Goal: Book appointment/travel/reservation

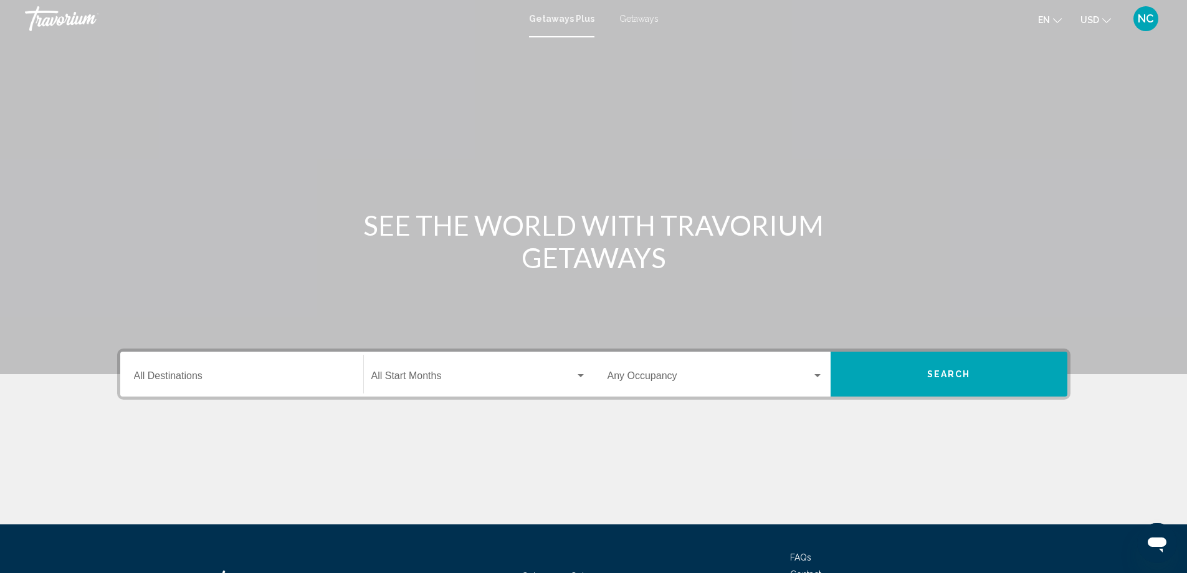
click at [636, 19] on span "Getaways" at bounding box center [638, 19] width 39 height 10
click at [171, 369] on div "Destination All Destinations" at bounding box center [242, 374] width 216 height 39
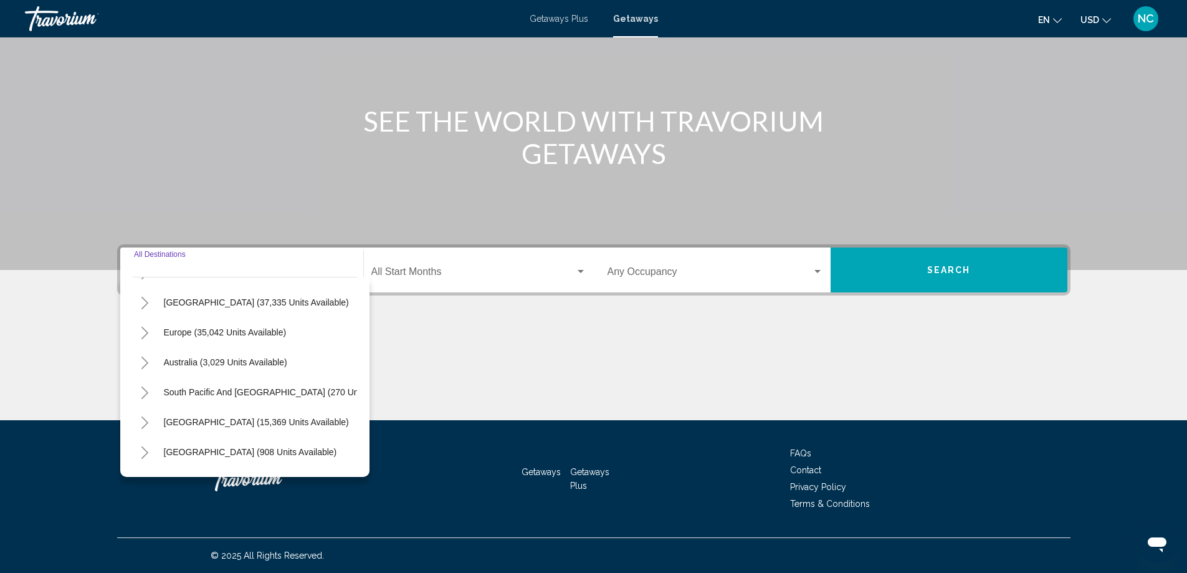
scroll to position [87, 0]
click at [146, 361] on icon "Toggle Europe (35,042 units available)" at bounding box center [144, 362] width 7 height 12
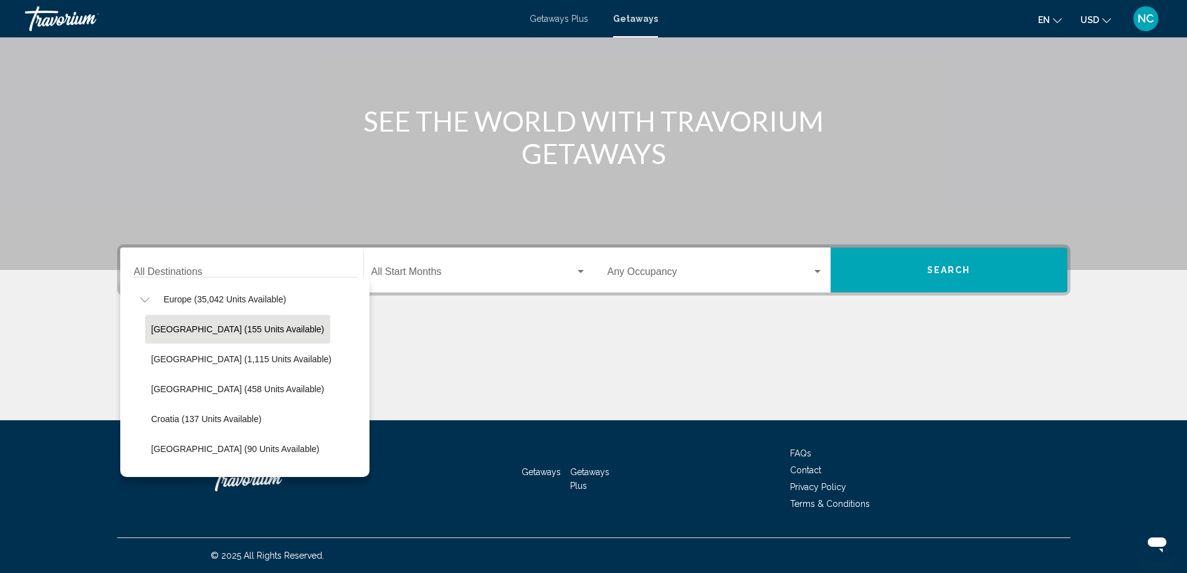
scroll to position [211, 0]
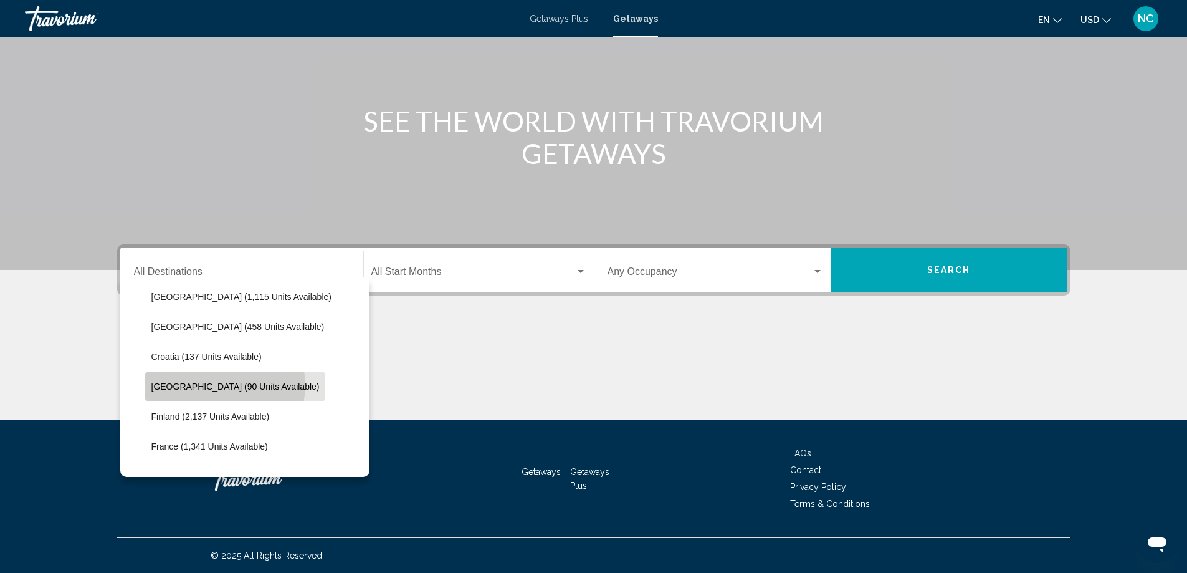
click at [224, 385] on span "[GEOGRAPHIC_DATA] (90 units available)" at bounding box center [235, 386] width 168 height 10
type input "**********"
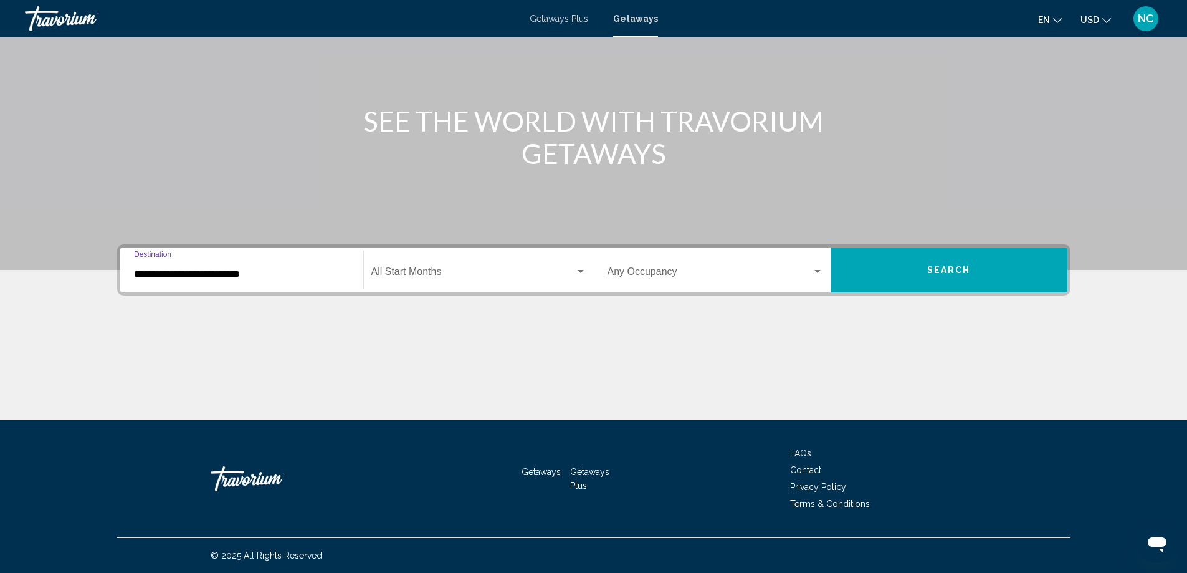
click at [580, 270] on div "Search widget" at bounding box center [581, 271] width 6 height 3
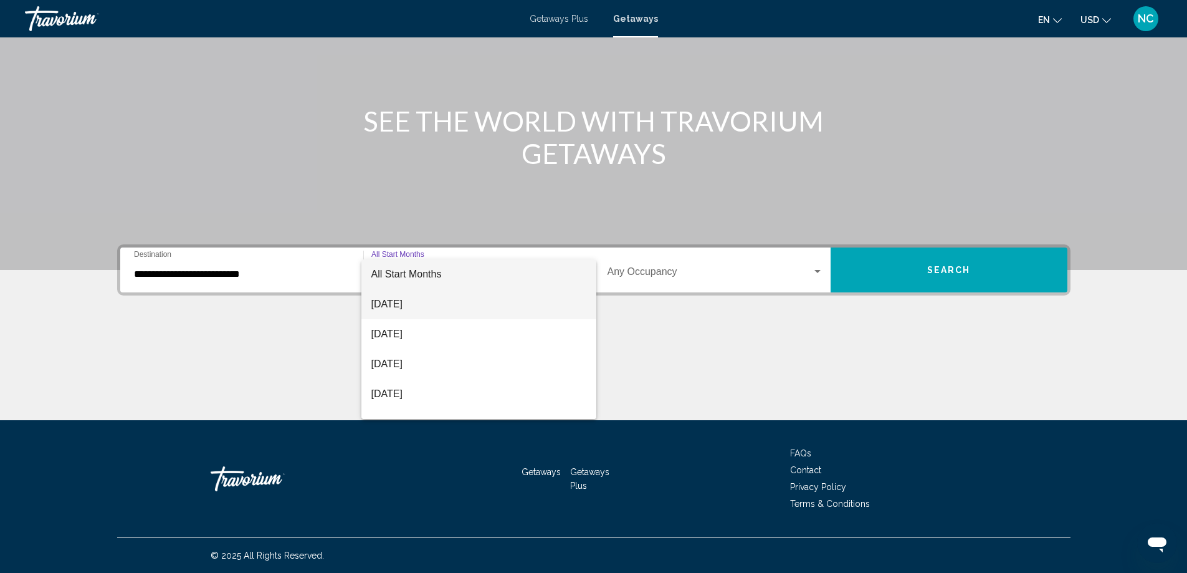
click at [410, 304] on span "[DATE]" at bounding box center [478, 304] width 215 height 30
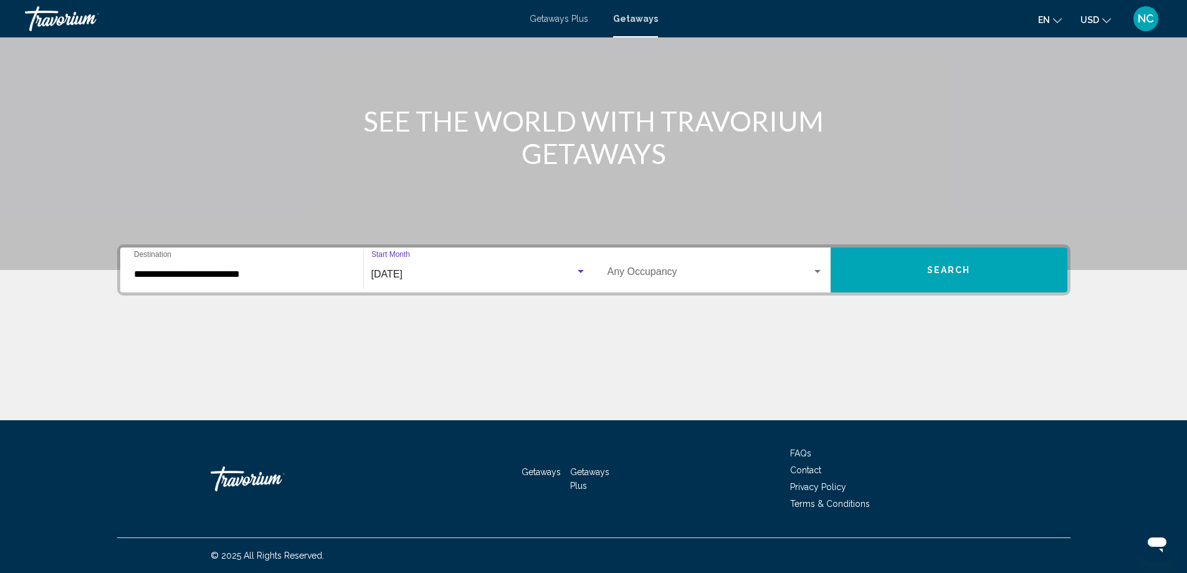
click at [953, 272] on span "Search" at bounding box center [949, 270] width 44 height 10
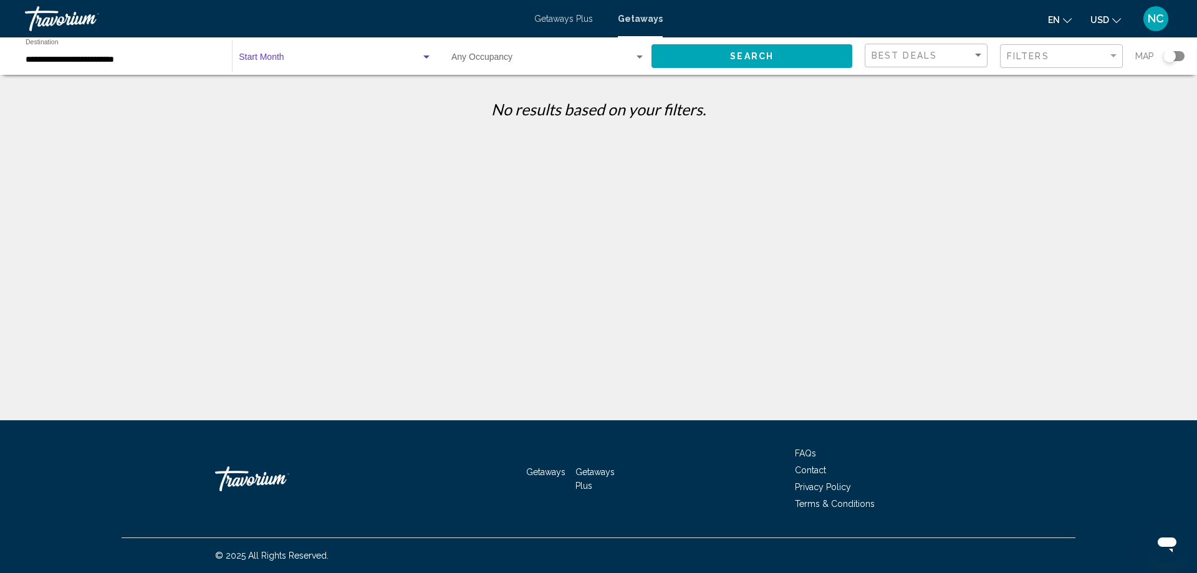
click at [426, 56] on div "Search widget" at bounding box center [426, 56] width 6 height 3
click at [299, 60] on span "All Start Months" at bounding box center [270, 60] width 62 height 10
click at [785, 53] on button "Search" at bounding box center [751, 55] width 201 height 23
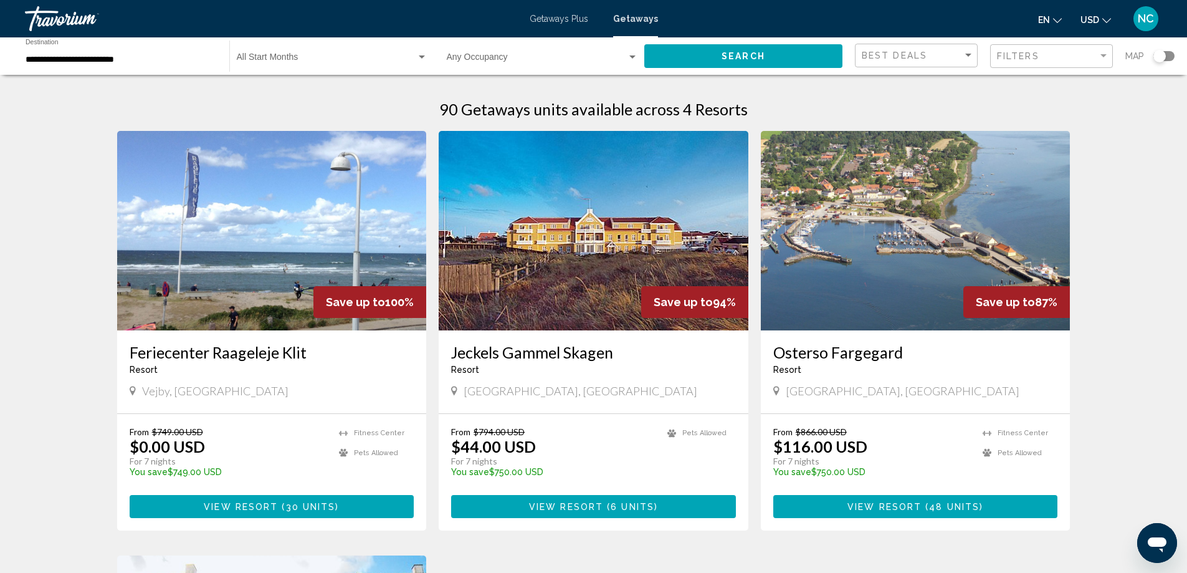
click at [234, 219] on img "Main content" at bounding box center [272, 230] width 310 height 199
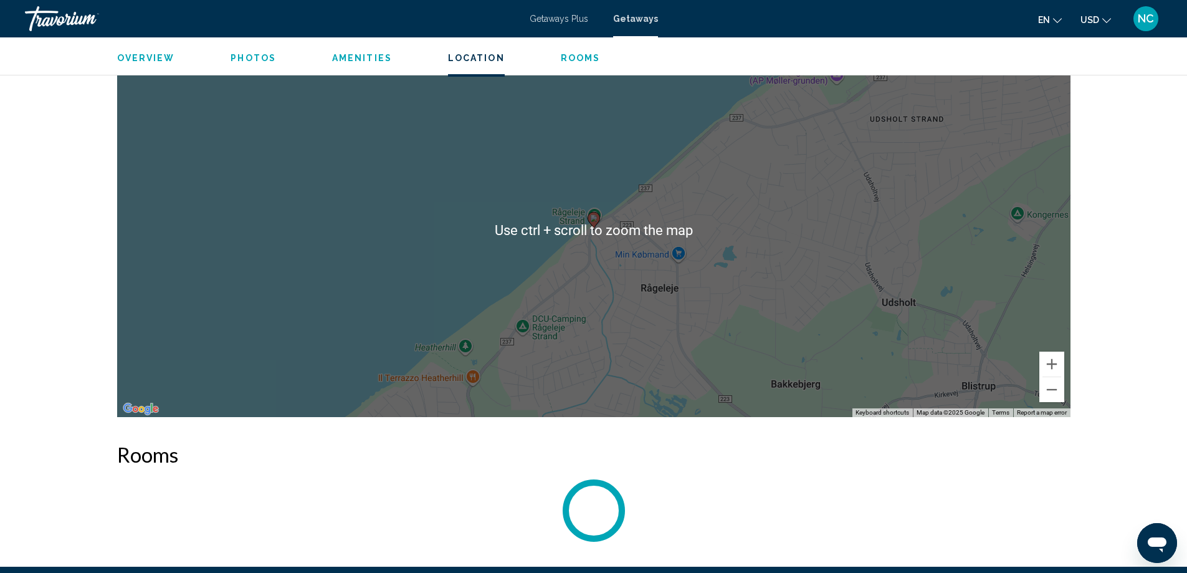
scroll to position [1806, 0]
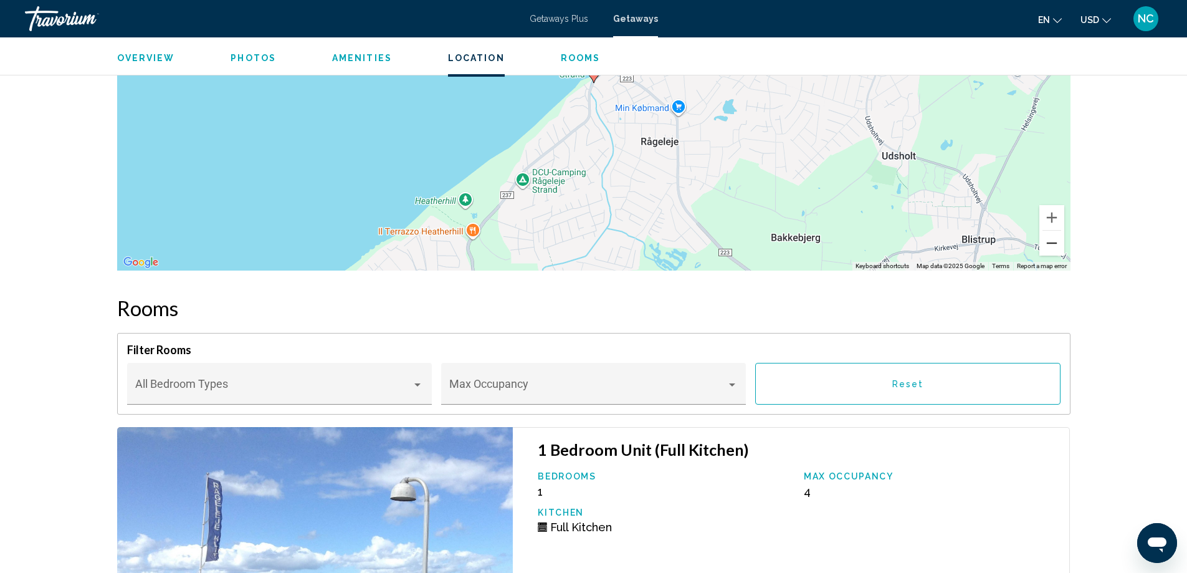
click at [1050, 241] on button "Zoom out" at bounding box center [1051, 243] width 25 height 25
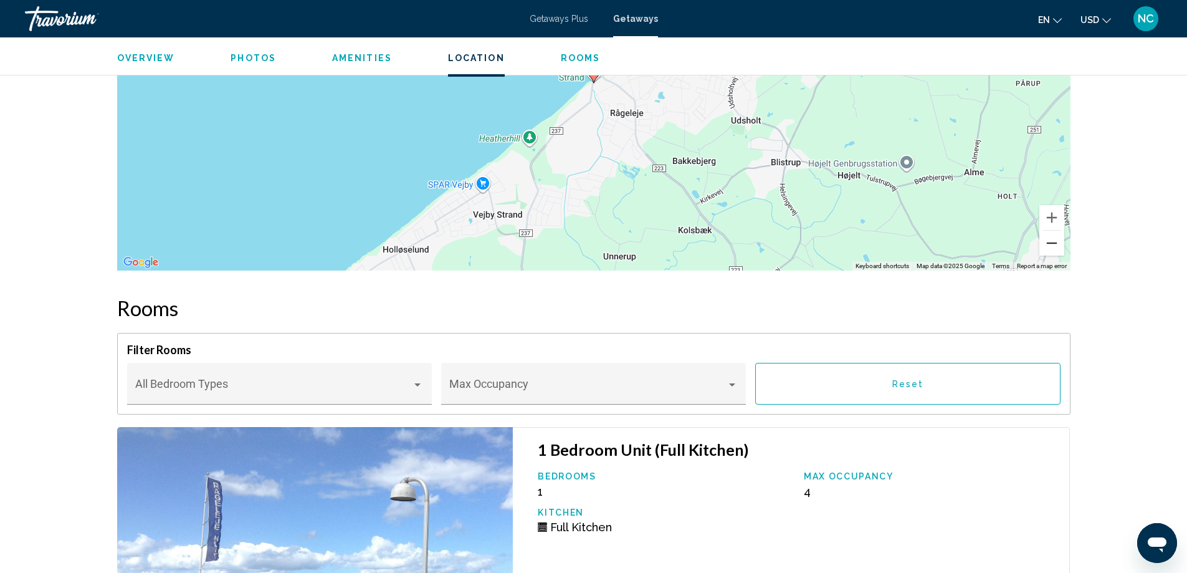
click at [1050, 241] on button "Zoom out" at bounding box center [1051, 243] width 25 height 25
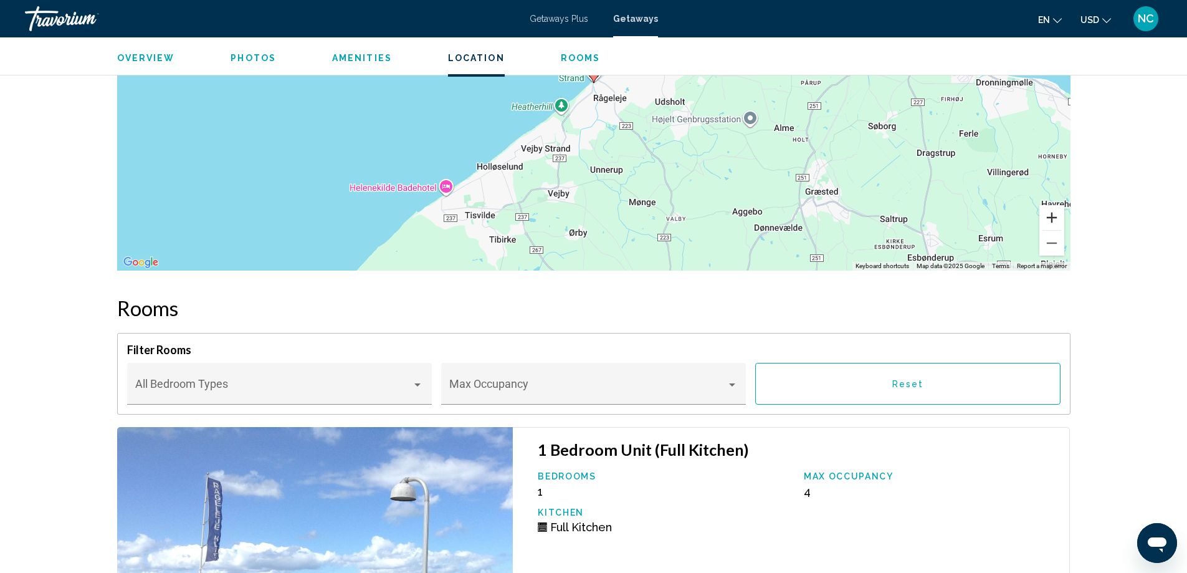
click at [1053, 217] on button "Zoom in" at bounding box center [1051, 217] width 25 height 25
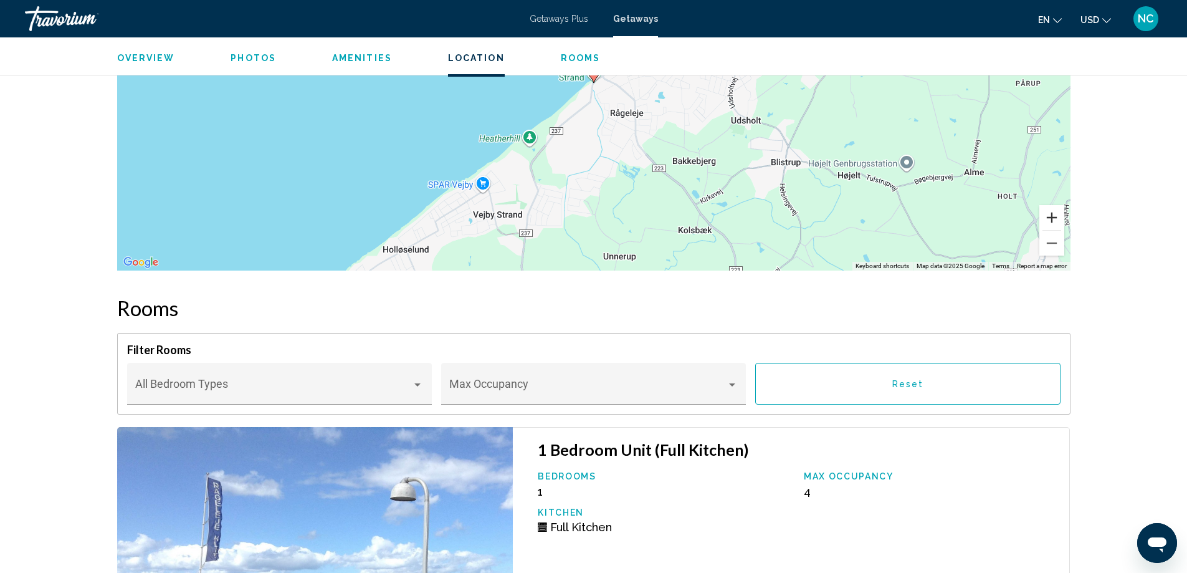
click at [1053, 217] on button "Zoom in" at bounding box center [1051, 217] width 25 height 25
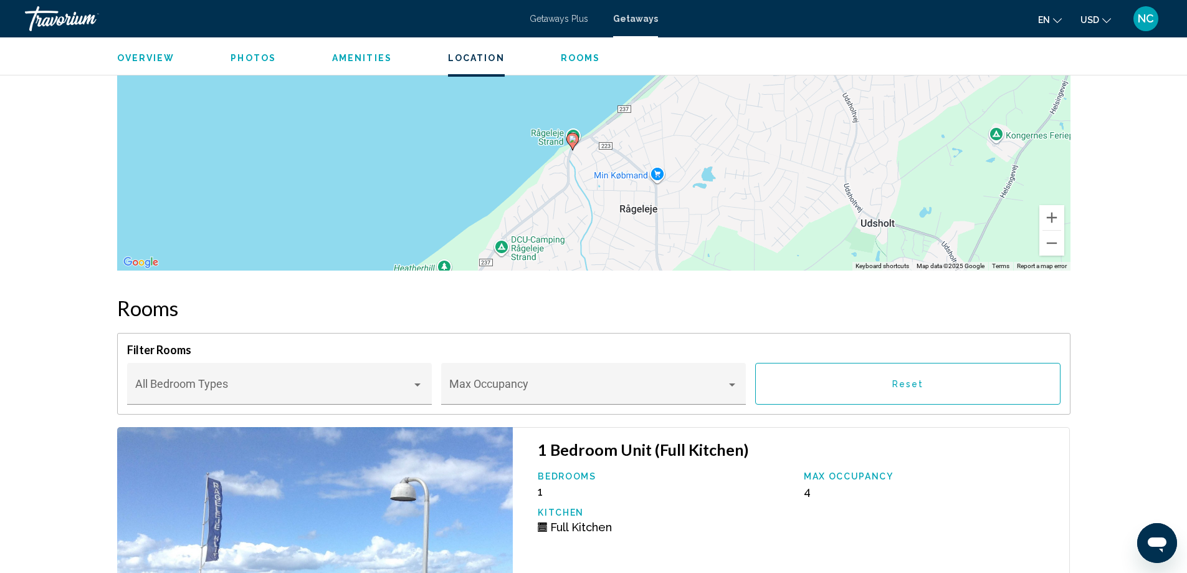
drag, startPoint x: 724, startPoint y: 127, endPoint x: 699, endPoint y: 204, distance: 80.4
click at [699, 204] on div "To activate drag with keyboard, press Alt + Enter. Once in keyboard drag state,…" at bounding box center [593, 84] width 953 height 374
click at [1051, 242] on button "Zoom out" at bounding box center [1051, 243] width 25 height 25
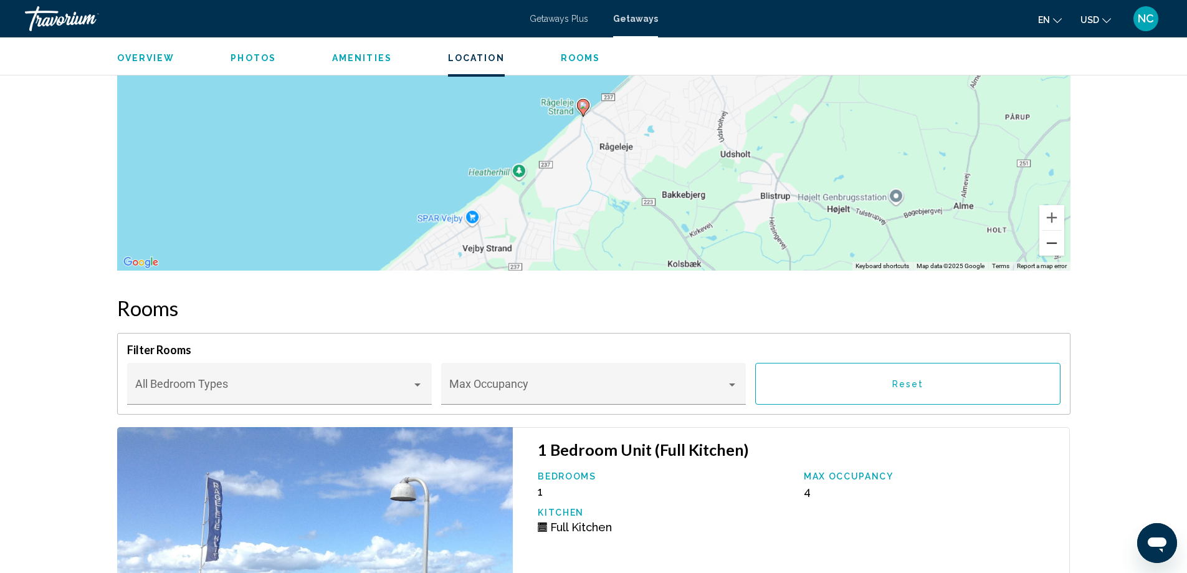
click at [1051, 242] on button "Zoom out" at bounding box center [1051, 243] width 25 height 25
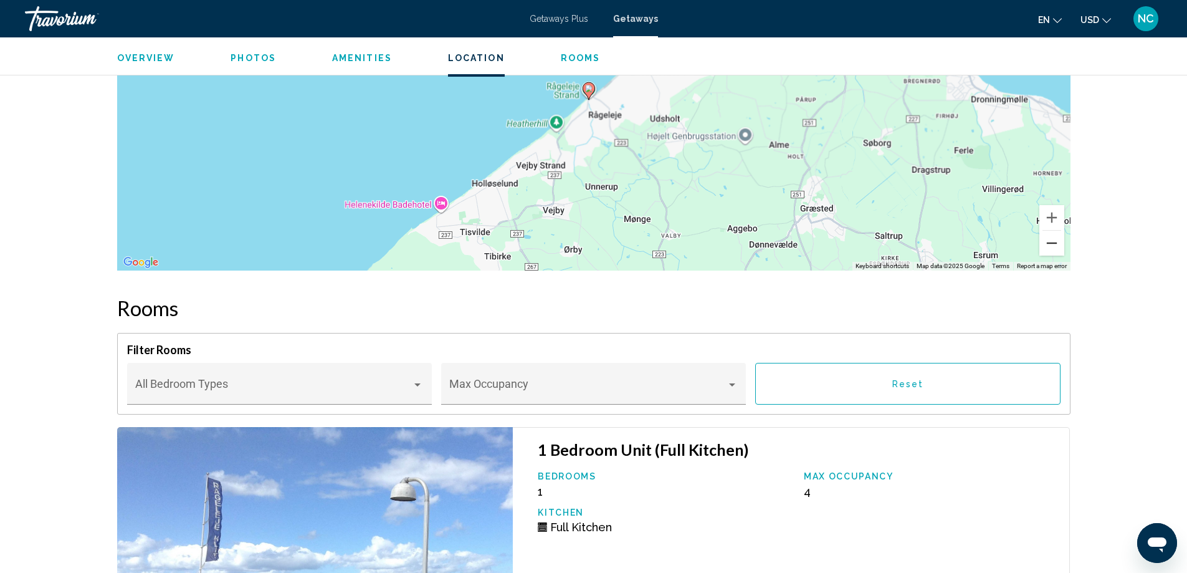
click at [1051, 242] on button "Zoom out" at bounding box center [1051, 243] width 25 height 25
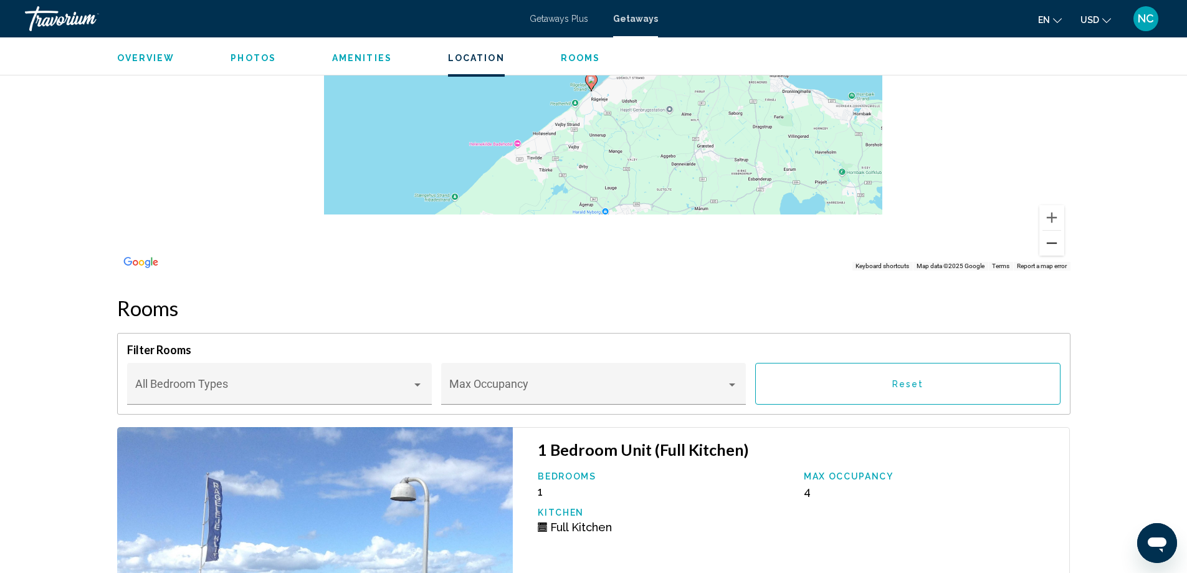
click at [1051, 242] on button "Zoom out" at bounding box center [1051, 243] width 25 height 25
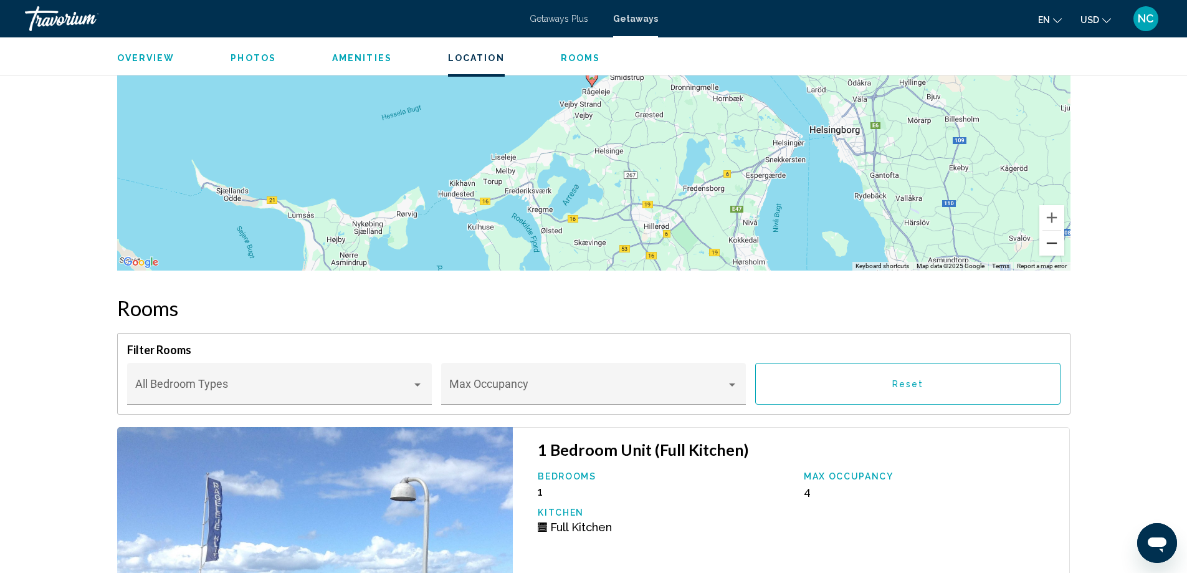
click at [1051, 242] on button "Zoom out" at bounding box center [1051, 243] width 25 height 25
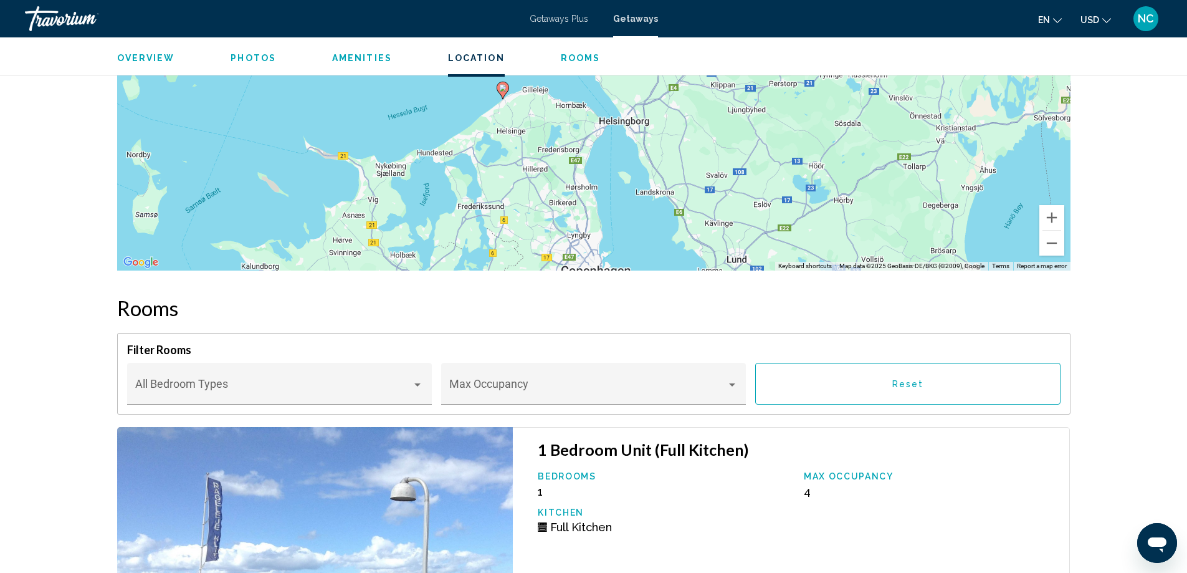
drag, startPoint x: 651, startPoint y: 133, endPoint x: 560, endPoint y: 151, distance: 93.3
click at [560, 151] on div "To activate drag with keyboard, press Alt + Enter. Once in keyboard drag state,…" at bounding box center [593, 84] width 953 height 374
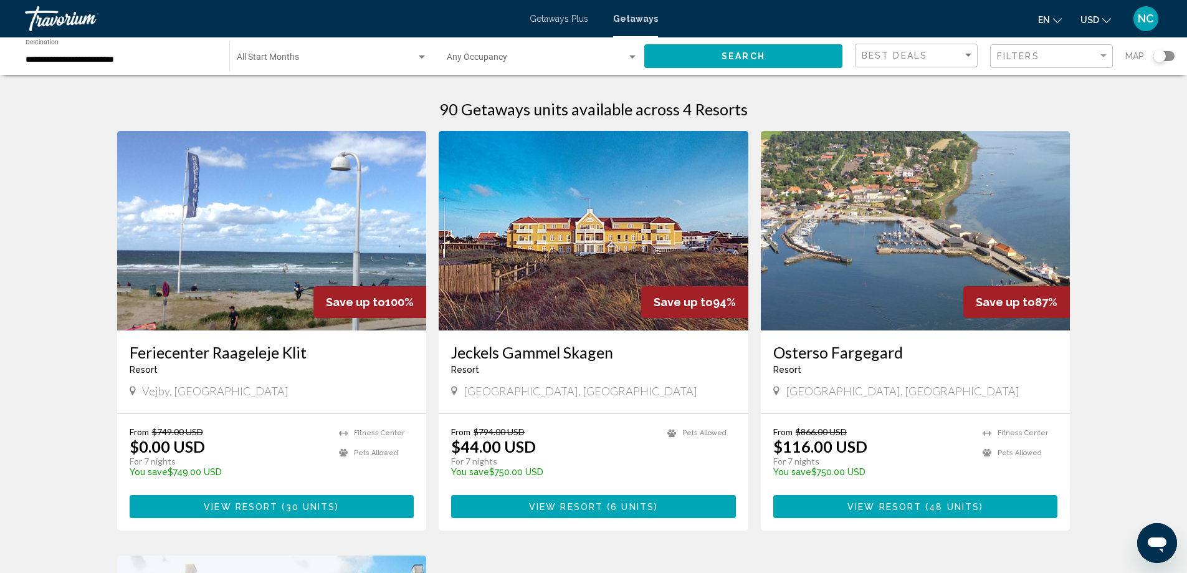
click at [550, 227] on img "Main content" at bounding box center [594, 230] width 310 height 199
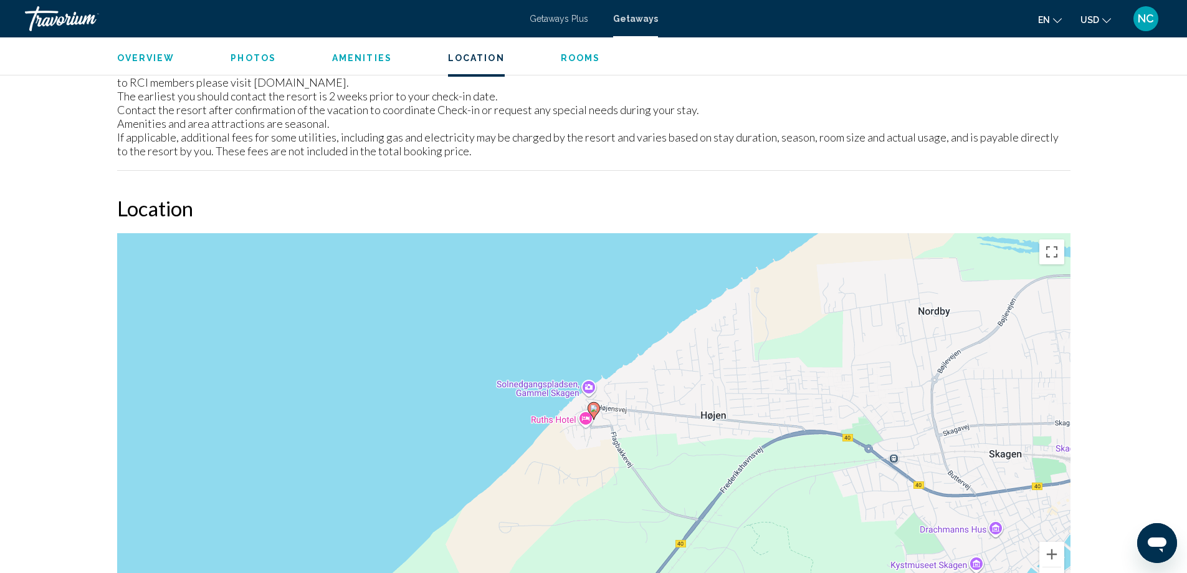
scroll to position [1246, 0]
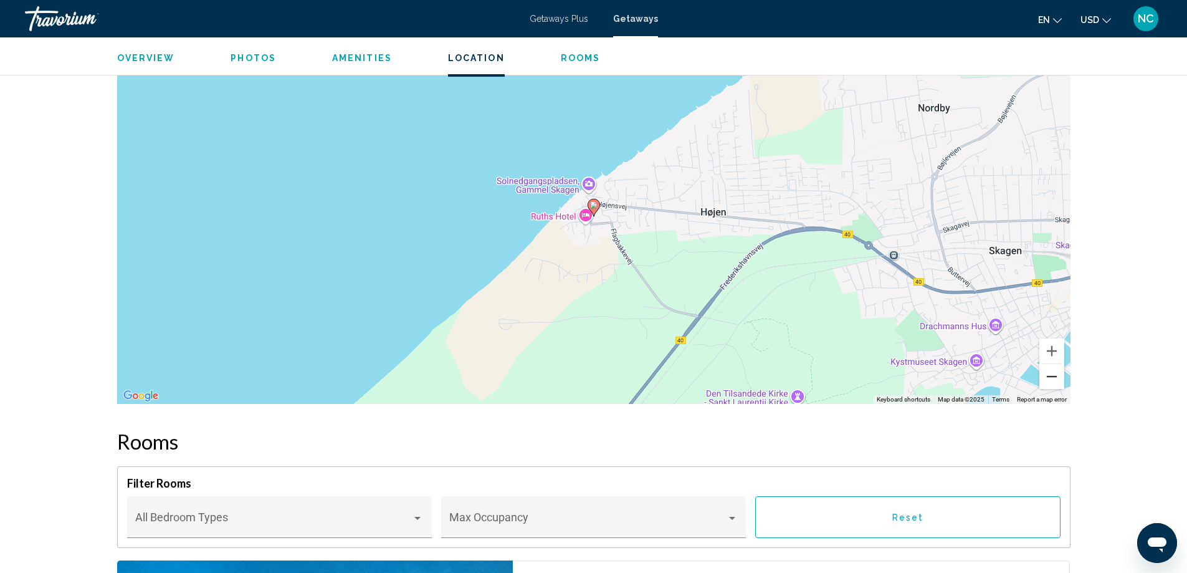
click at [1050, 376] on button "Zoom out" at bounding box center [1051, 376] width 25 height 25
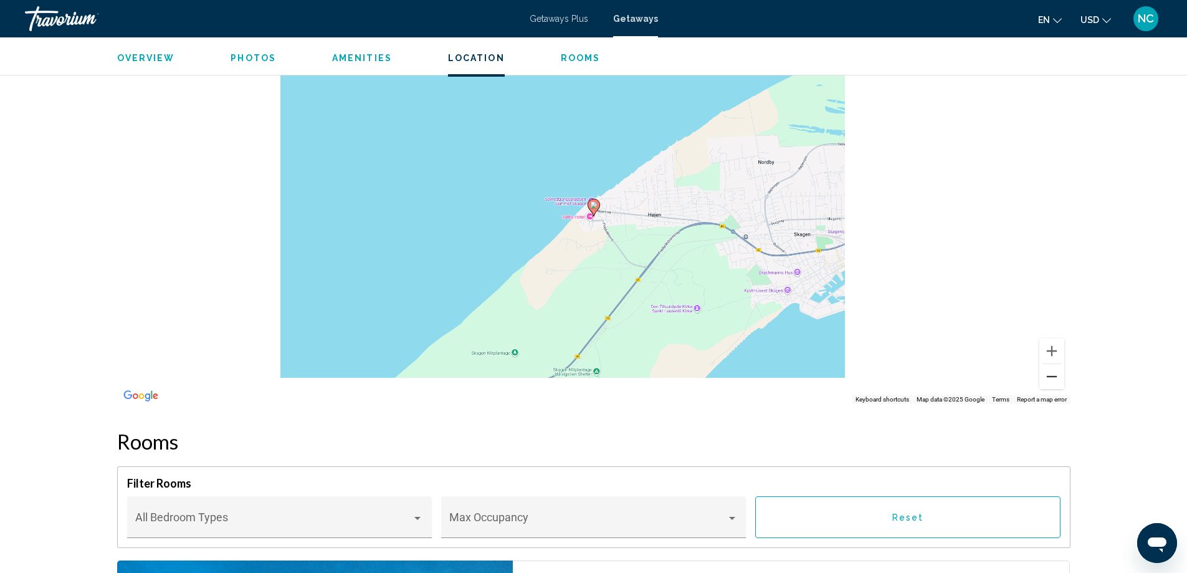
click at [1050, 376] on button "Zoom out" at bounding box center [1051, 376] width 25 height 25
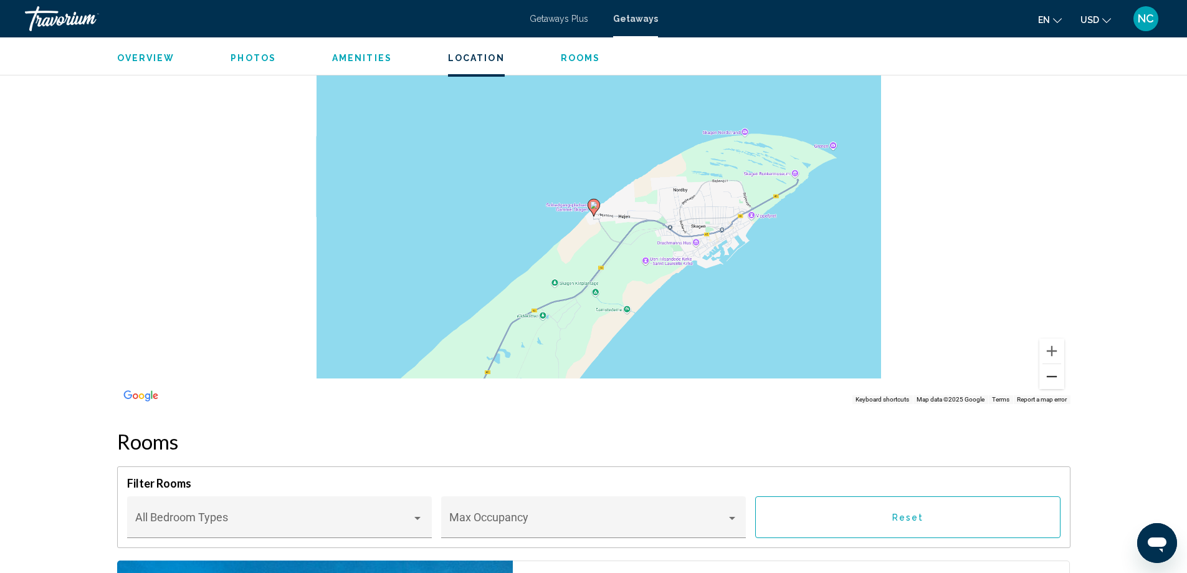
click at [1050, 376] on button "Zoom out" at bounding box center [1051, 376] width 25 height 25
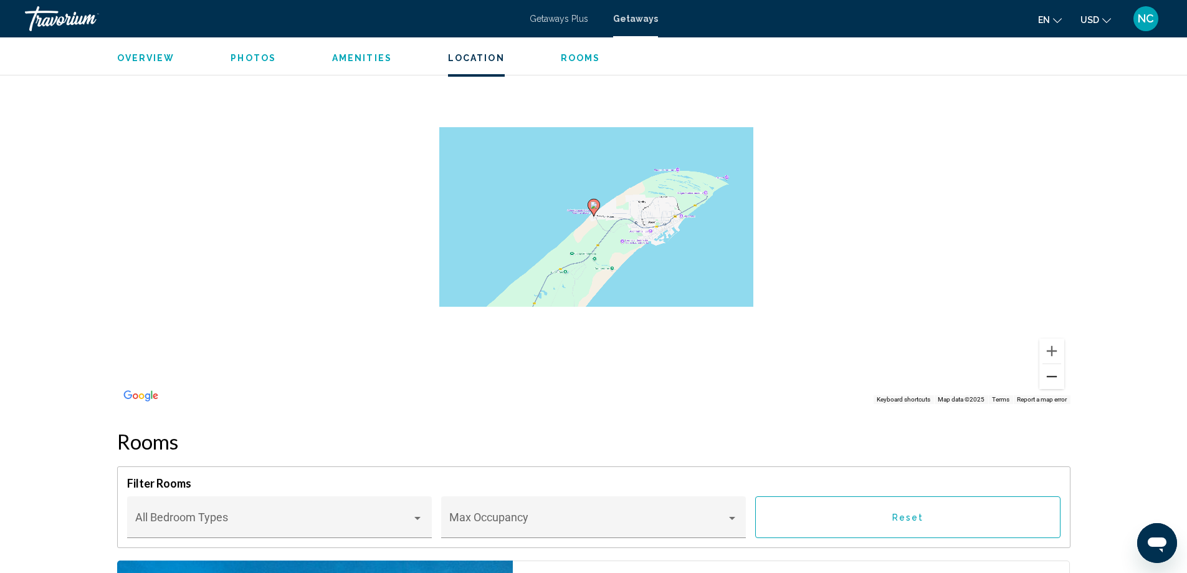
click at [1050, 376] on button "Zoom out" at bounding box center [1051, 376] width 25 height 25
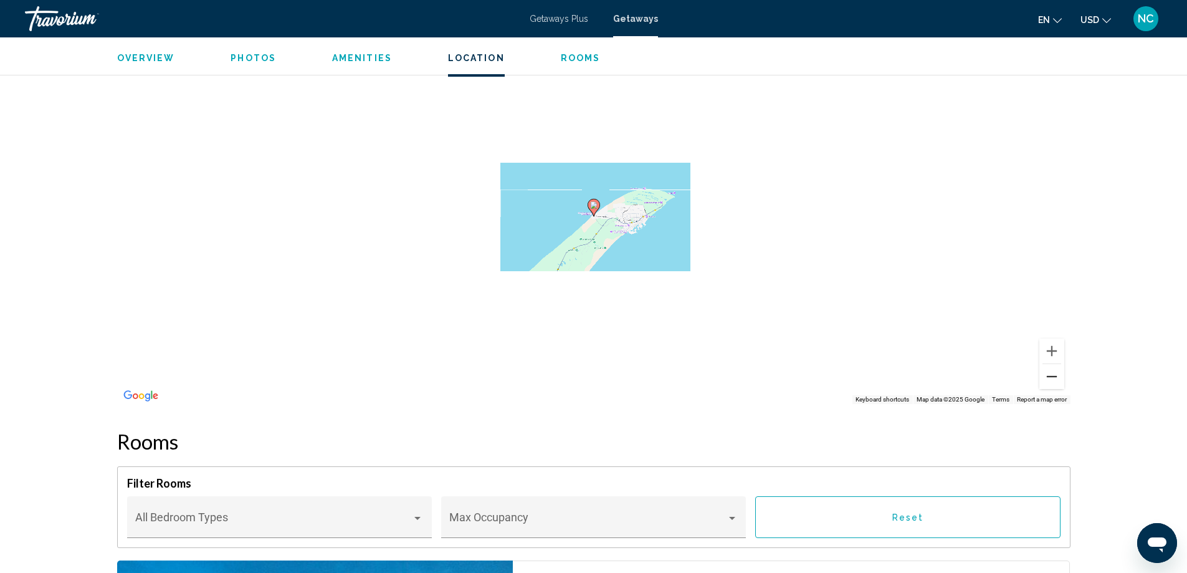
click at [1050, 376] on button "Zoom out" at bounding box center [1051, 376] width 25 height 25
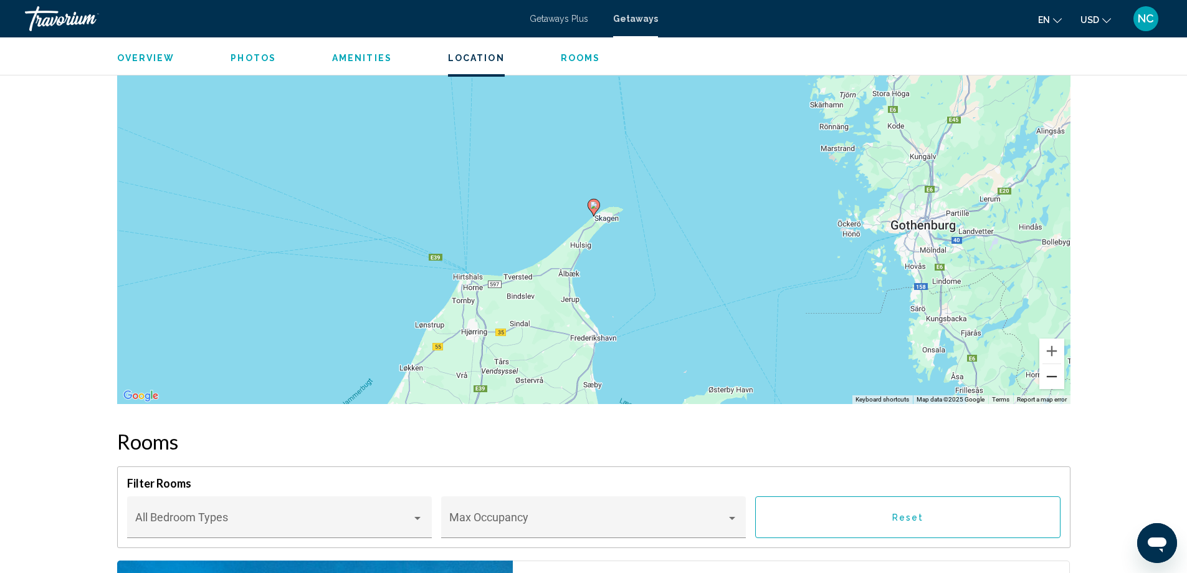
click at [1050, 376] on button "Zoom out" at bounding box center [1051, 376] width 25 height 25
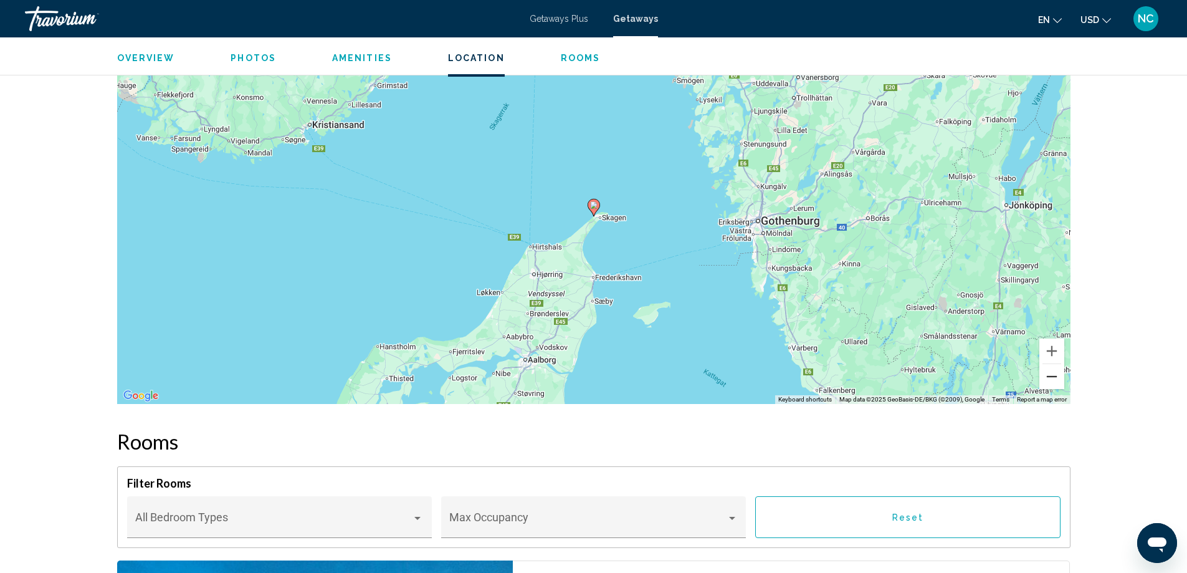
click at [1050, 376] on button "Zoom out" at bounding box center [1051, 376] width 25 height 25
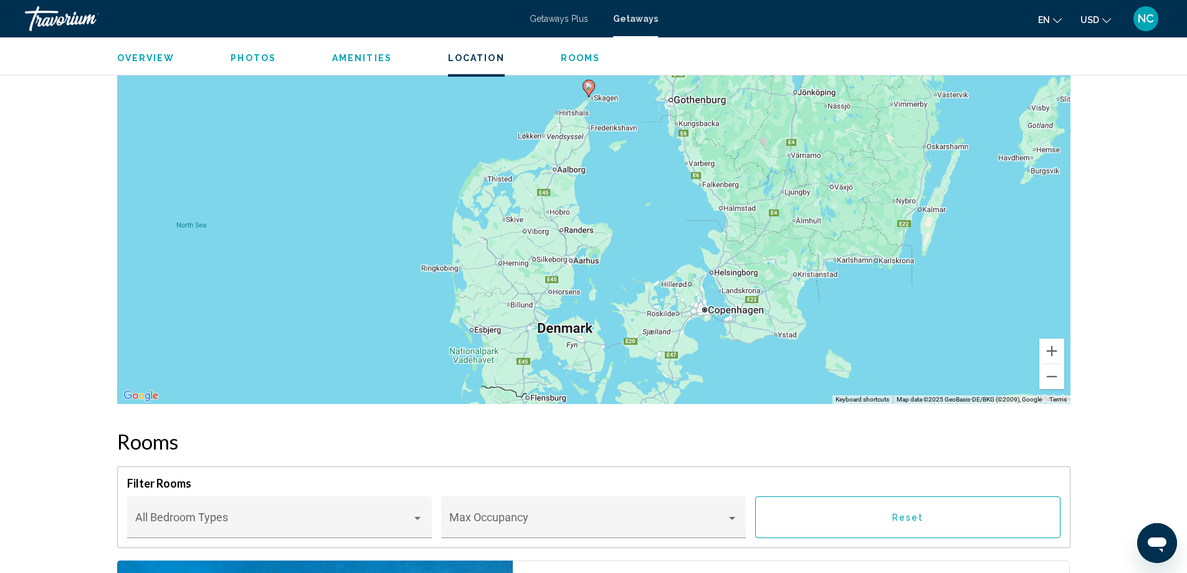
drag, startPoint x: 639, startPoint y: 344, endPoint x: 635, endPoint y: 217, distance: 127.2
click at [635, 217] on div "To activate drag with keyboard, press Alt + Enter. Once in keyboard drag state,…" at bounding box center [593, 217] width 953 height 374
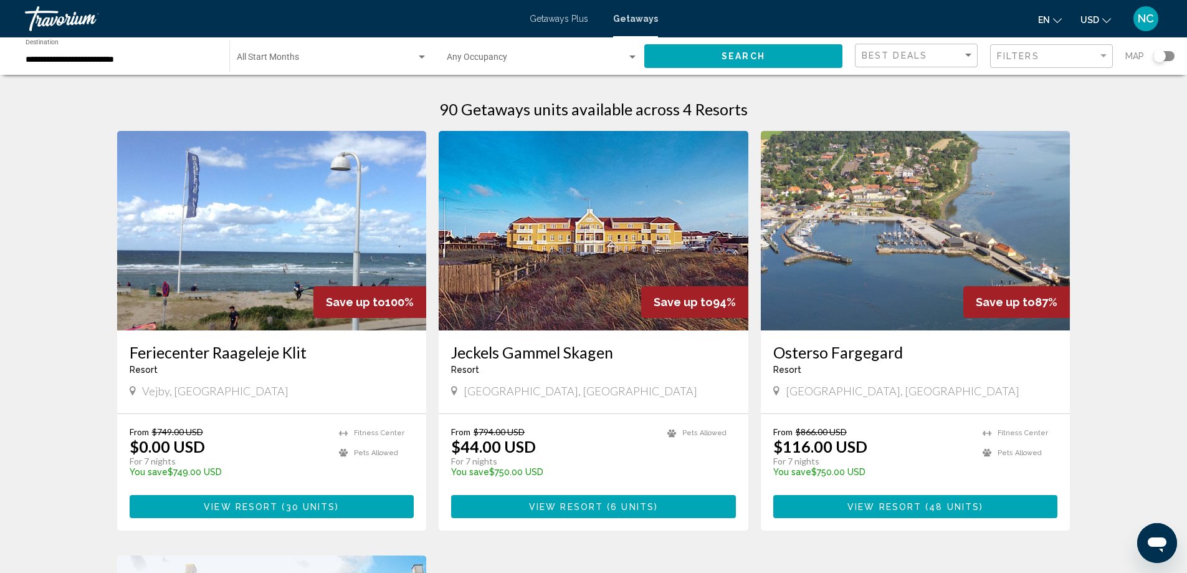
click at [931, 257] on img "Main content" at bounding box center [916, 230] width 310 height 199
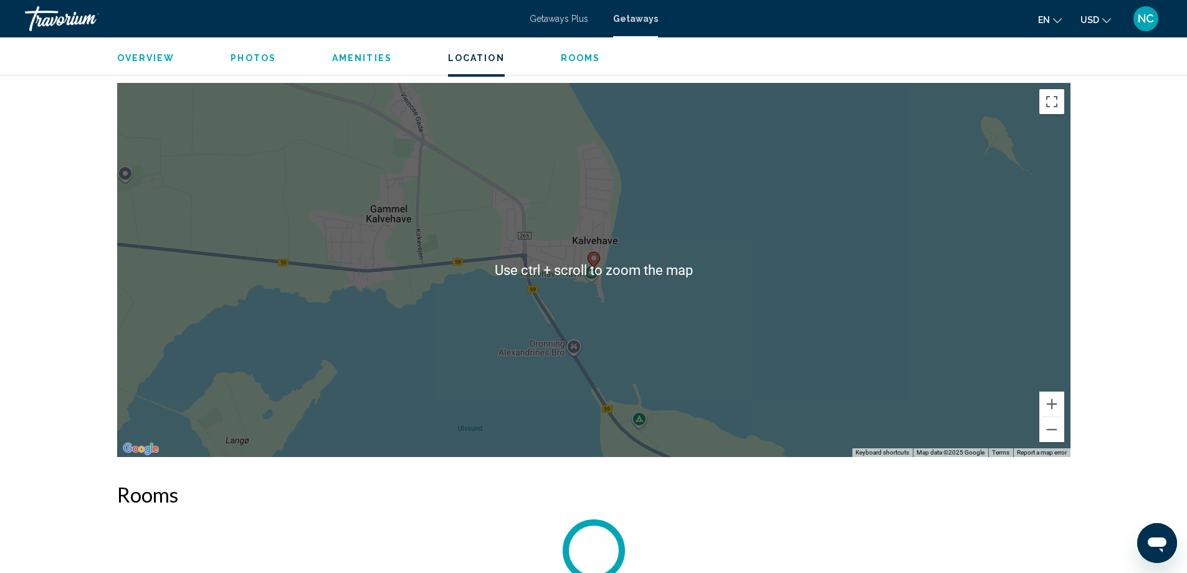
scroll to position [1522, 0]
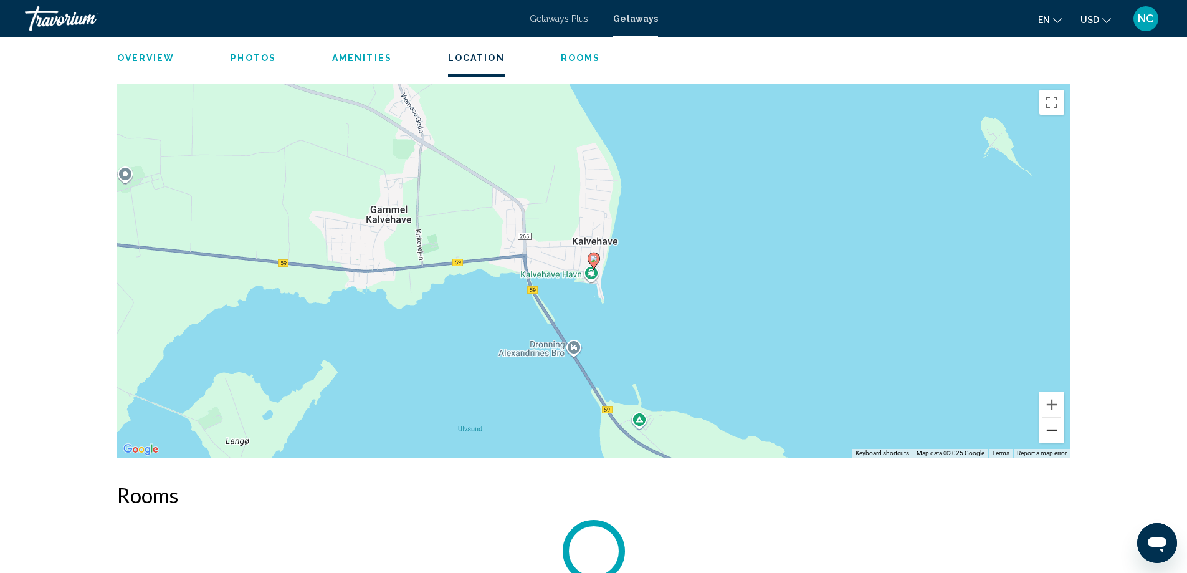
click at [1050, 431] on button "Zoom out" at bounding box center [1051, 430] width 25 height 25
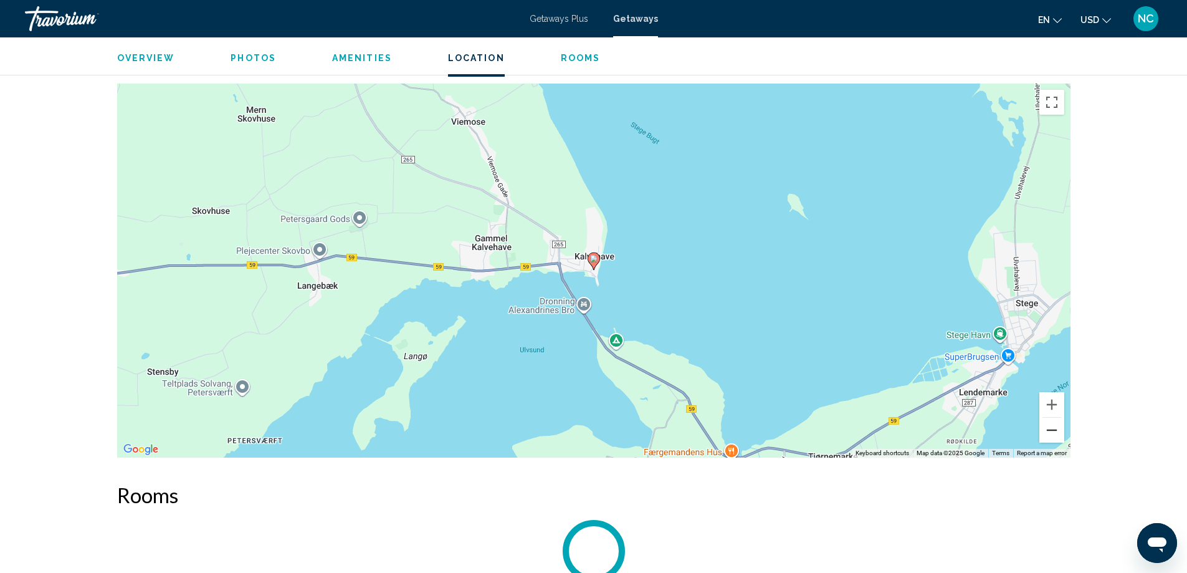
click at [1050, 431] on button "Zoom out" at bounding box center [1051, 430] width 25 height 25
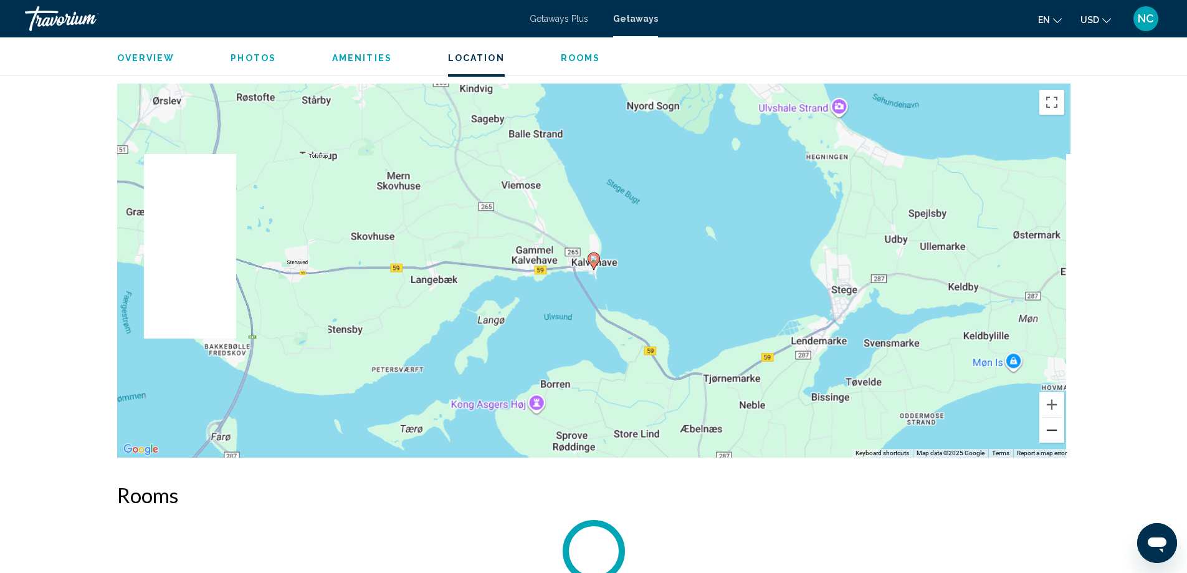
click at [1050, 431] on button "Zoom out" at bounding box center [1051, 430] width 25 height 25
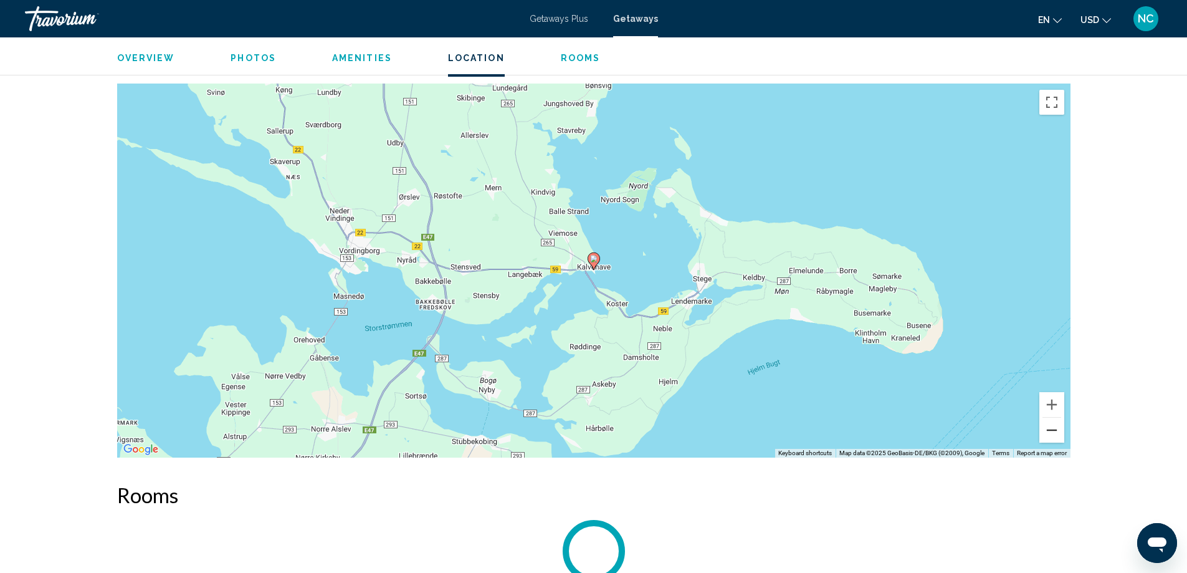
click at [1050, 431] on button "Zoom out" at bounding box center [1051, 430] width 25 height 25
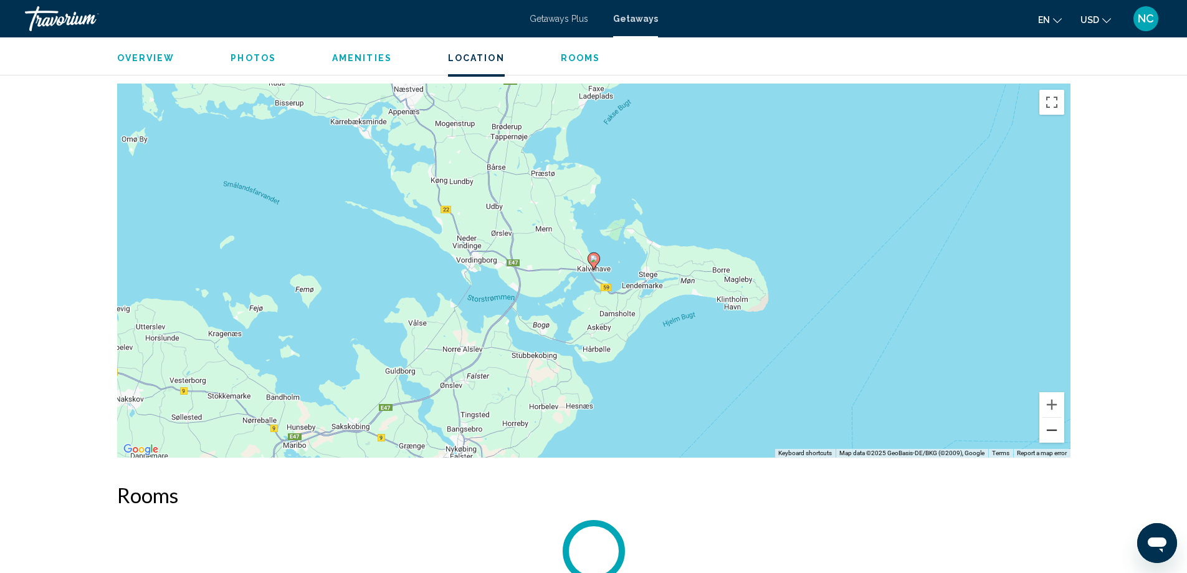
click at [1050, 431] on button "Zoom out" at bounding box center [1051, 430] width 25 height 25
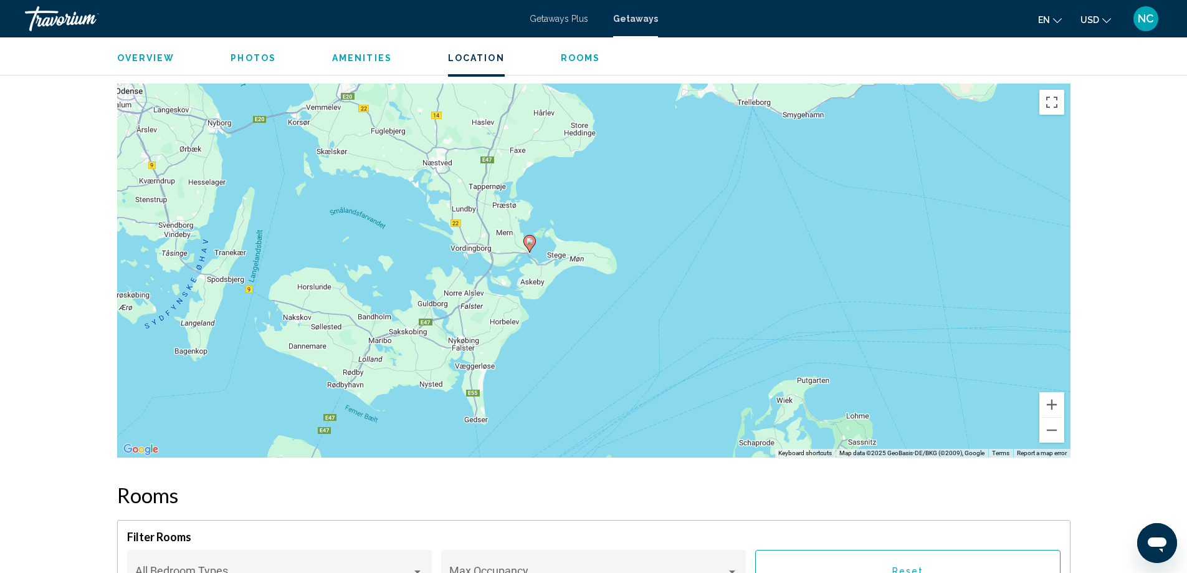
drag, startPoint x: 636, startPoint y: 388, endPoint x: 573, endPoint y: 369, distance: 65.7
click at [573, 369] on div "To activate drag with keyboard, press Alt + Enter. Once in keyboard drag state,…" at bounding box center [593, 271] width 953 height 374
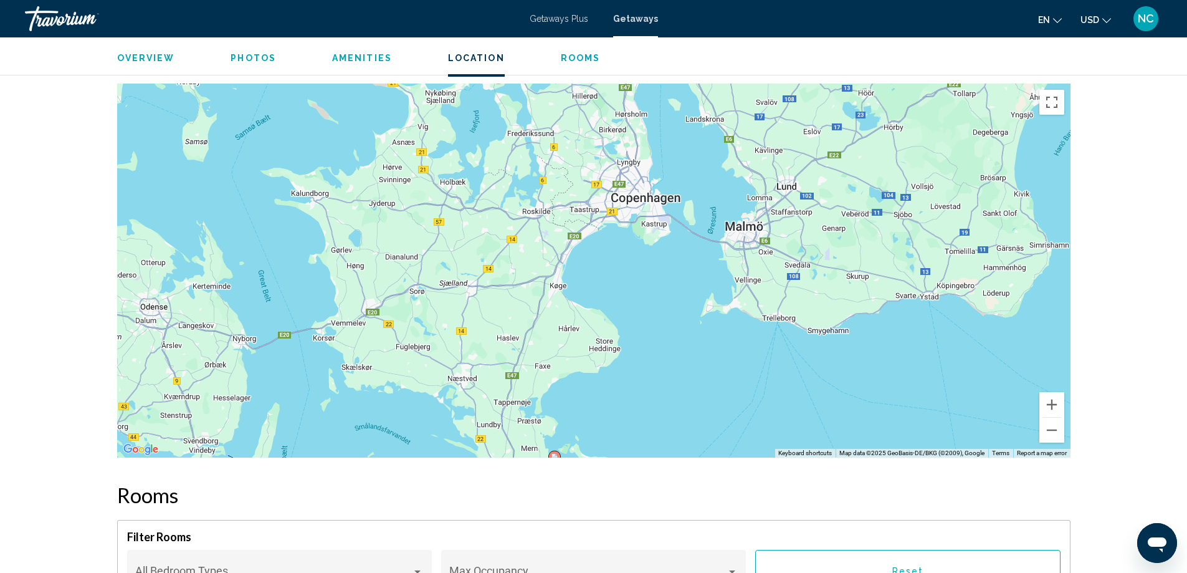
drag, startPoint x: 644, startPoint y: 139, endPoint x: 672, endPoint y: 355, distance: 217.4
click at [672, 355] on div "To activate drag with keyboard, press Alt + Enter. Once in keyboard drag state,…" at bounding box center [593, 271] width 953 height 374
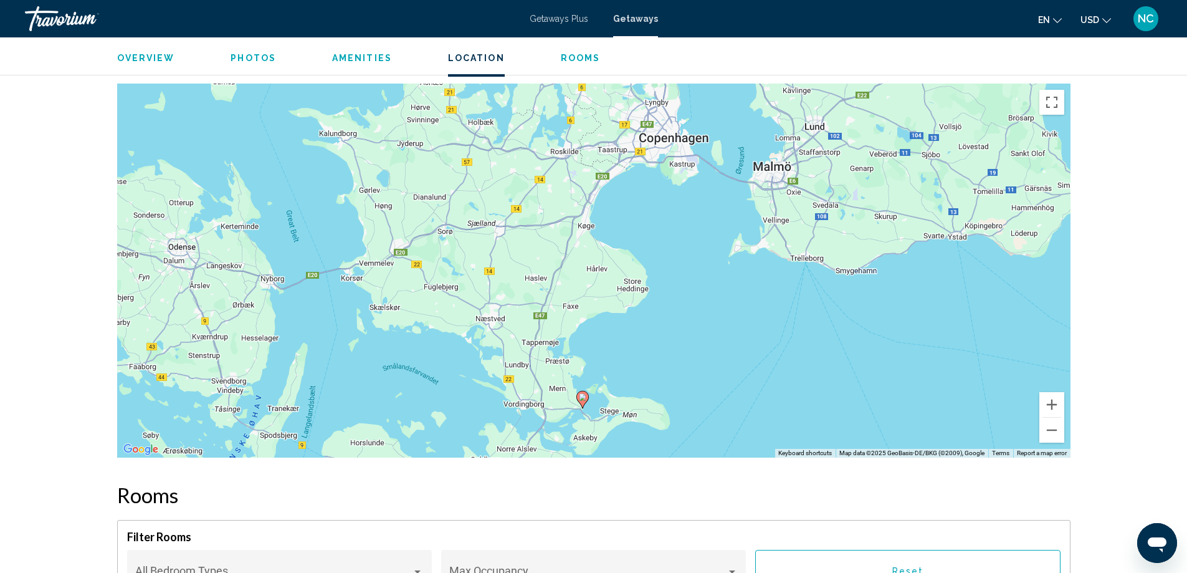
drag, startPoint x: 639, startPoint y: 411, endPoint x: 671, endPoint y: 349, distance: 69.7
click at [671, 349] on div "To activate drag with keyboard, press Alt + Enter. Once in keyboard drag state,…" at bounding box center [593, 271] width 953 height 374
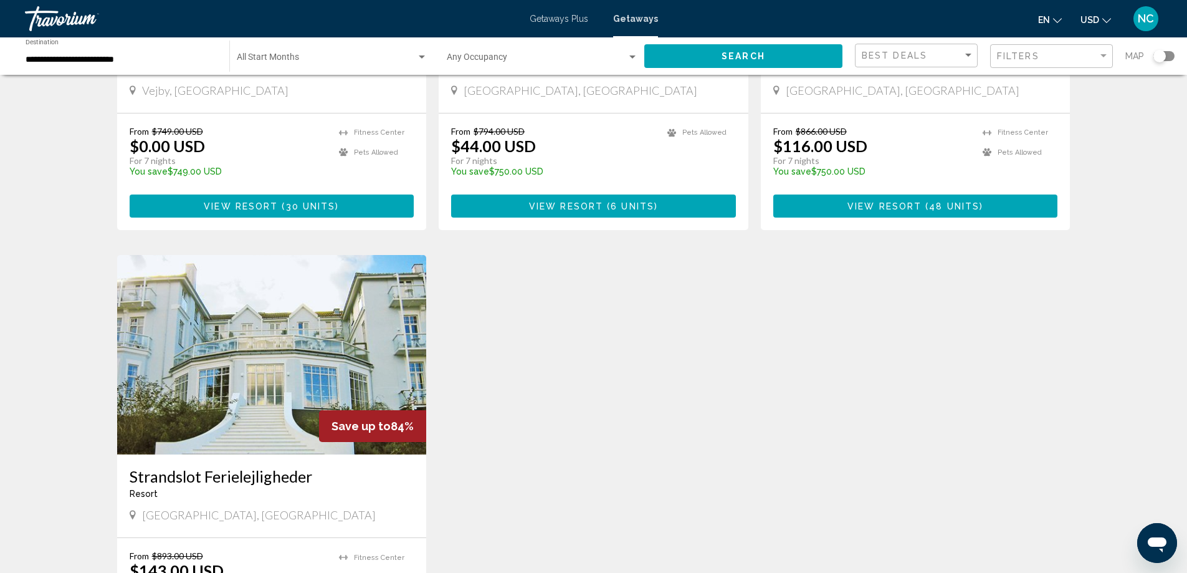
scroll to position [312, 0]
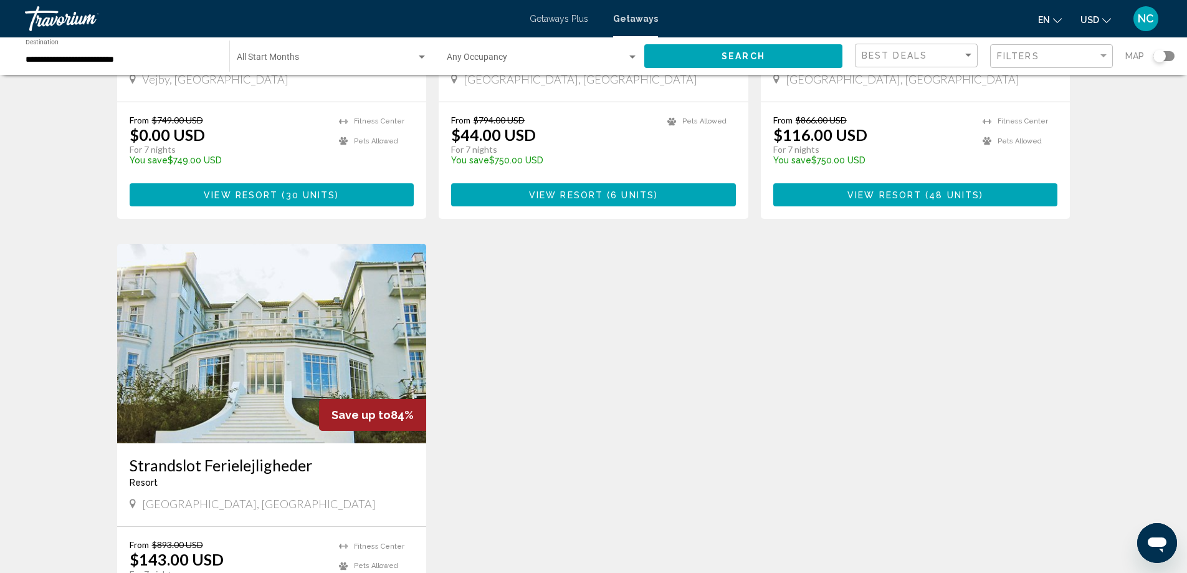
click at [237, 338] on img "Main content" at bounding box center [272, 343] width 310 height 199
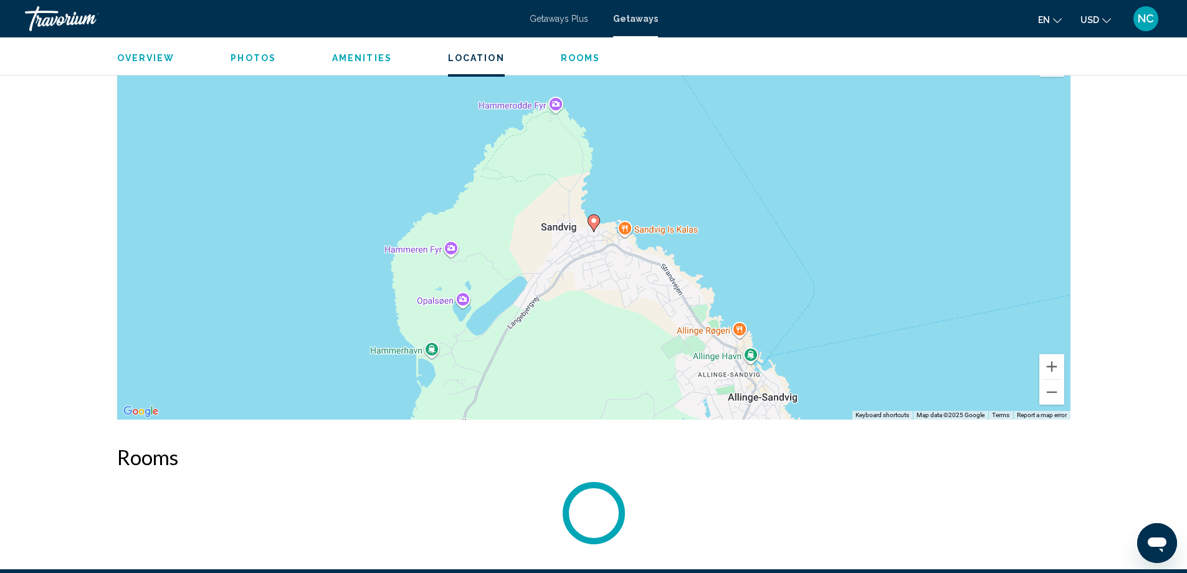
scroll to position [1558, 0]
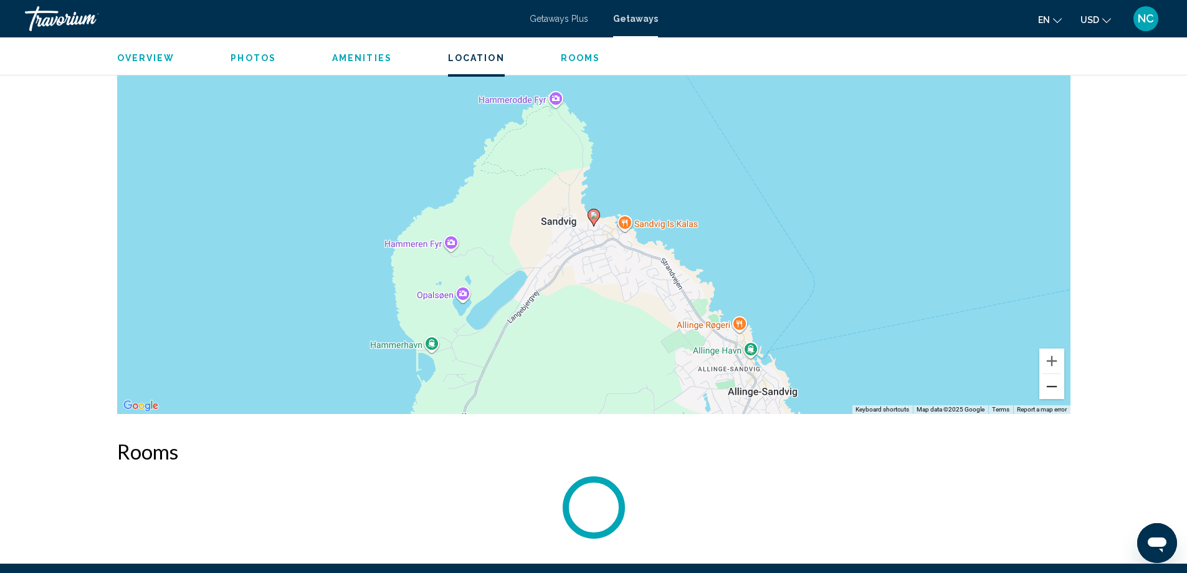
click at [1055, 388] on button "Zoom out" at bounding box center [1051, 386] width 25 height 25
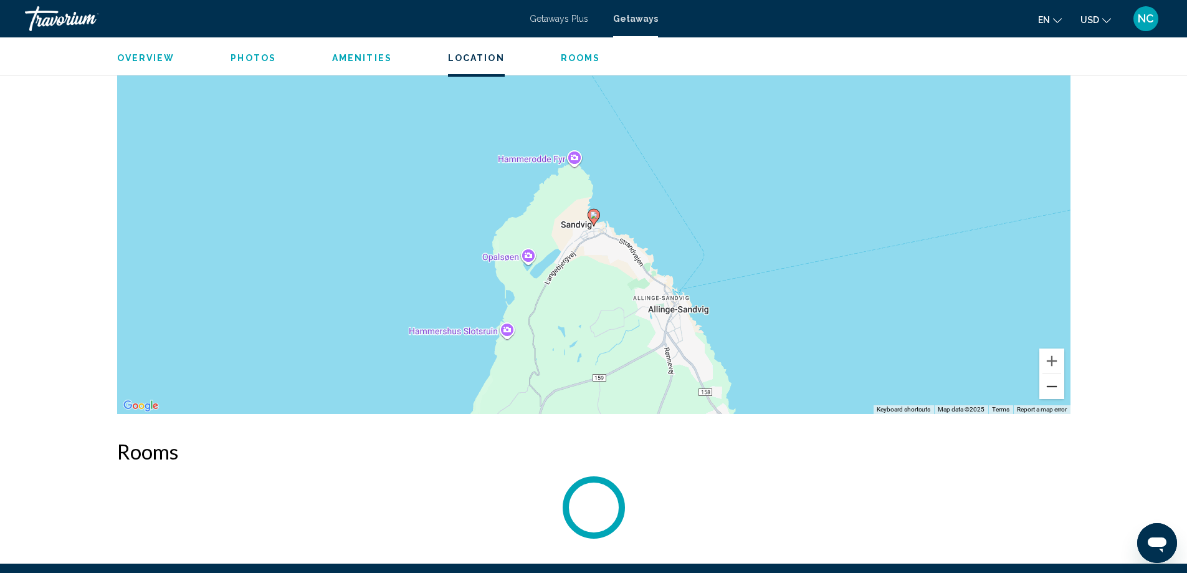
click at [1055, 388] on button "Zoom out" at bounding box center [1051, 386] width 25 height 25
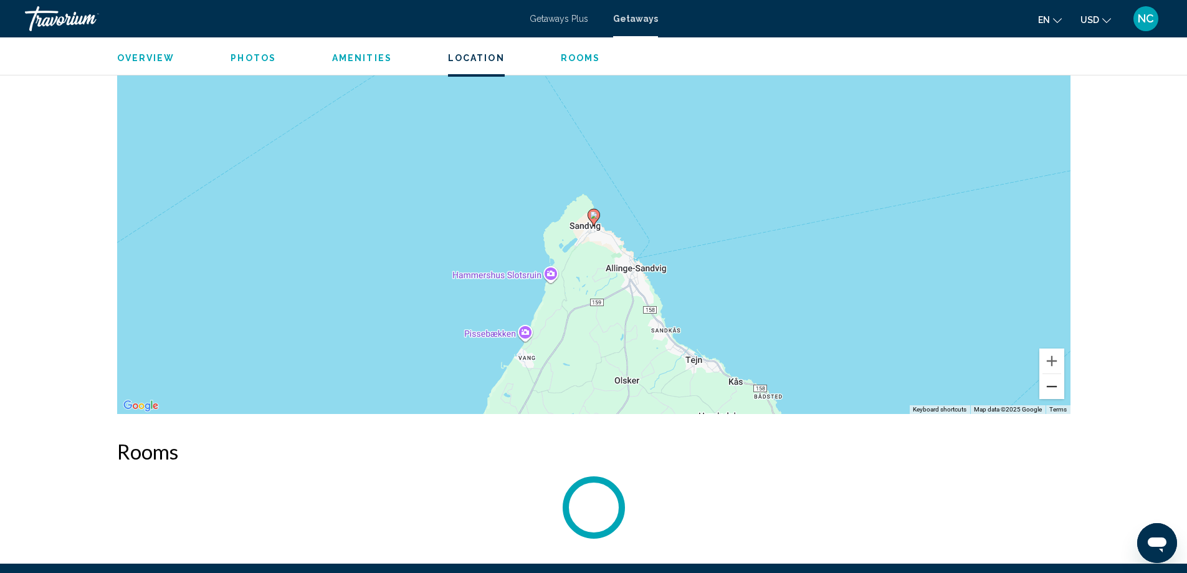
click at [1055, 388] on button "Zoom out" at bounding box center [1051, 386] width 25 height 25
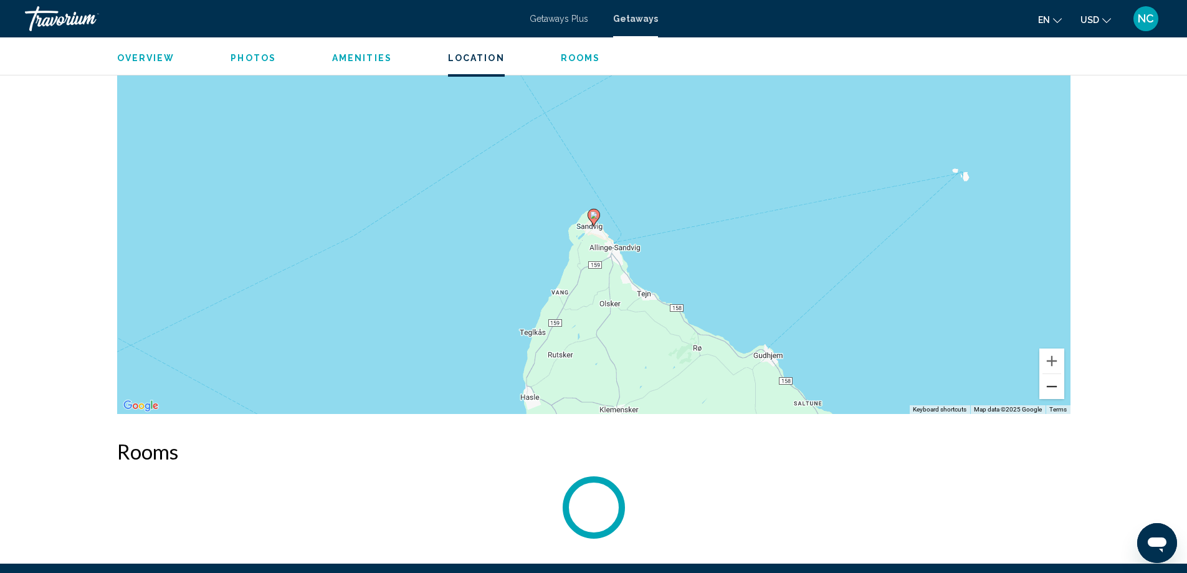
click at [1055, 388] on button "Zoom out" at bounding box center [1051, 386] width 25 height 25
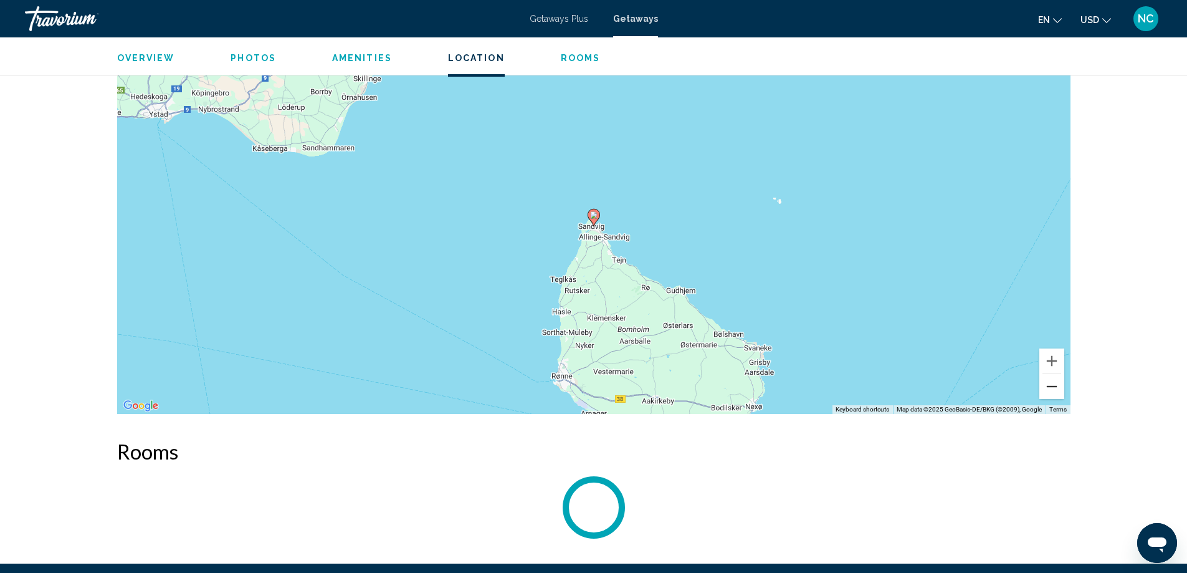
click at [1055, 388] on button "Zoom out" at bounding box center [1051, 386] width 25 height 25
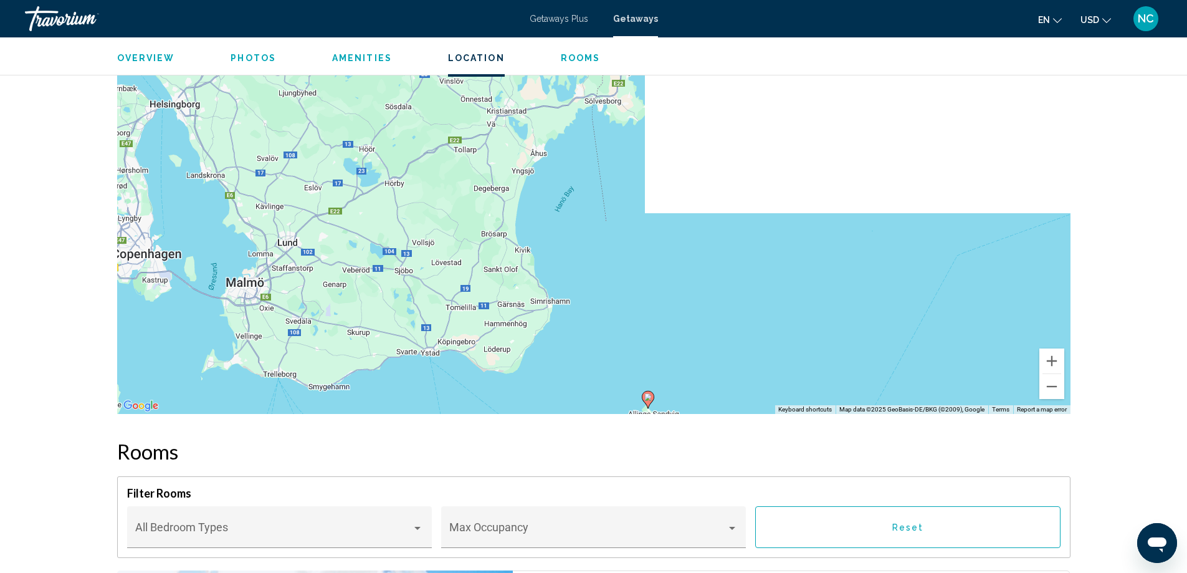
drag, startPoint x: 562, startPoint y: 124, endPoint x: 616, endPoint y: 315, distance: 198.1
click at [616, 315] on div "To activate drag with keyboard, press Alt + Enter. Once in keyboard drag state,…" at bounding box center [593, 227] width 953 height 374
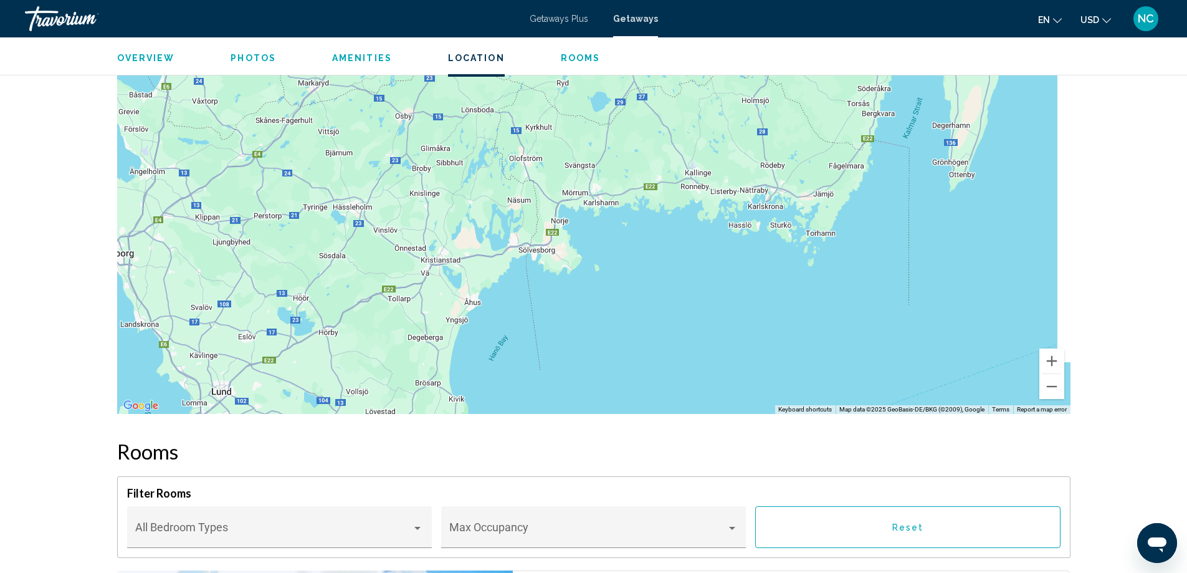
drag, startPoint x: 679, startPoint y: 158, endPoint x: 611, endPoint y: 310, distance: 166.9
click at [611, 310] on div "To activate drag with keyboard, press Alt + Enter. Once in keyboard drag state,…" at bounding box center [593, 227] width 953 height 374
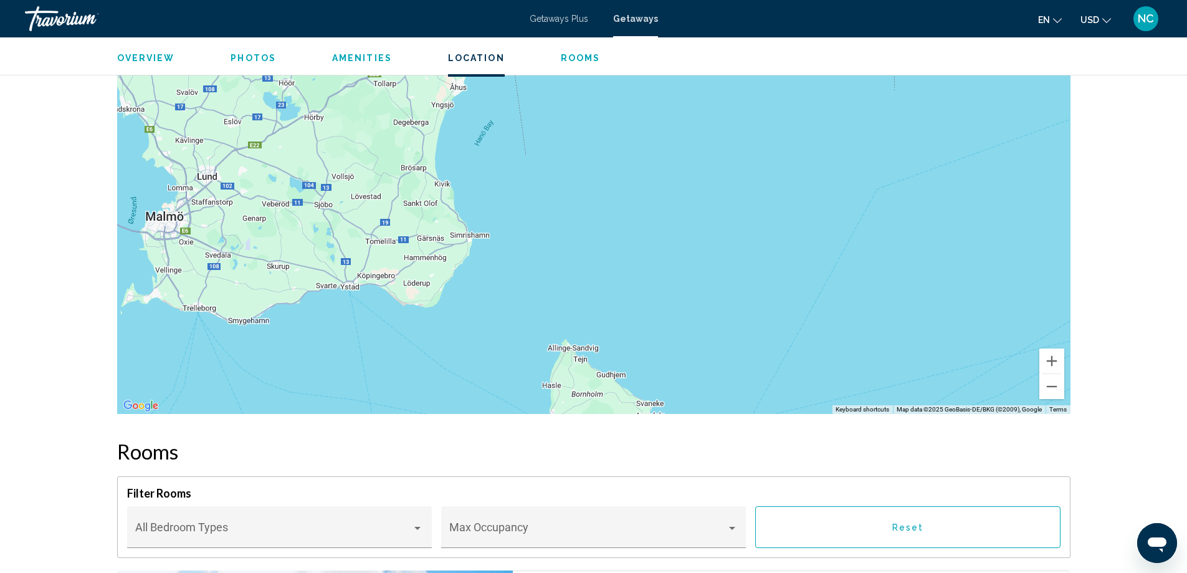
drag, startPoint x: 623, startPoint y: 355, endPoint x: 600, endPoint y: 91, distance: 265.3
click at [600, 91] on div "Main content" at bounding box center [593, 227] width 953 height 374
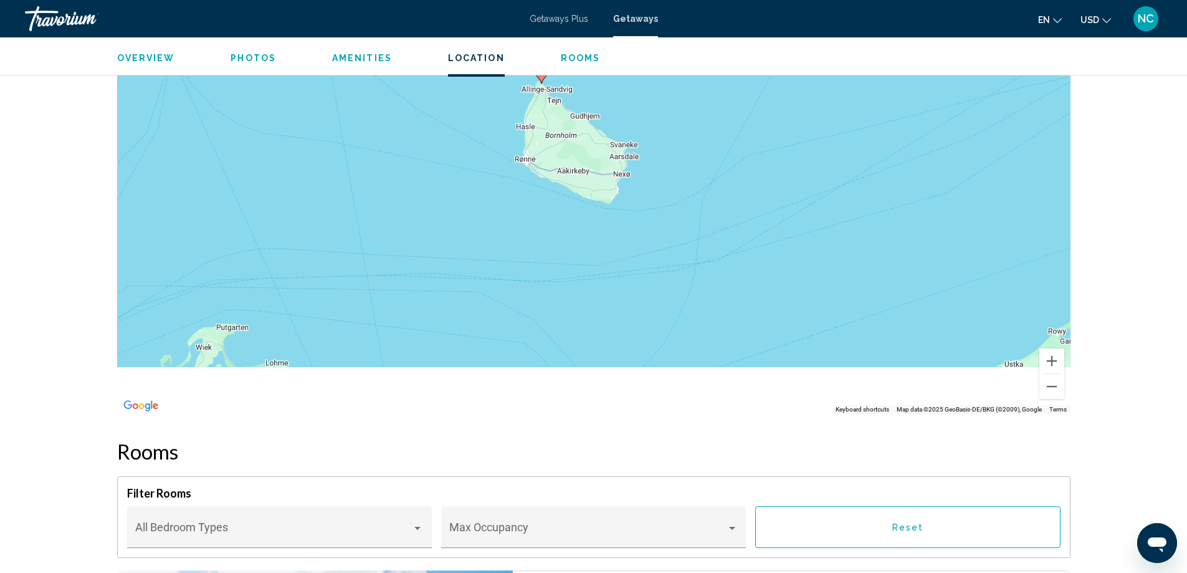
drag, startPoint x: 475, startPoint y: 258, endPoint x: 447, endPoint y: 137, distance: 124.1
click at [449, 136] on div "To activate drag with keyboard, press Alt + Enter. Once in keyboard drag state,…" at bounding box center [593, 227] width 953 height 374
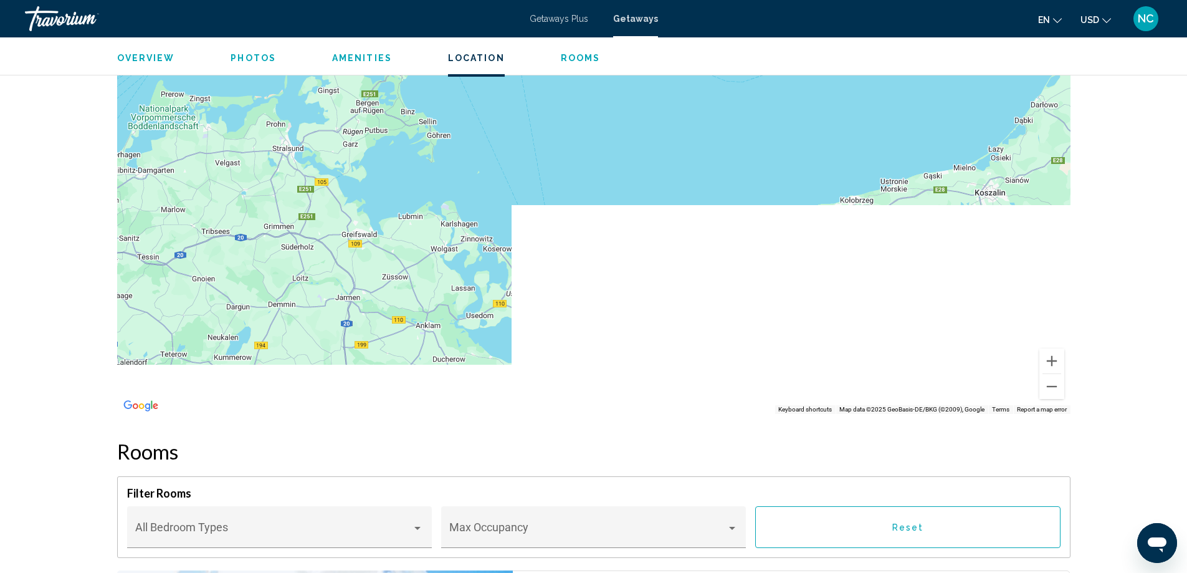
drag, startPoint x: 412, startPoint y: 315, endPoint x: 577, endPoint y: 96, distance: 274.1
click at [577, 96] on div "To activate drag with keyboard, press Alt + Enter. Once in keyboard drag state,…" at bounding box center [593, 227] width 953 height 374
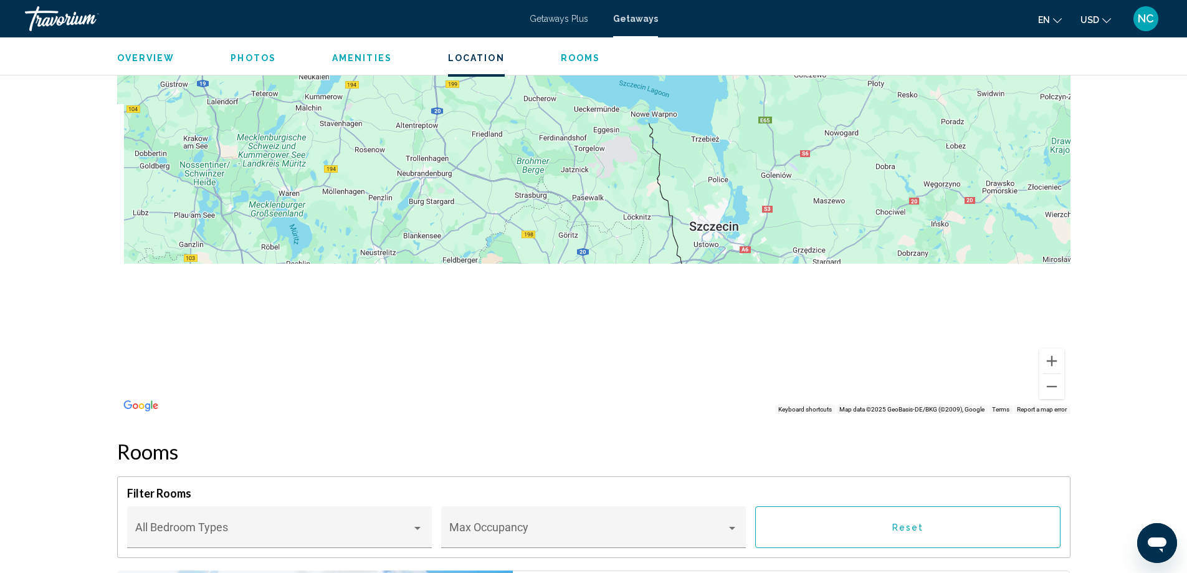
drag, startPoint x: 358, startPoint y: 365, endPoint x: 423, endPoint y: 136, distance: 237.1
click at [423, 136] on div "Main content" at bounding box center [593, 227] width 953 height 374
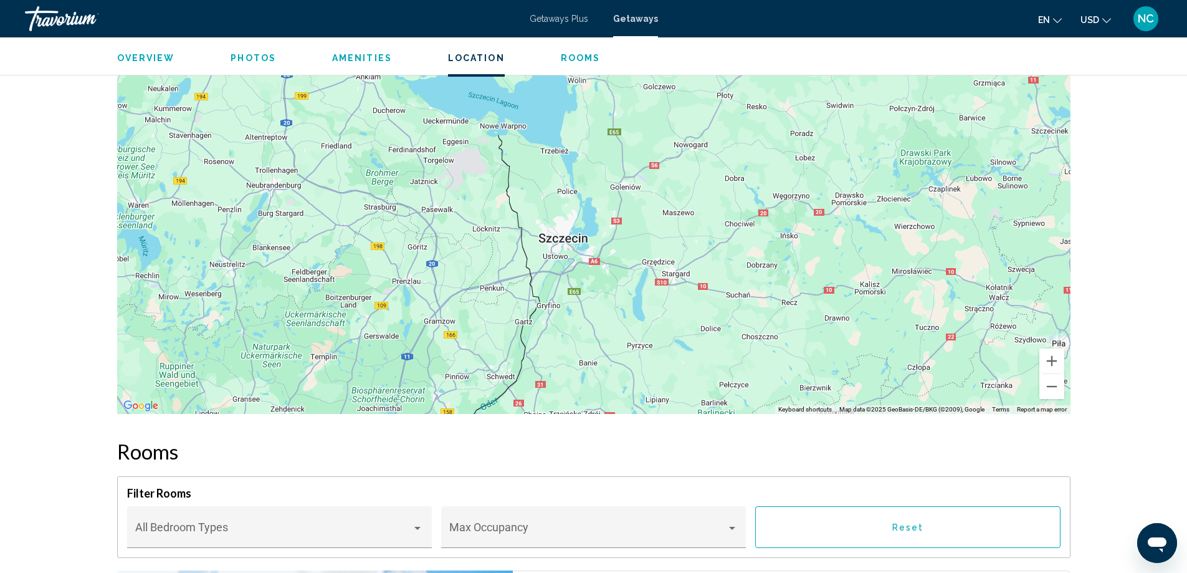
drag, startPoint x: 820, startPoint y: 165, endPoint x: 651, endPoint y: 335, distance: 240.2
click at [651, 335] on div "Main content" at bounding box center [593, 227] width 953 height 374
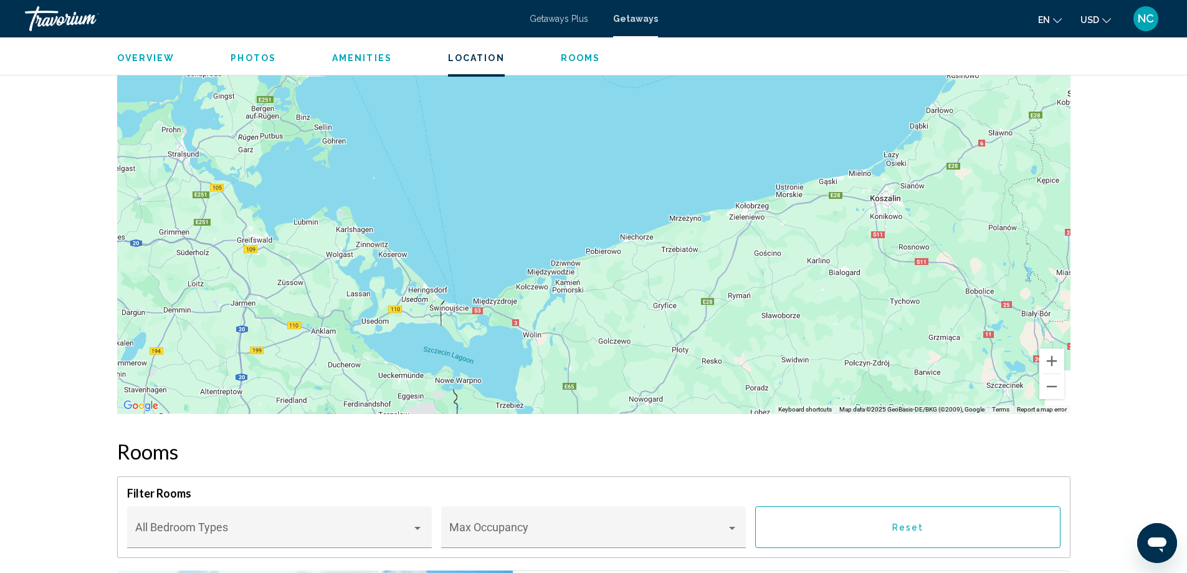
drag, startPoint x: 687, startPoint y: 152, endPoint x: 643, endPoint y: 410, distance: 261.8
click at [643, 410] on div "Main content" at bounding box center [593, 227] width 953 height 374
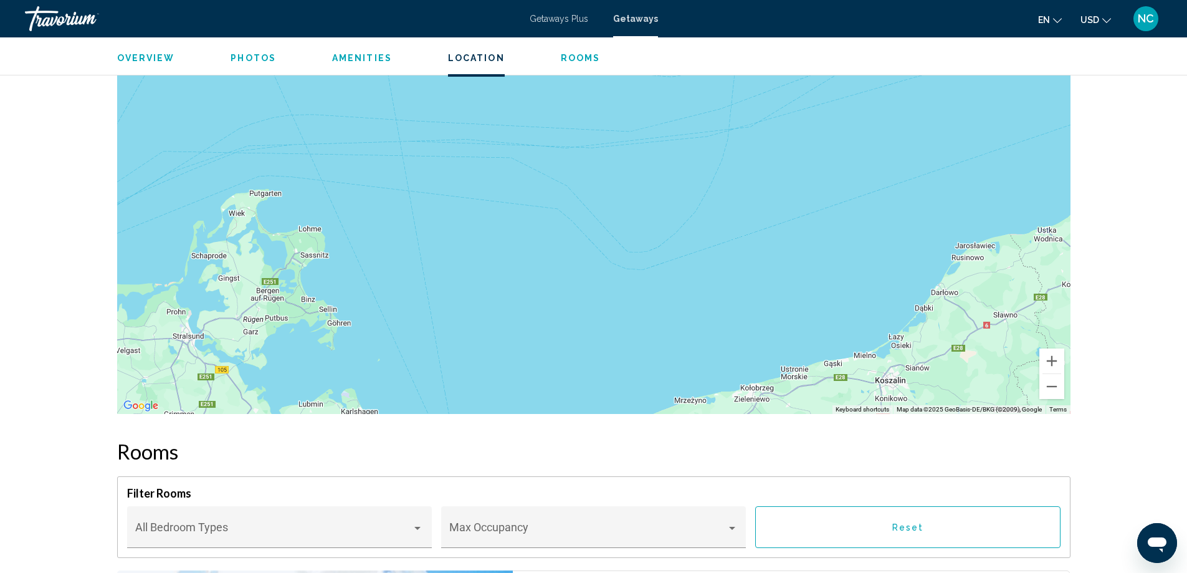
drag, startPoint x: 537, startPoint y: 136, endPoint x: 544, endPoint y: 358, distance: 222.0
click at [544, 358] on div "Main content" at bounding box center [593, 227] width 953 height 374
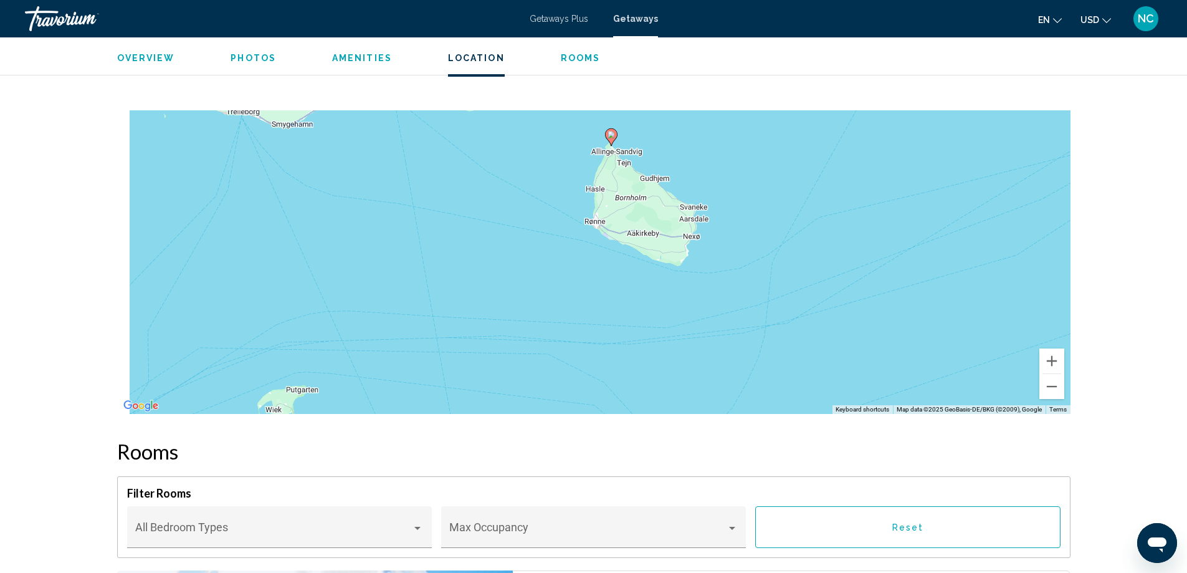
drag, startPoint x: 504, startPoint y: 356, endPoint x: 523, endPoint y: 406, distance: 52.9
click at [523, 406] on div "To activate drag with keyboard, press Alt + Enter. Once in keyboard drag state,…" at bounding box center [593, 227] width 953 height 374
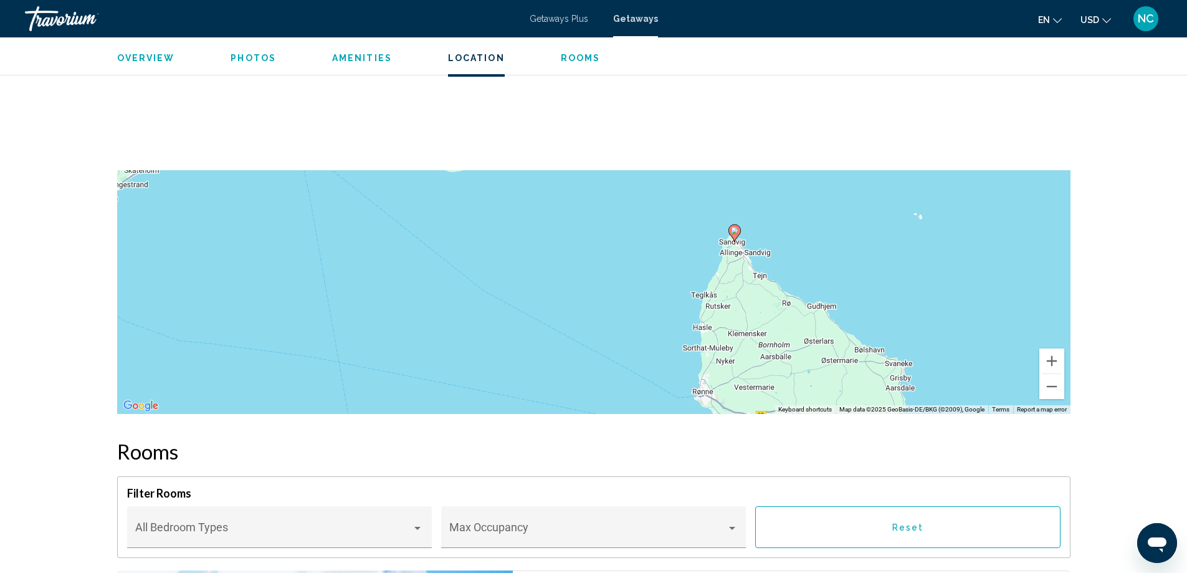
drag, startPoint x: 614, startPoint y: 158, endPoint x: 611, endPoint y: 419, distance: 261.1
click at [611, 419] on div "Overview Type Resort All-Inclusive No All-Inclusive Address [STREET_ADDRESS][PE…" at bounding box center [594, 348] width 966 height 2865
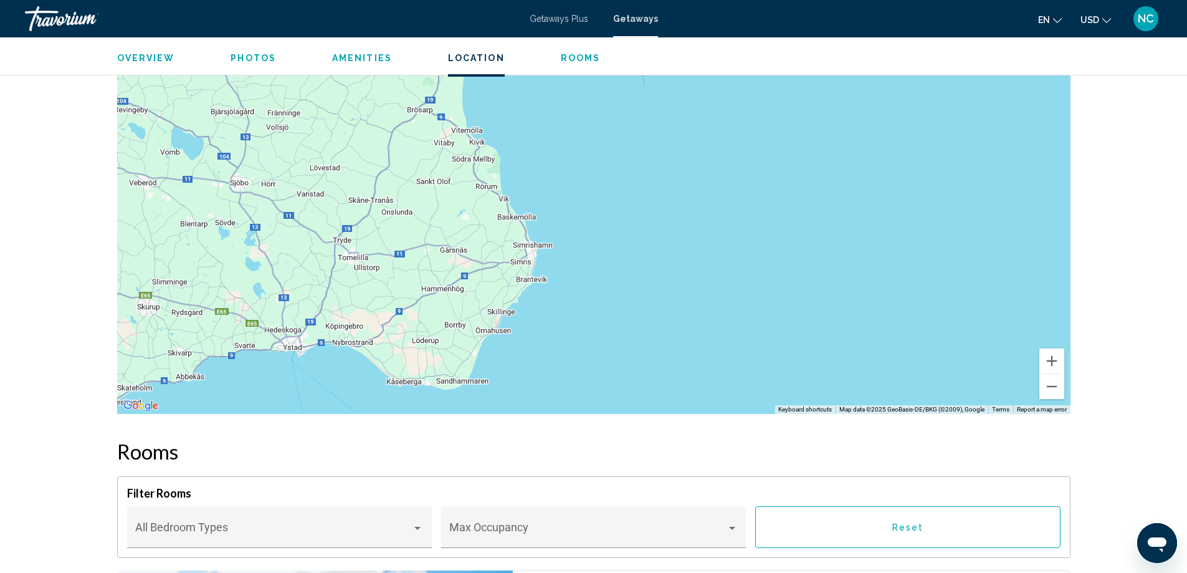
drag, startPoint x: 597, startPoint y: 193, endPoint x: 596, endPoint y: 342, distance: 148.3
click at [596, 342] on div "To activate drag with keyboard, press Alt + Enter. Once in keyboard drag state,…" at bounding box center [593, 227] width 953 height 374
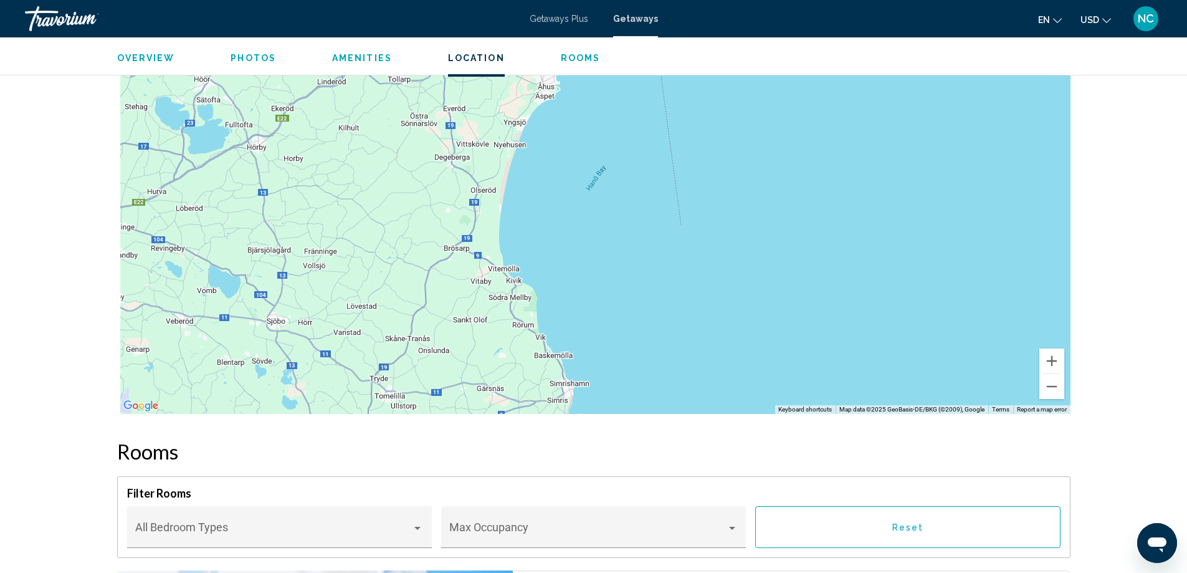
drag, startPoint x: 631, startPoint y: 178, endPoint x: 687, endPoint y: 343, distance: 174.2
click at [687, 342] on div "To activate drag with keyboard, press Alt + Enter. Once in keyboard drag state,…" at bounding box center [593, 227] width 953 height 374
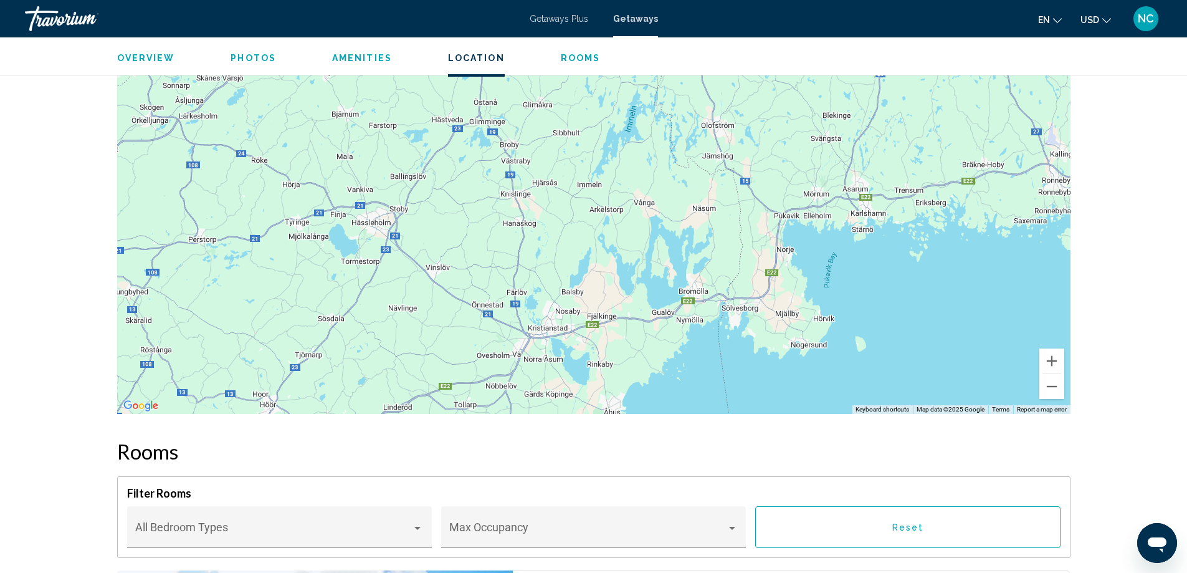
drag, startPoint x: 900, startPoint y: 272, endPoint x: 894, endPoint y: 312, distance: 40.3
click at [894, 312] on div "Main content" at bounding box center [593, 227] width 953 height 374
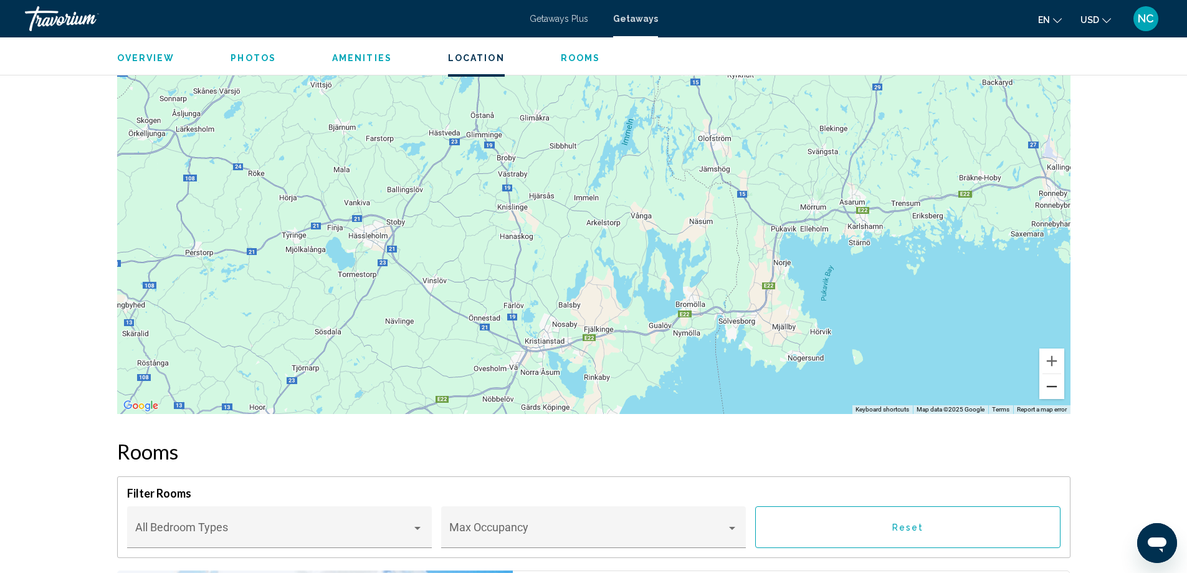
click at [1046, 388] on button "Zoom out" at bounding box center [1051, 386] width 25 height 25
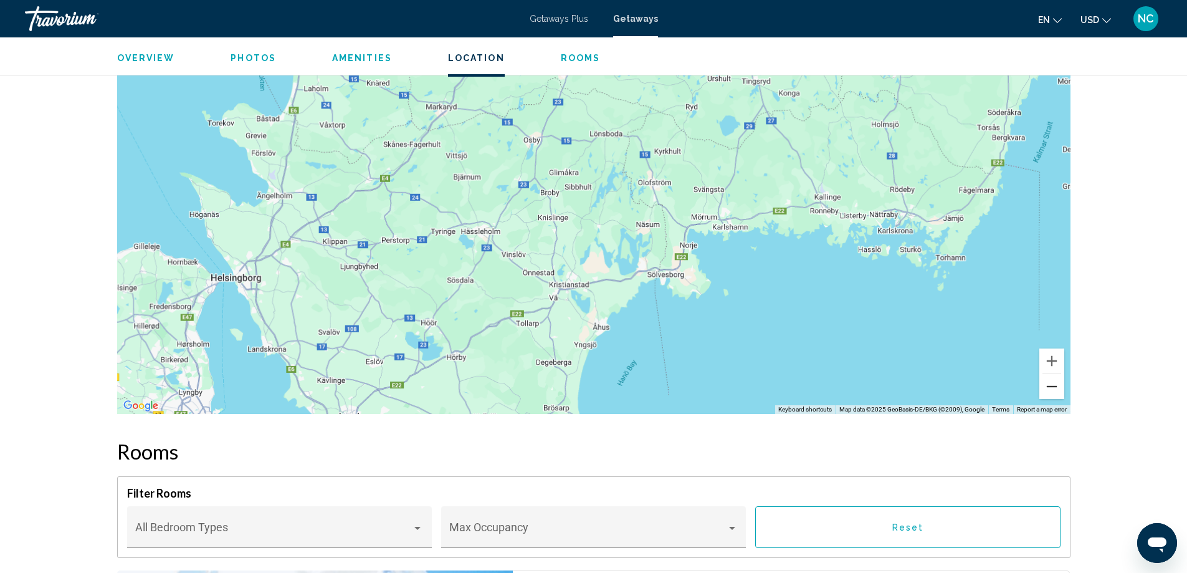
click at [1046, 388] on button "Zoom out" at bounding box center [1051, 386] width 25 height 25
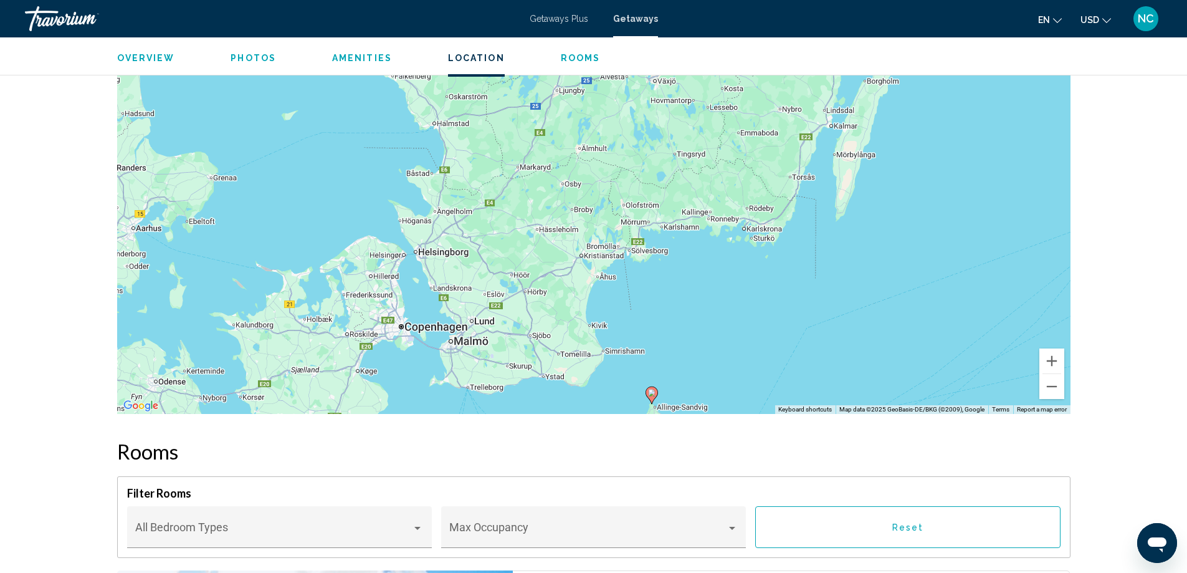
drag, startPoint x: 704, startPoint y: 387, endPoint x: 687, endPoint y: 296, distance: 92.5
click at [687, 296] on div "To activate drag with keyboard, press Alt + Enter. Once in keyboard drag state,…" at bounding box center [593, 227] width 953 height 374
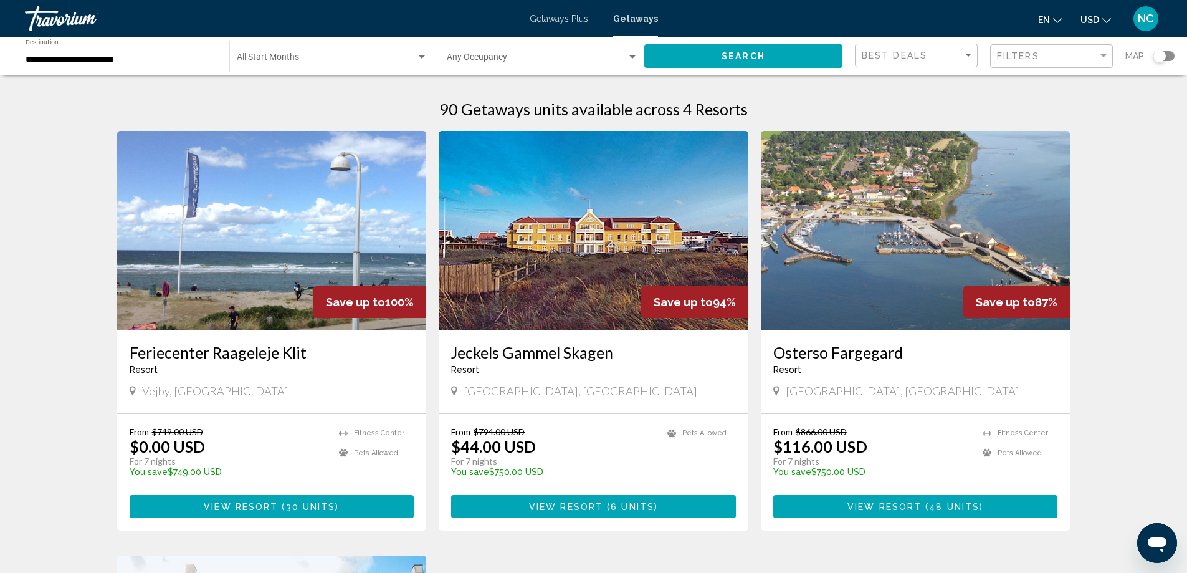
click at [84, 59] on input "**********" at bounding box center [121, 60] width 191 height 10
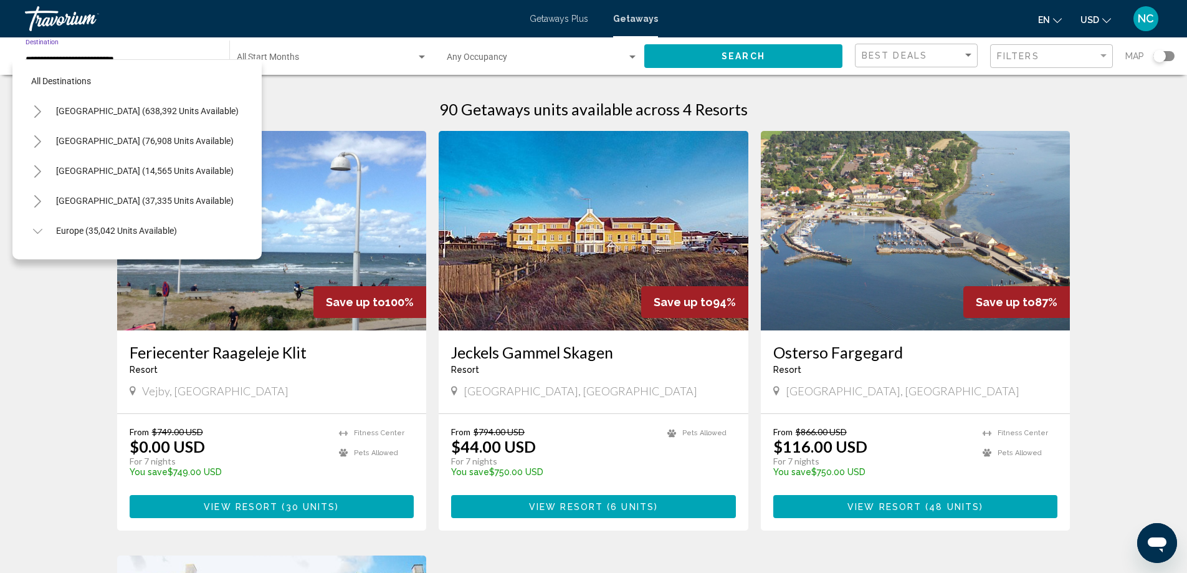
click at [38, 113] on icon "Toggle United States (638,392 units available)" at bounding box center [37, 111] width 9 height 12
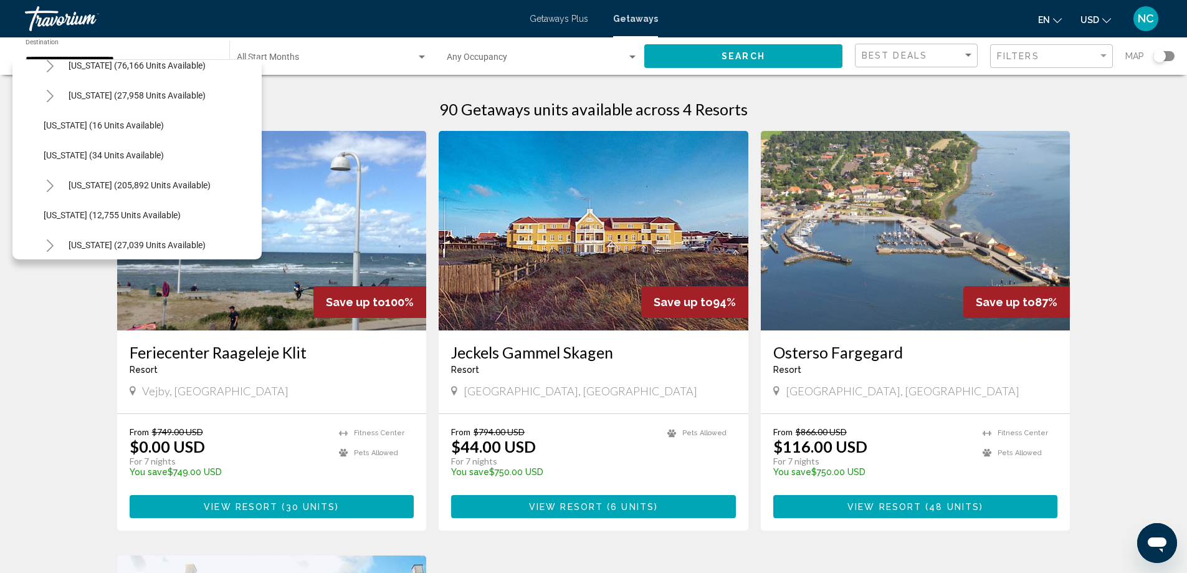
scroll to position [187, 0]
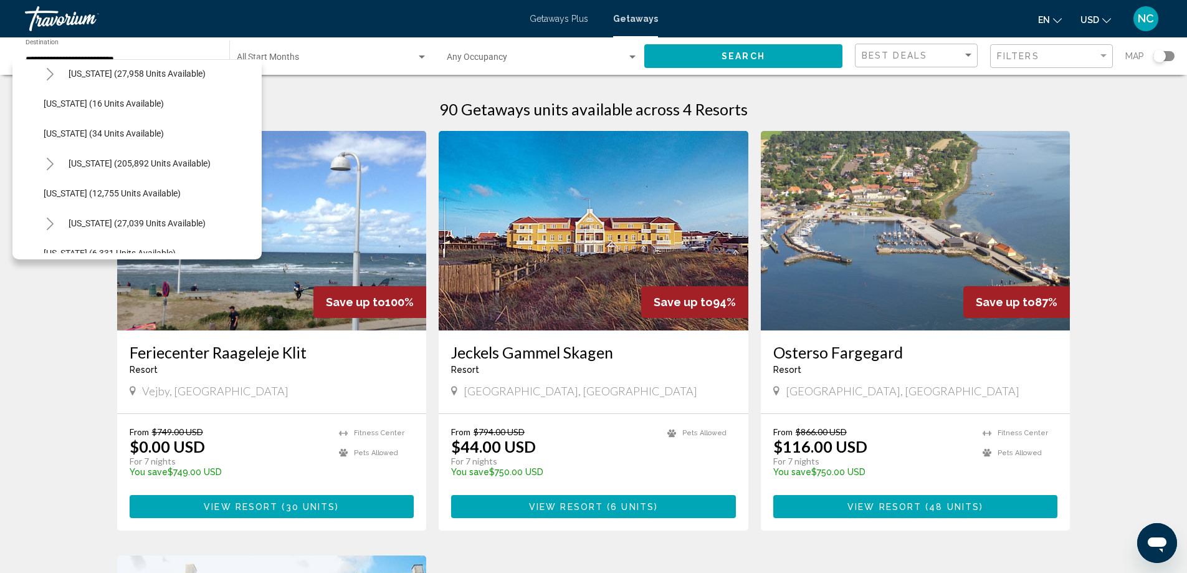
click at [51, 160] on icon "Toggle Florida (205,892 units available)" at bounding box center [49, 164] width 9 height 12
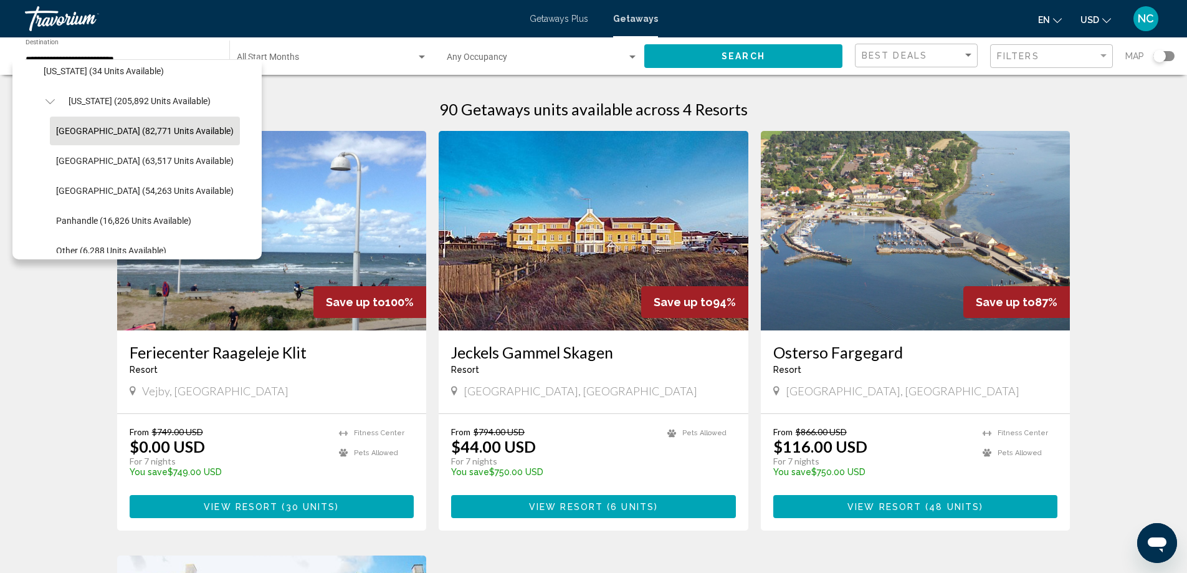
click at [136, 128] on span "[GEOGRAPHIC_DATA] (82,771 units available)" at bounding box center [145, 131] width 178 height 10
type input "**********"
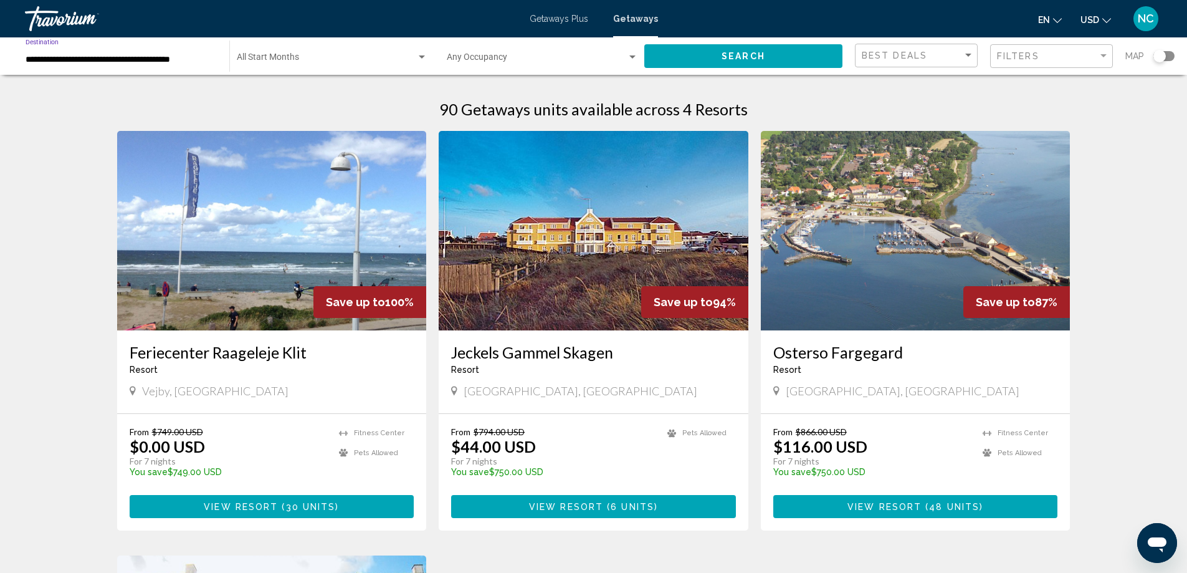
click at [419, 56] on div "Search widget" at bounding box center [422, 56] width 6 height 3
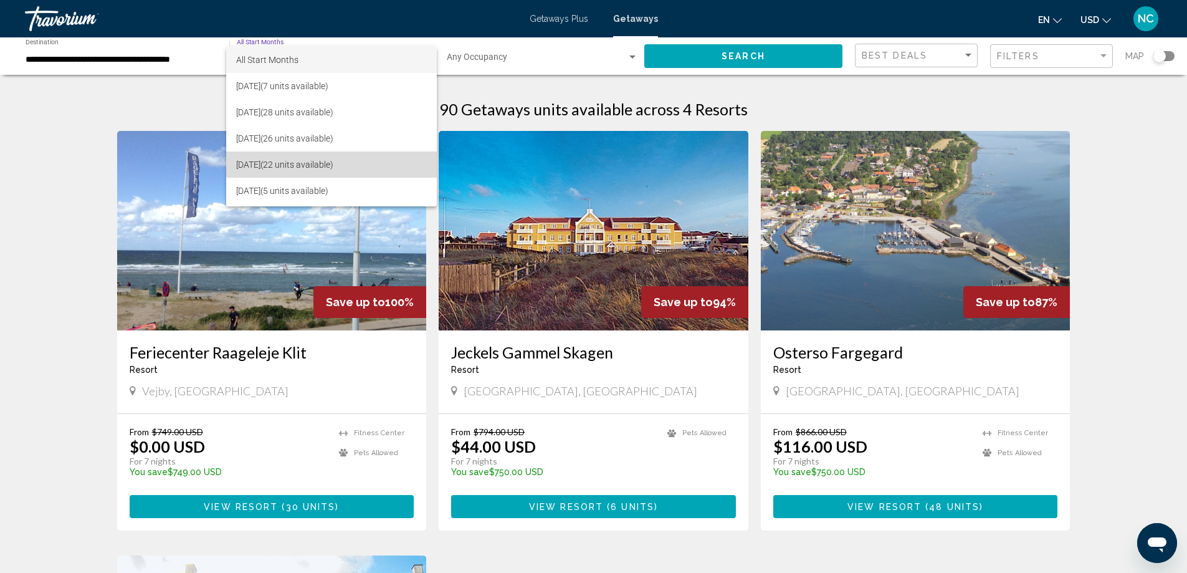
click at [336, 161] on span "[DATE] (22 units available)" at bounding box center [331, 164] width 191 height 26
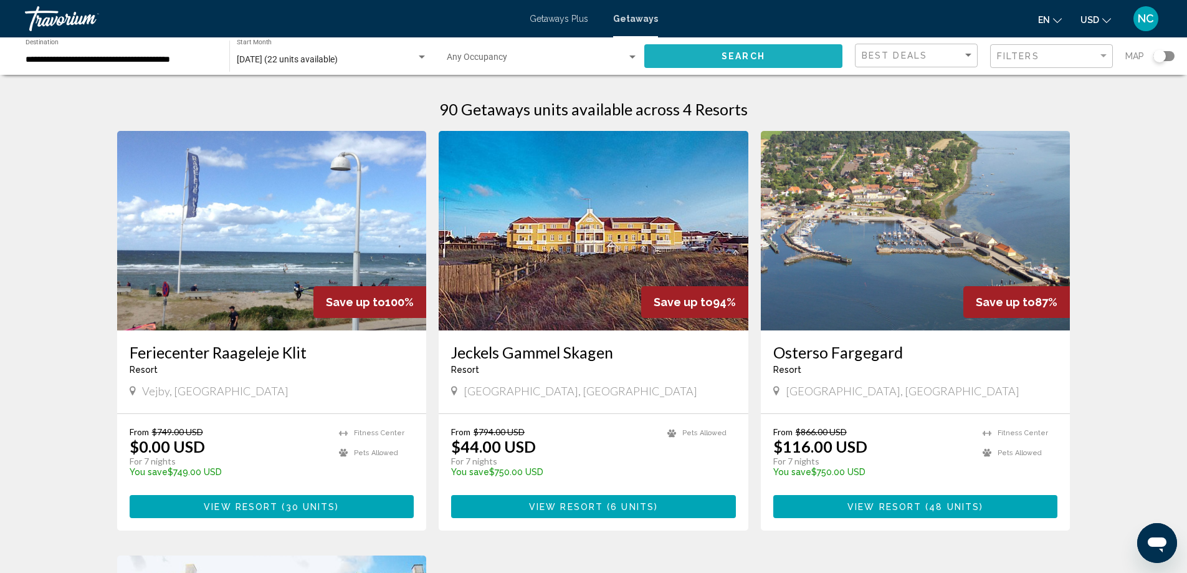
click at [723, 54] on span "Search" at bounding box center [744, 57] width 44 height 10
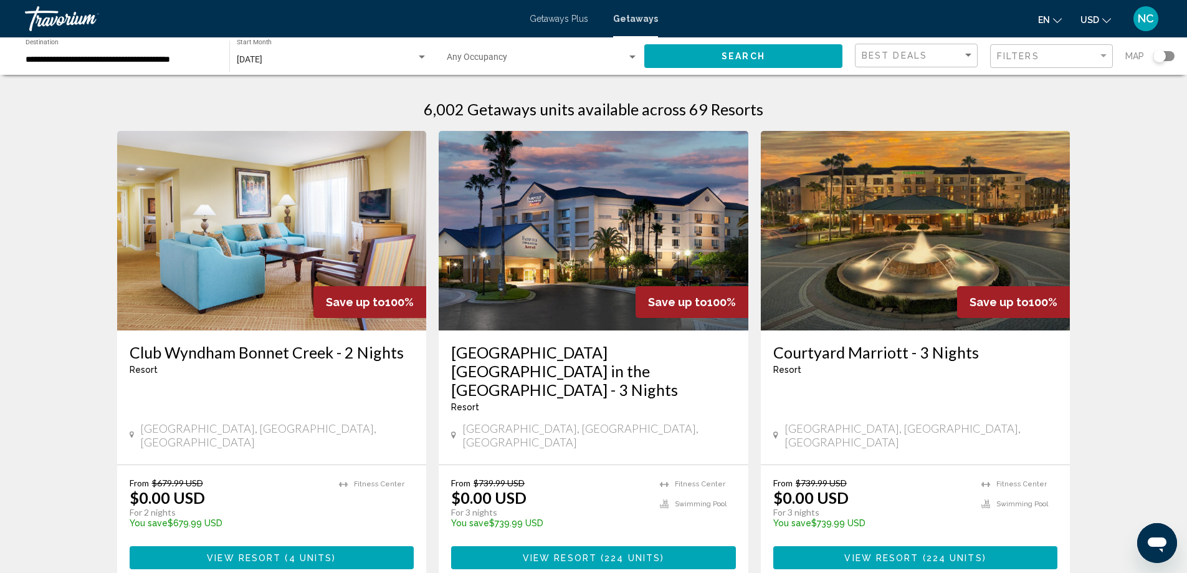
scroll to position [374, 0]
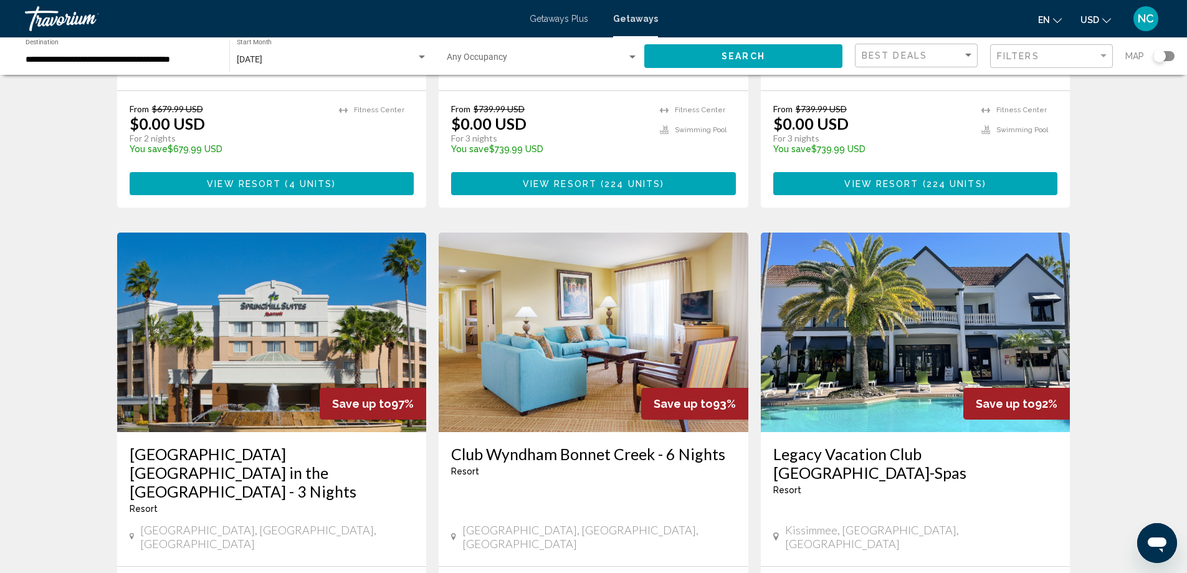
click at [573, 330] on img "Main content" at bounding box center [594, 331] width 310 height 199
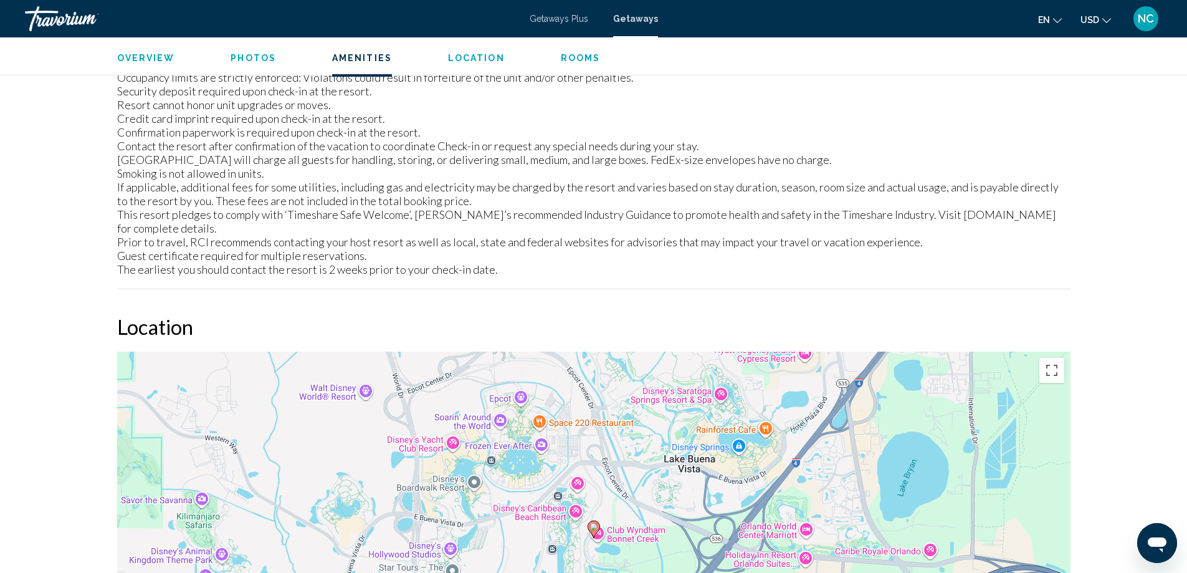
scroll to position [1683, 0]
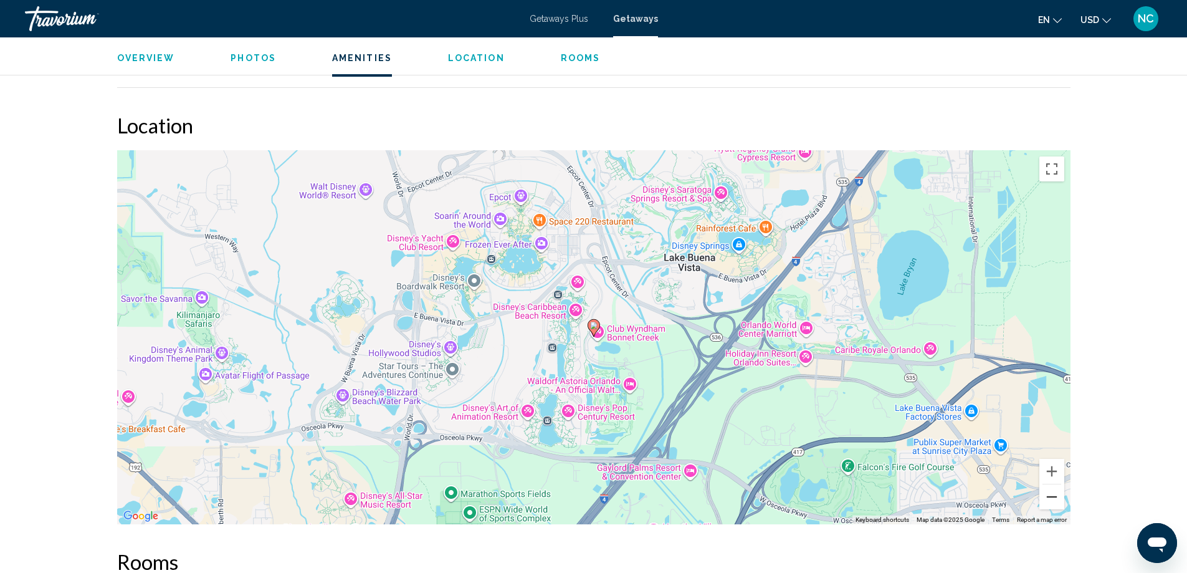
click at [1051, 484] on button "Zoom out" at bounding box center [1051, 496] width 25 height 25
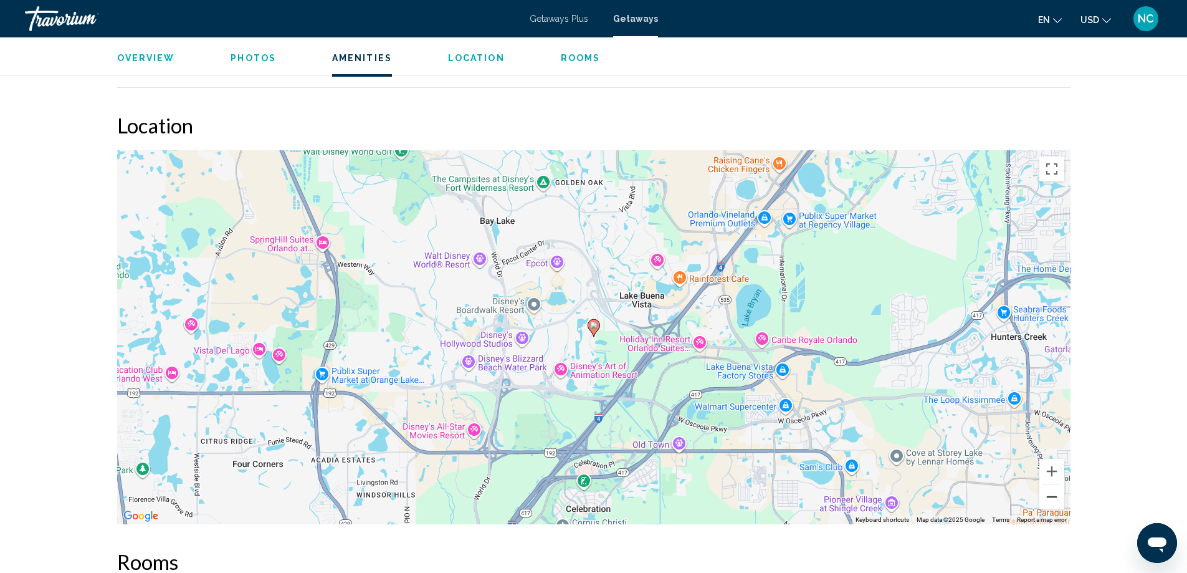
click at [1051, 484] on button "Zoom out" at bounding box center [1051, 496] width 25 height 25
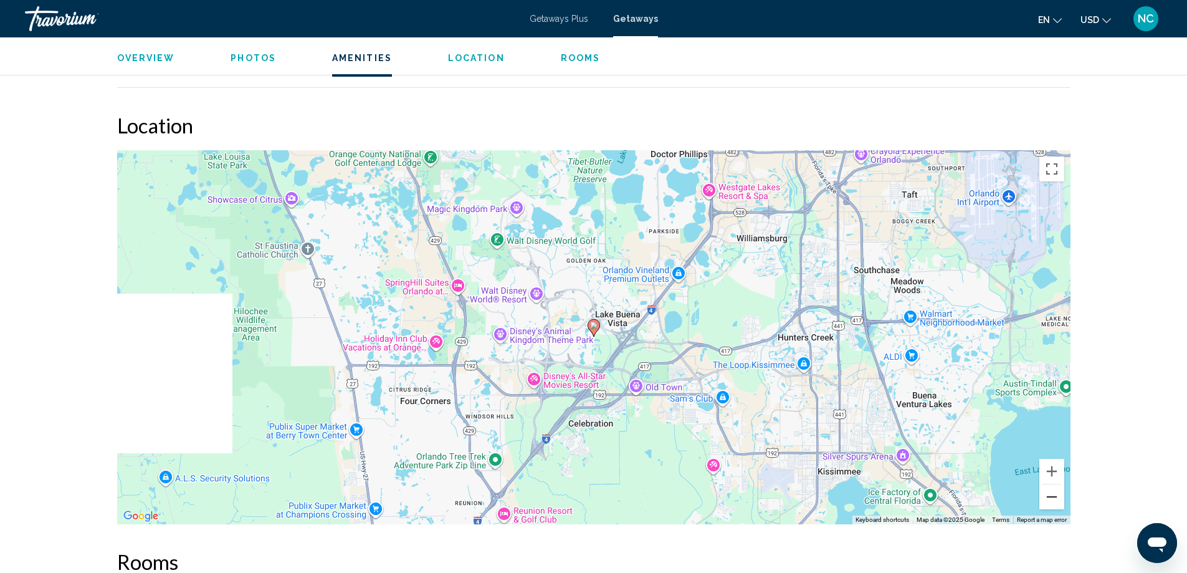
click at [1051, 484] on button "Zoom out" at bounding box center [1051, 496] width 25 height 25
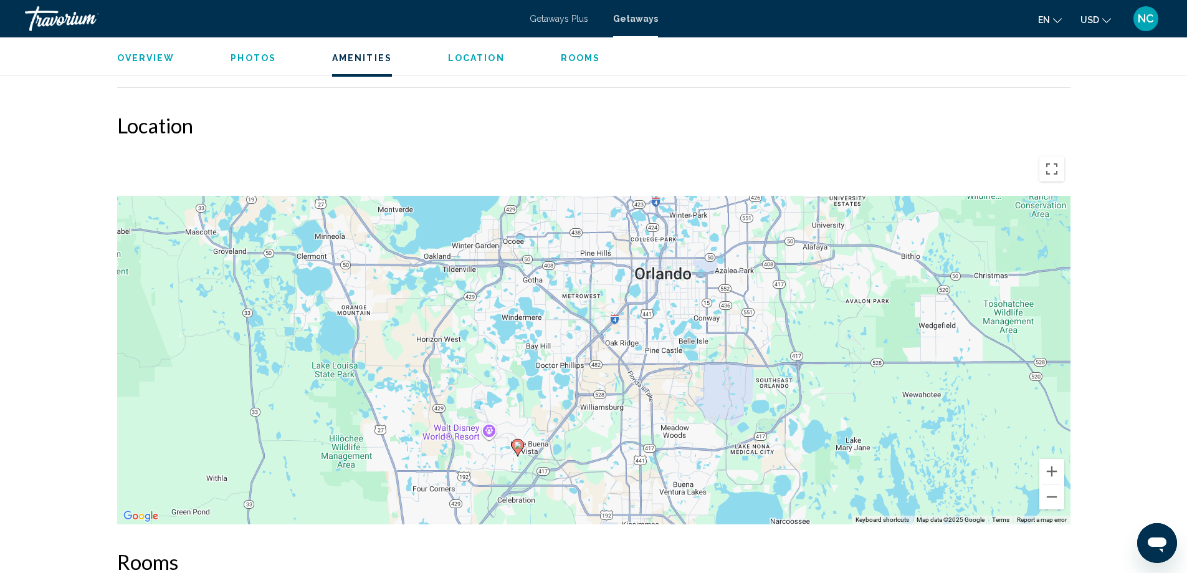
drag, startPoint x: 756, startPoint y: 195, endPoint x: 679, endPoint y: 316, distance: 143.2
click at [679, 316] on div "To activate drag with keyboard, press Alt + Enter. Once in keyboard drag state,…" at bounding box center [593, 337] width 953 height 374
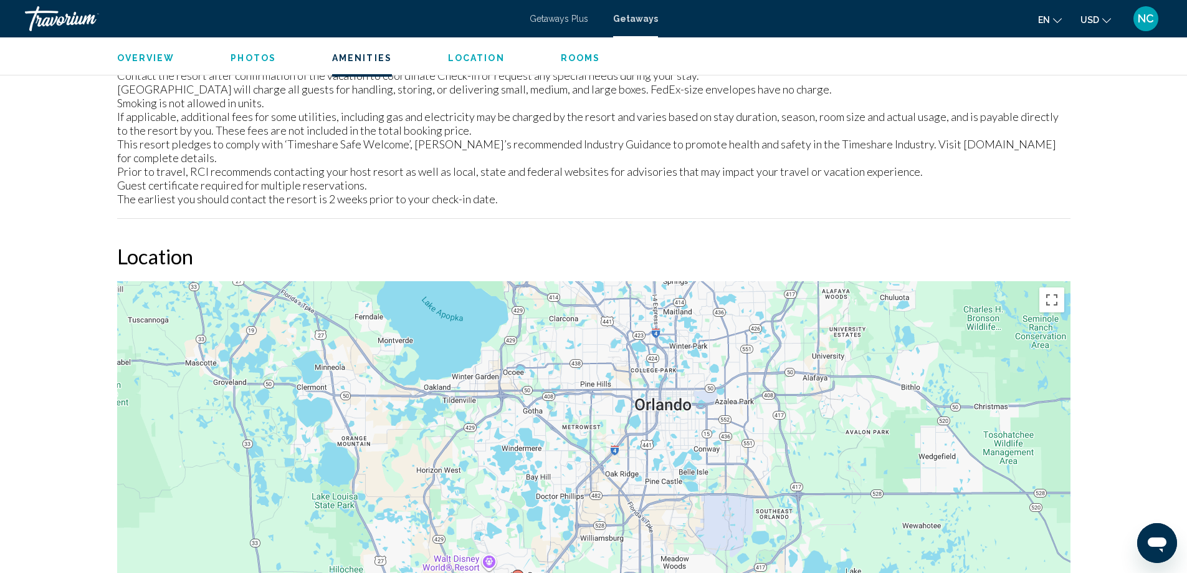
scroll to position [1343, 0]
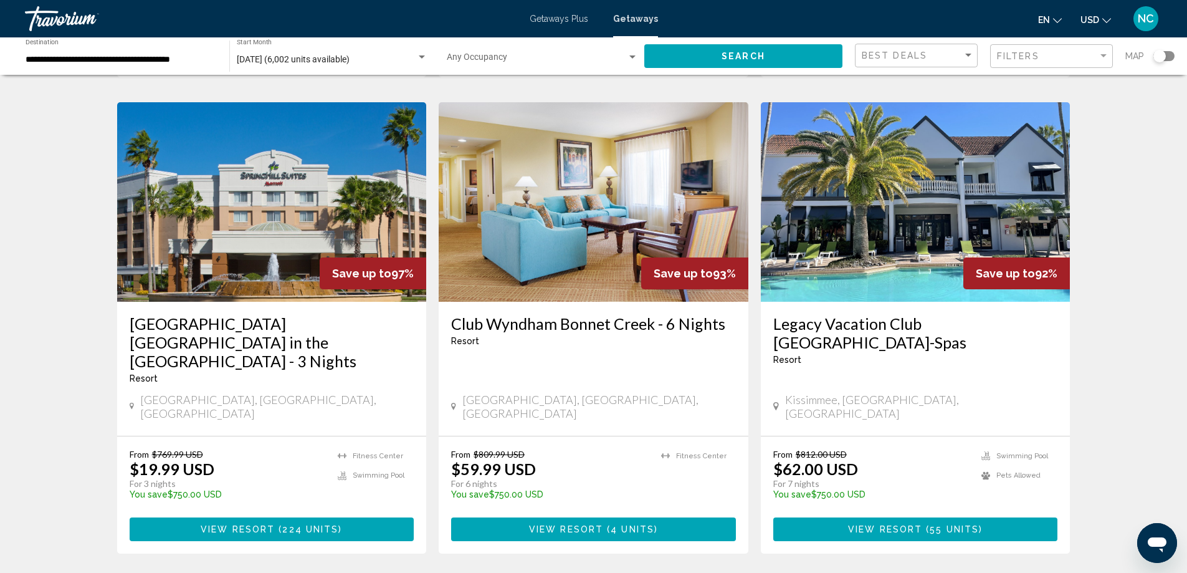
scroll to position [499, 0]
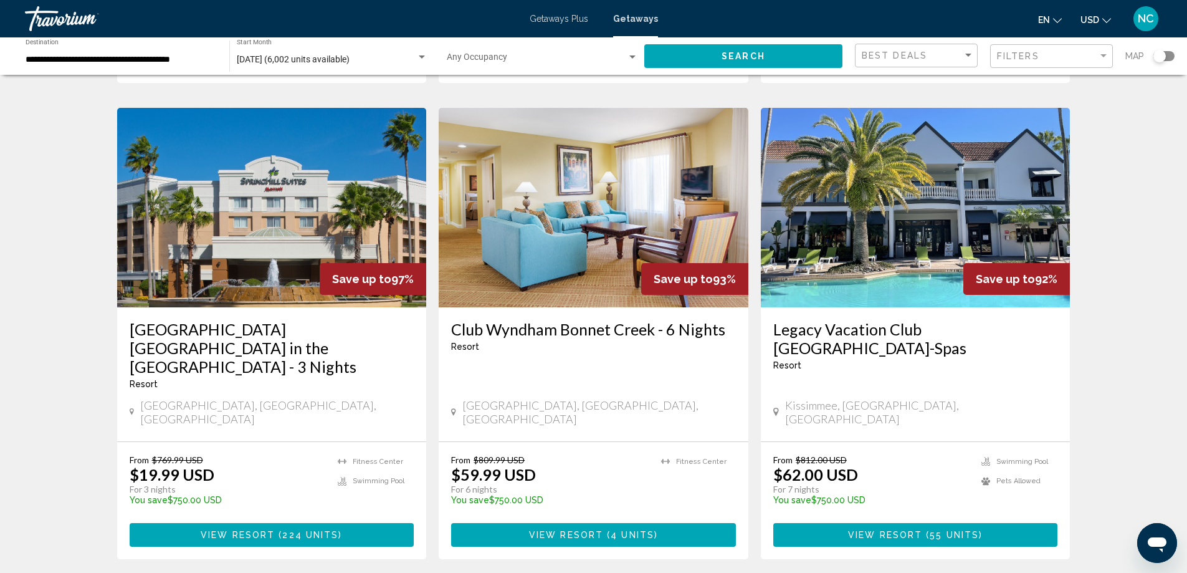
click at [901, 214] on img "Main content" at bounding box center [916, 207] width 310 height 199
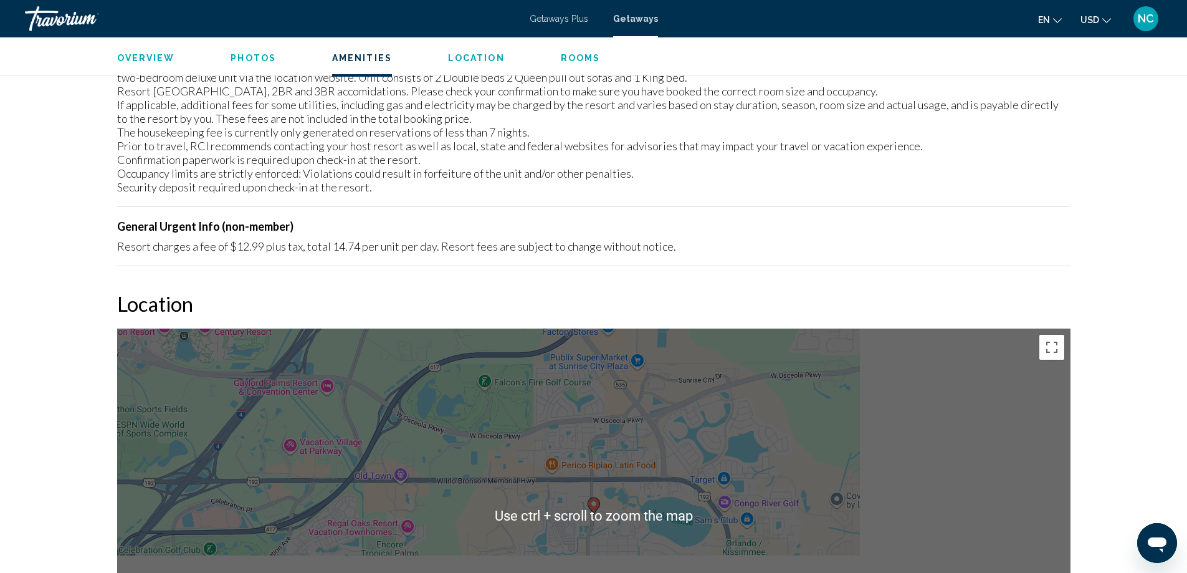
scroll to position [1932, 0]
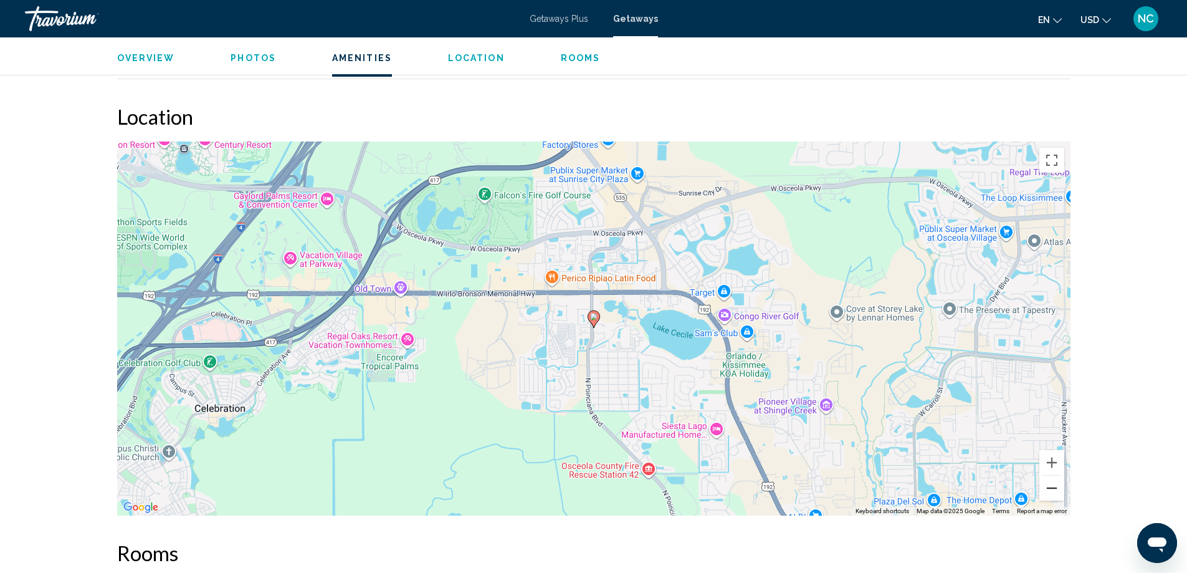
click at [1053, 482] on button "Zoom out" at bounding box center [1051, 487] width 25 height 25
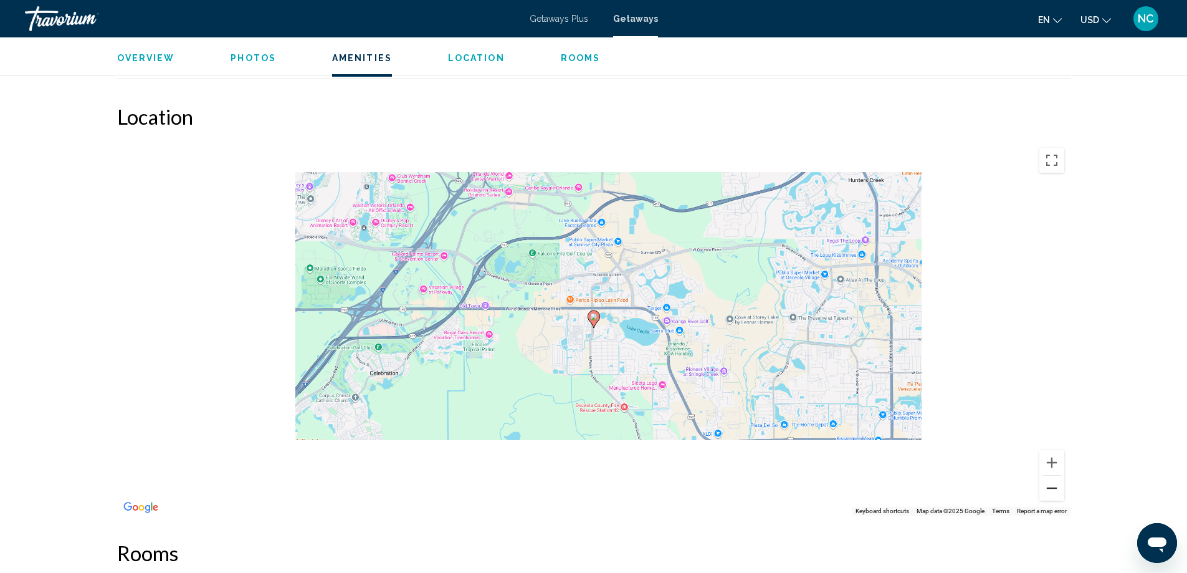
click at [1053, 482] on button "Zoom out" at bounding box center [1051, 487] width 25 height 25
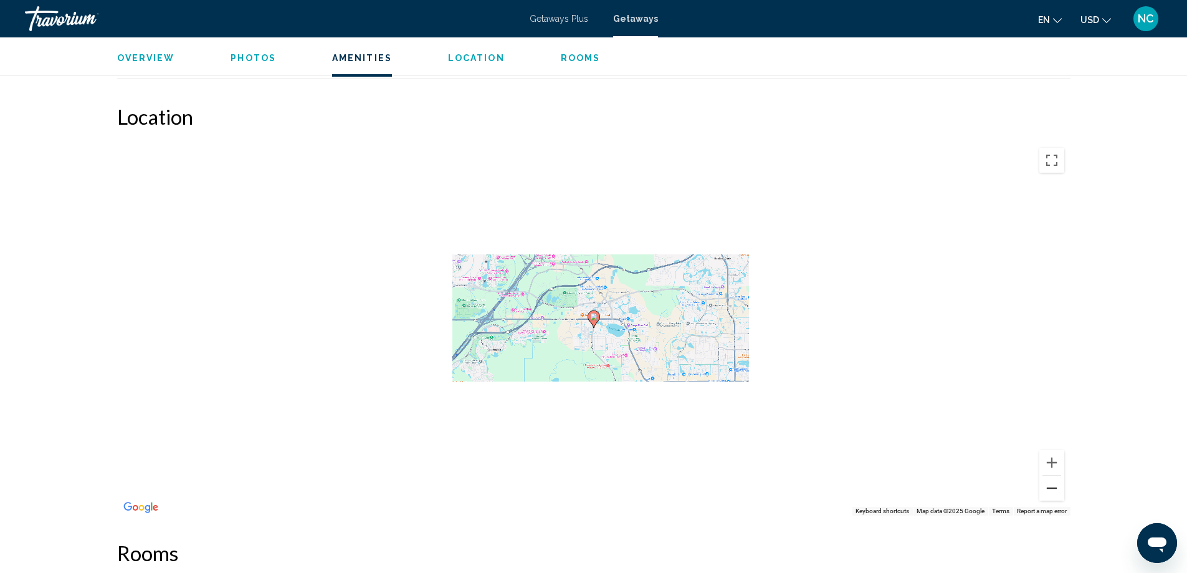
click at [1053, 482] on button "Zoom out" at bounding box center [1051, 487] width 25 height 25
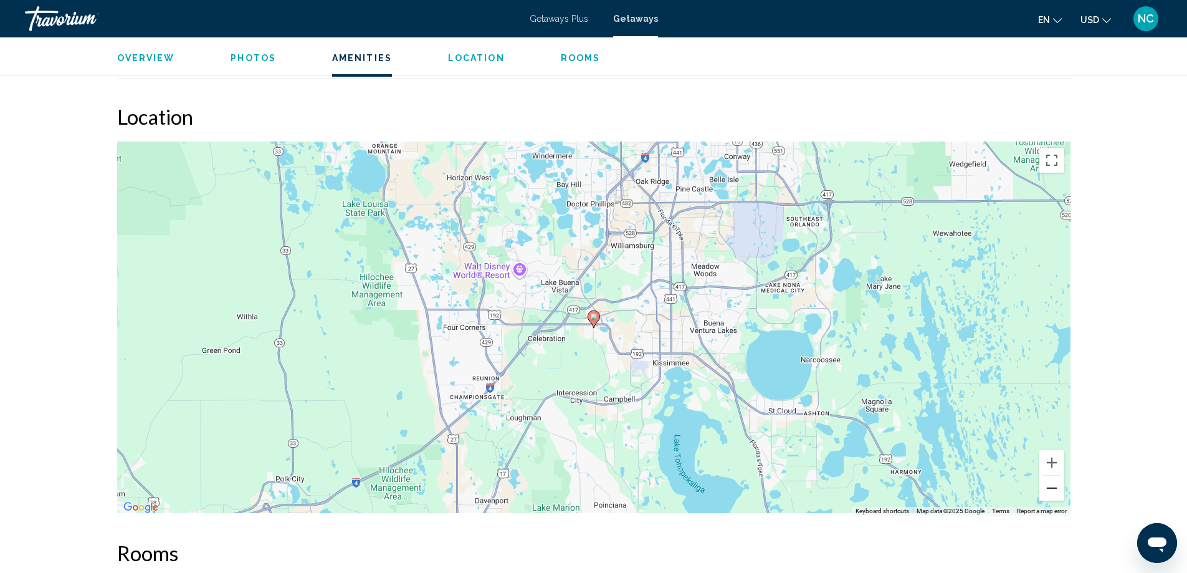
click at [1053, 482] on button "Zoom out" at bounding box center [1051, 487] width 25 height 25
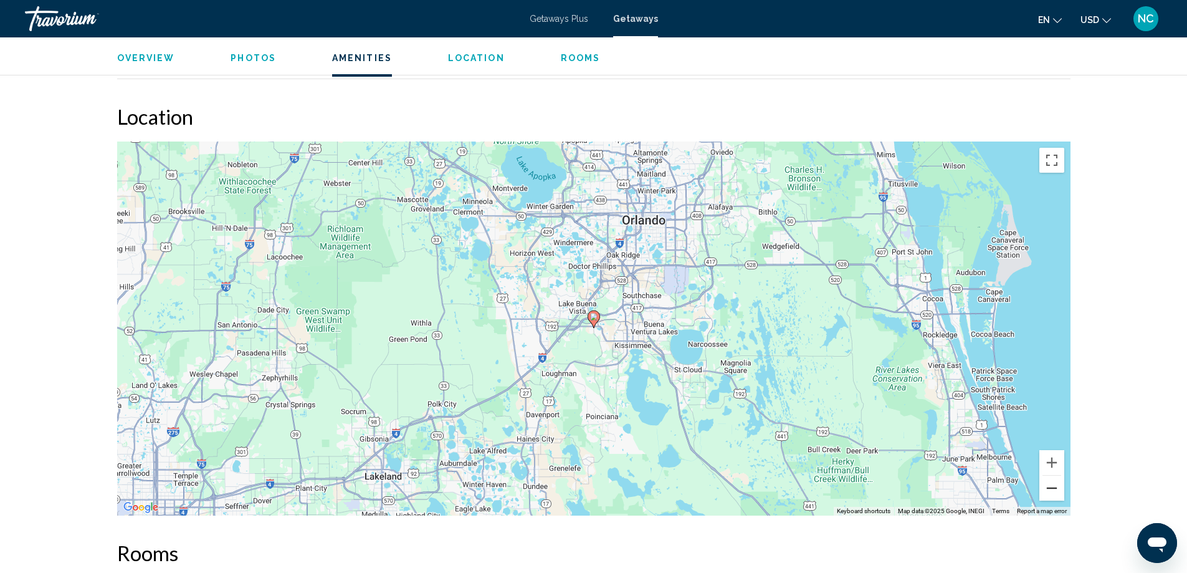
click at [1050, 476] on button "Zoom out" at bounding box center [1051, 487] width 25 height 25
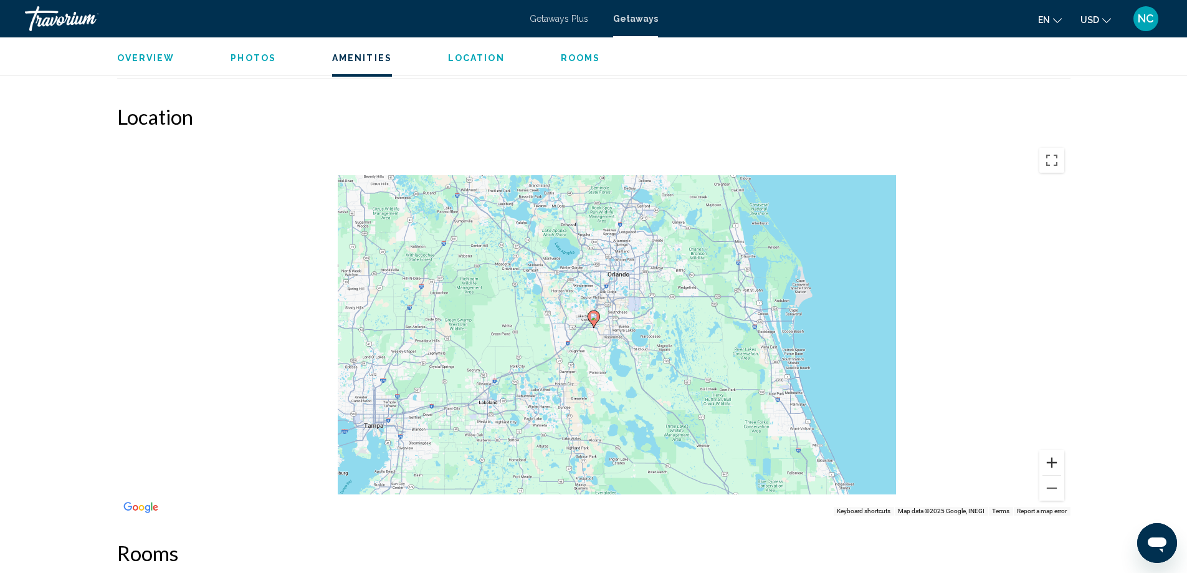
click at [1050, 451] on button "Zoom in" at bounding box center [1051, 462] width 25 height 25
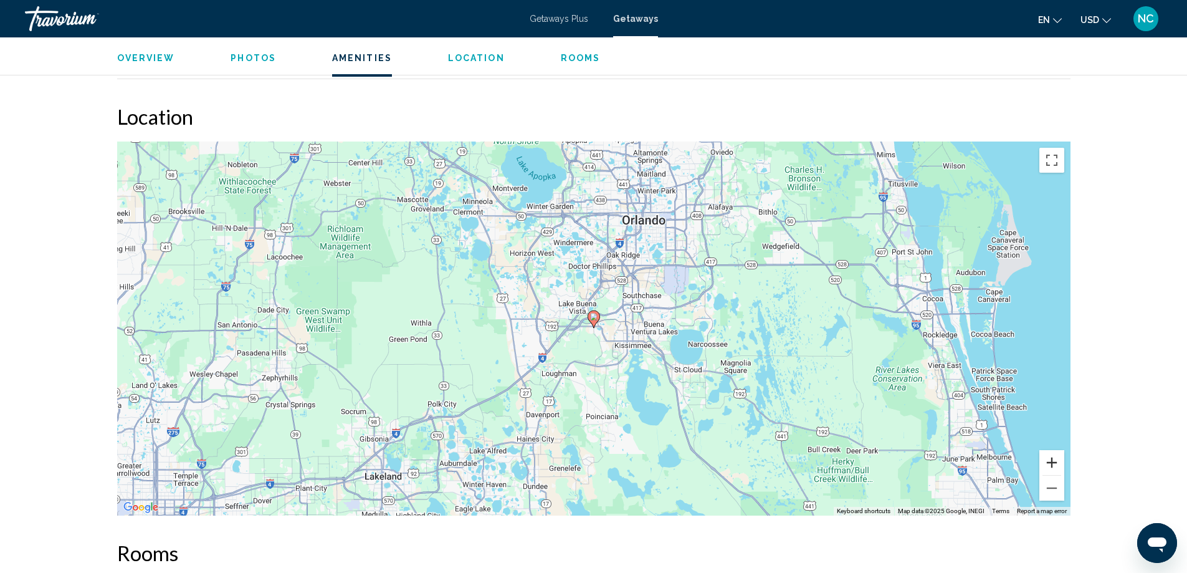
click at [1050, 451] on button "Zoom in" at bounding box center [1051, 462] width 25 height 25
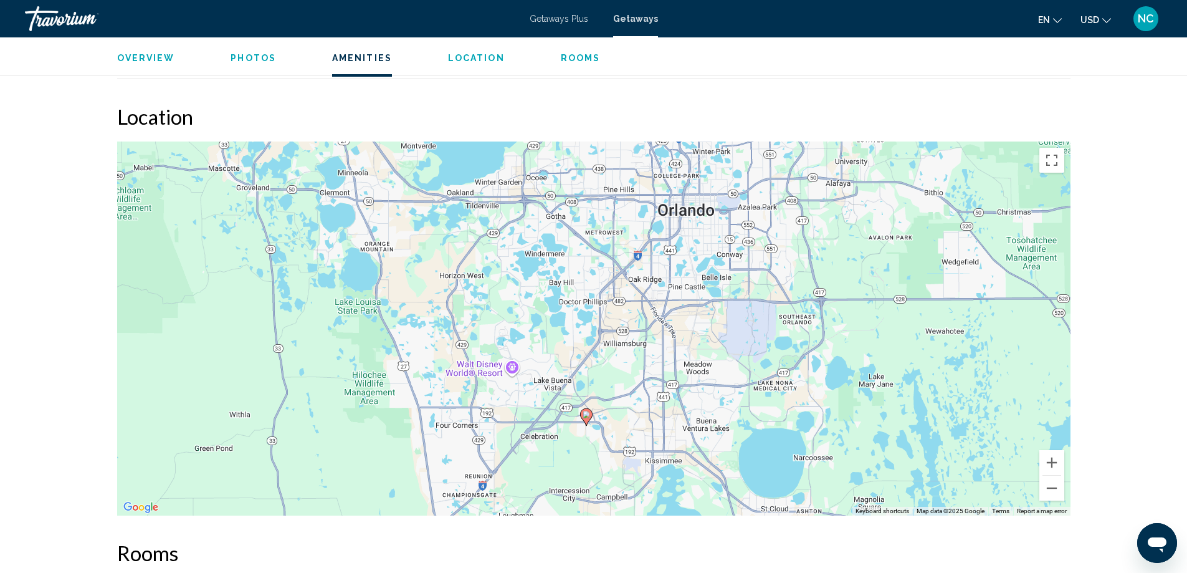
drag, startPoint x: 750, startPoint y: 207, endPoint x: 743, endPoint y: 308, distance: 101.2
click at [743, 308] on div "To activate drag with keyboard, press Alt + Enter. Once in keyboard drag state,…" at bounding box center [593, 328] width 953 height 374
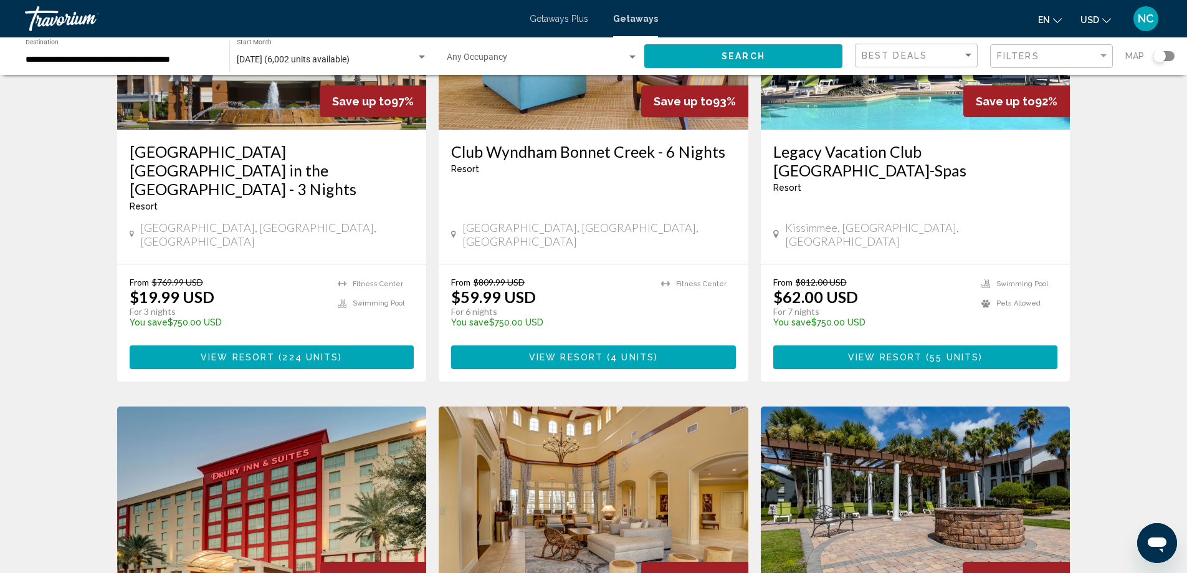
scroll to position [872, 0]
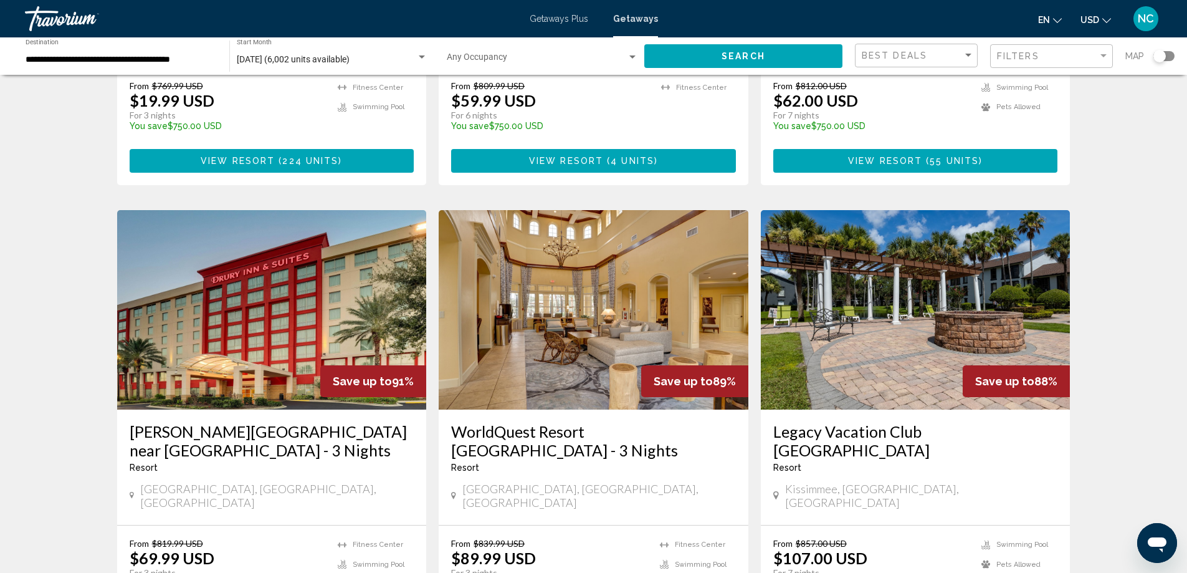
click at [857, 277] on img "Main content" at bounding box center [916, 309] width 310 height 199
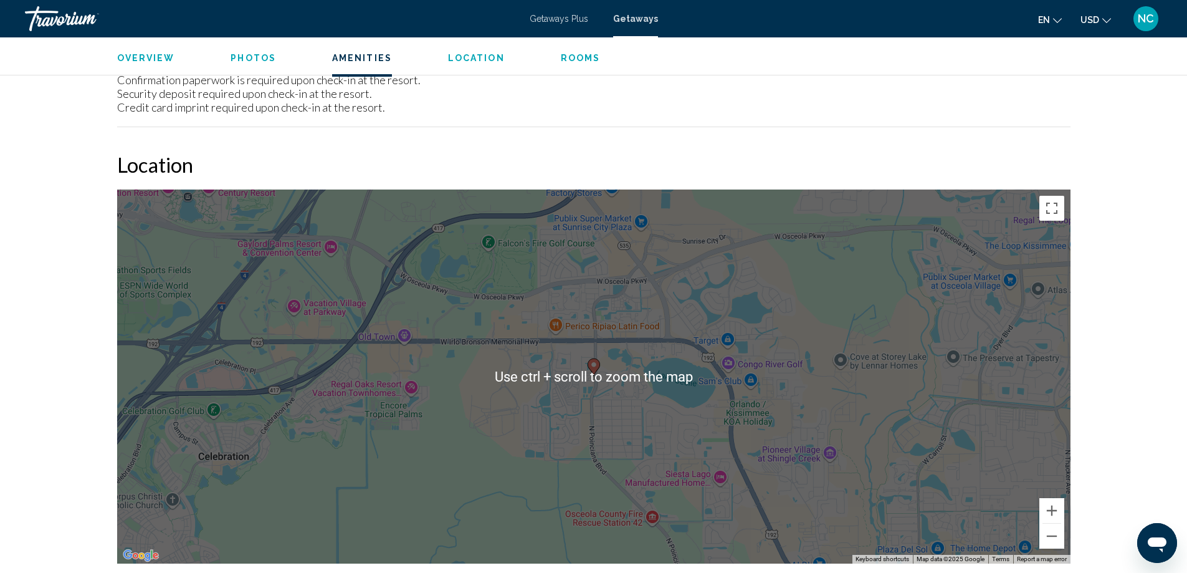
scroll to position [1870, 0]
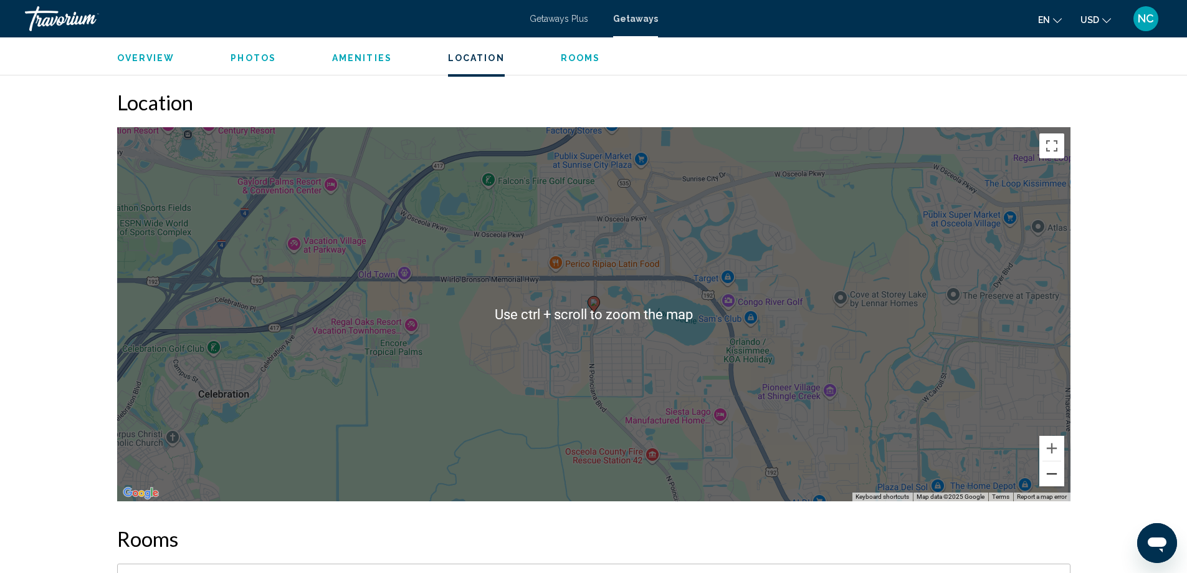
click at [1051, 475] on button "Zoom out" at bounding box center [1051, 473] width 25 height 25
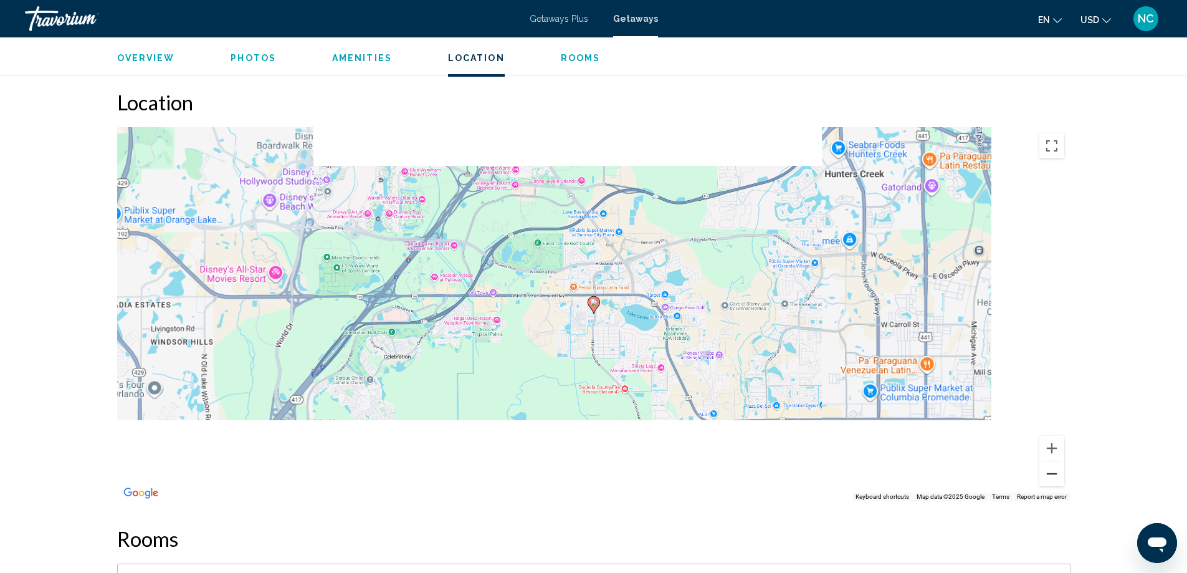
click at [1051, 475] on button "Zoom out" at bounding box center [1051, 473] width 25 height 25
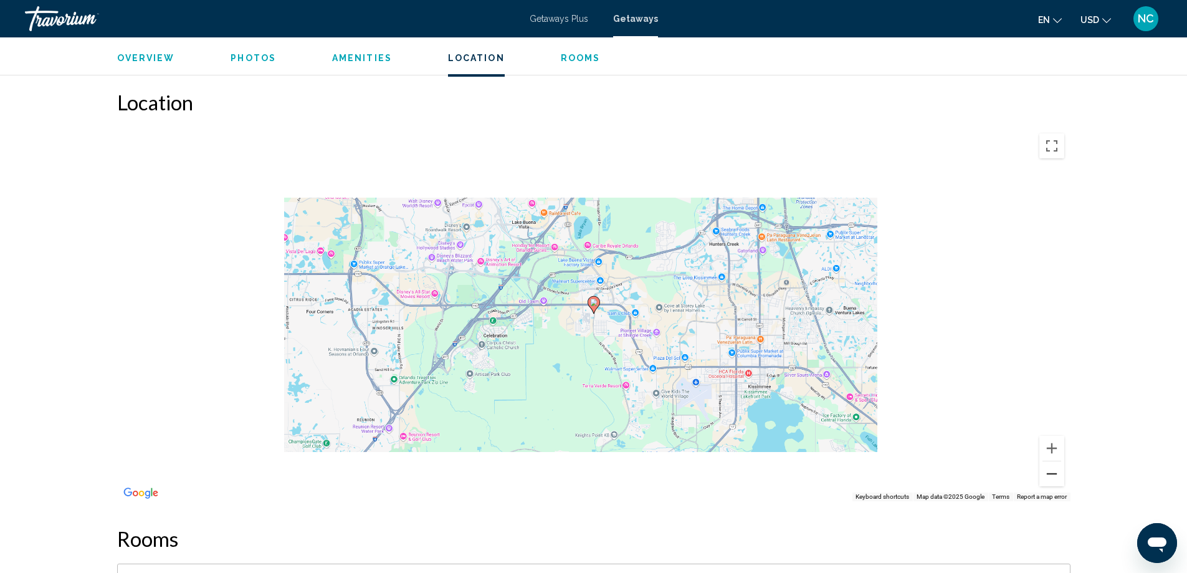
click at [1051, 475] on button "Zoom out" at bounding box center [1051, 473] width 25 height 25
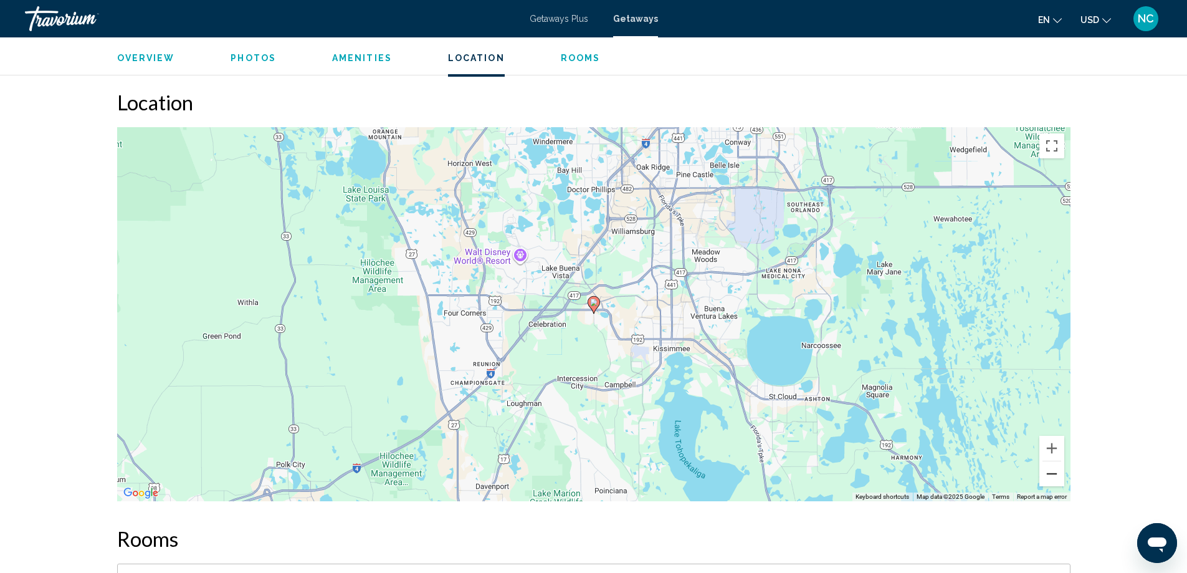
click at [1051, 475] on button "Zoom out" at bounding box center [1051, 473] width 25 height 25
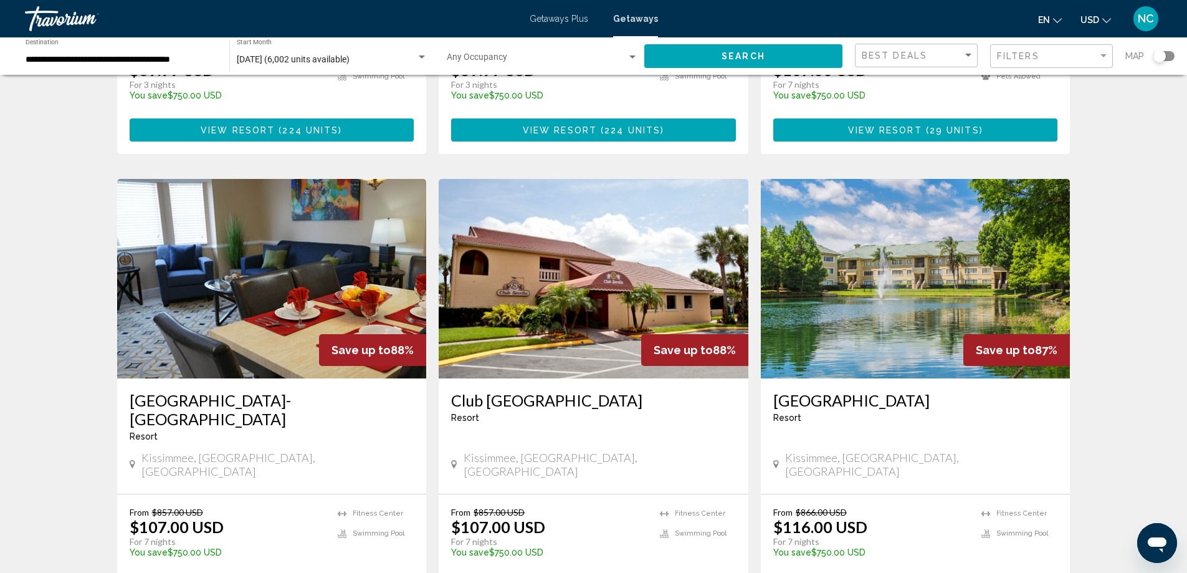
scroll to position [1371, 0]
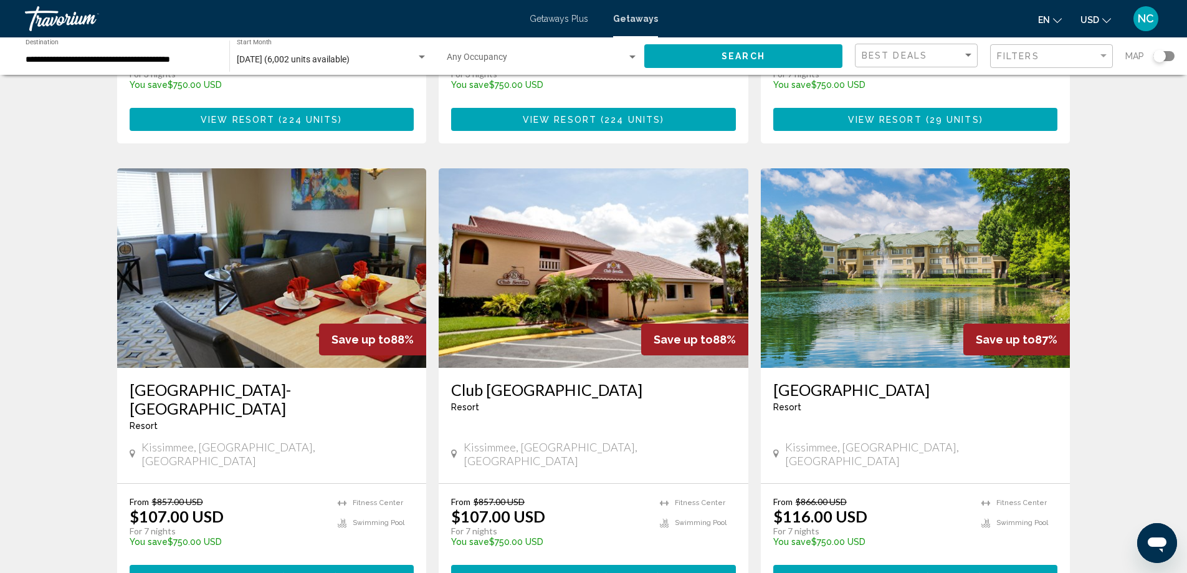
click at [312, 206] on img "Main content" at bounding box center [272, 267] width 310 height 199
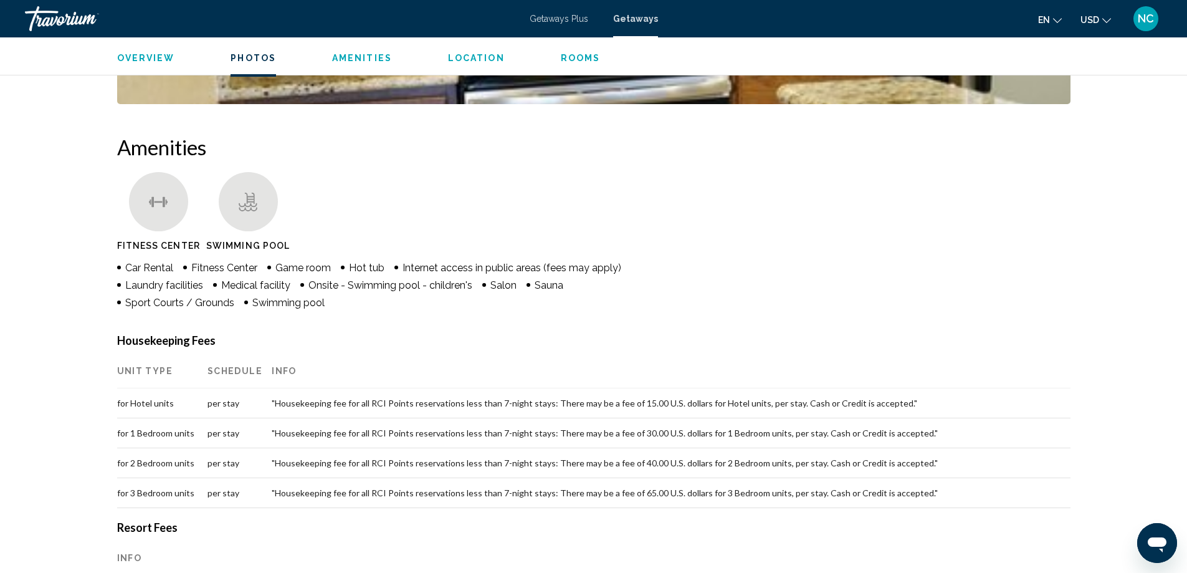
scroll to position [624, 0]
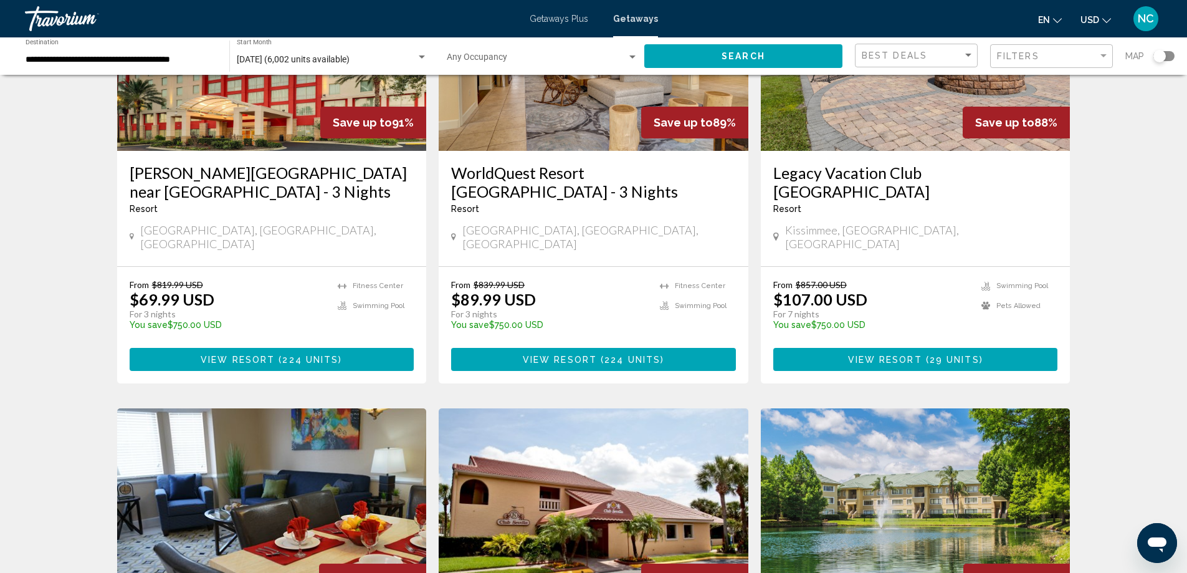
scroll to position [1371, 0]
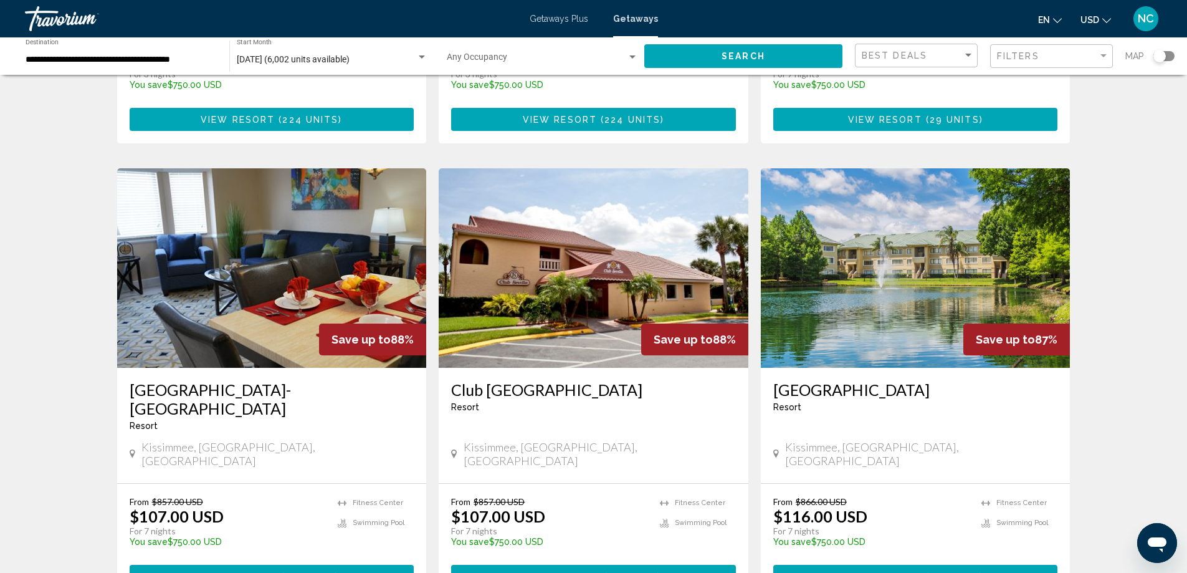
click at [909, 219] on img "Main content" at bounding box center [916, 267] width 310 height 199
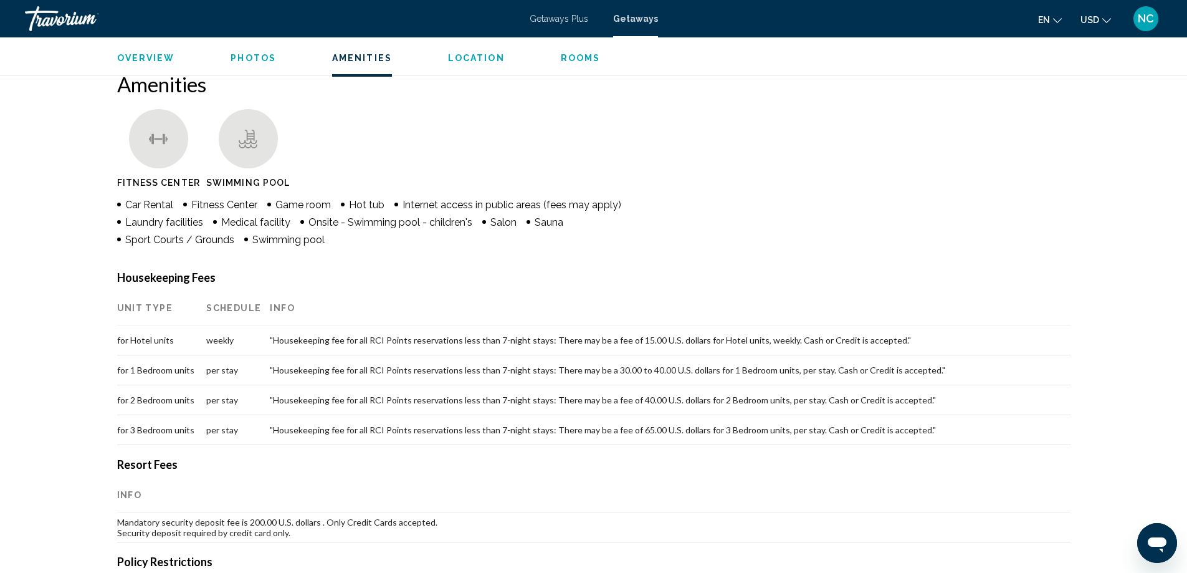
scroll to position [935, 0]
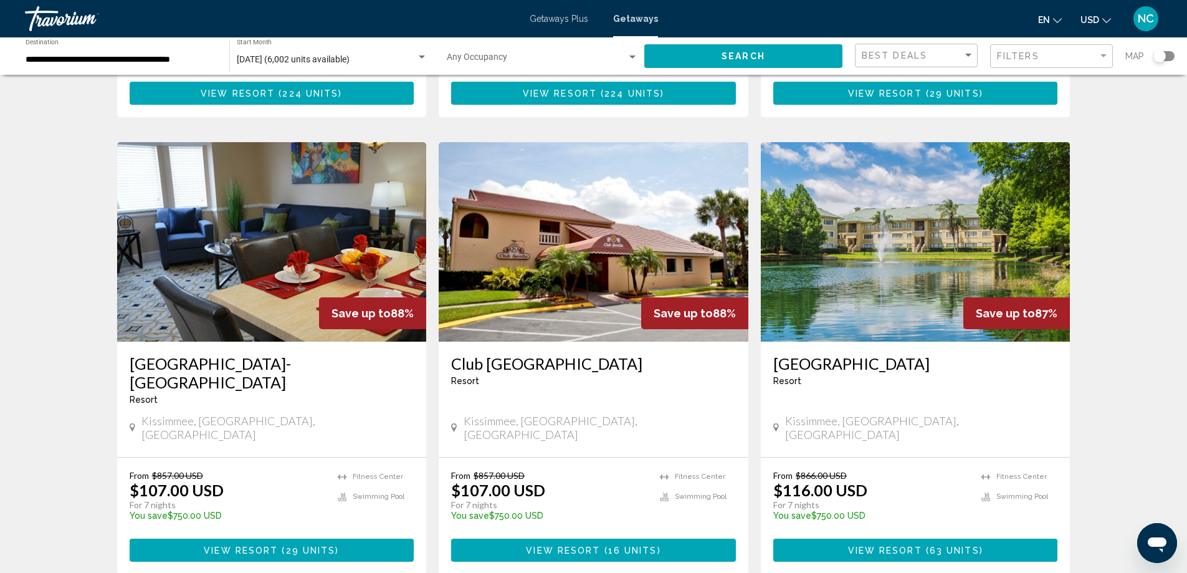
scroll to position [1515, 0]
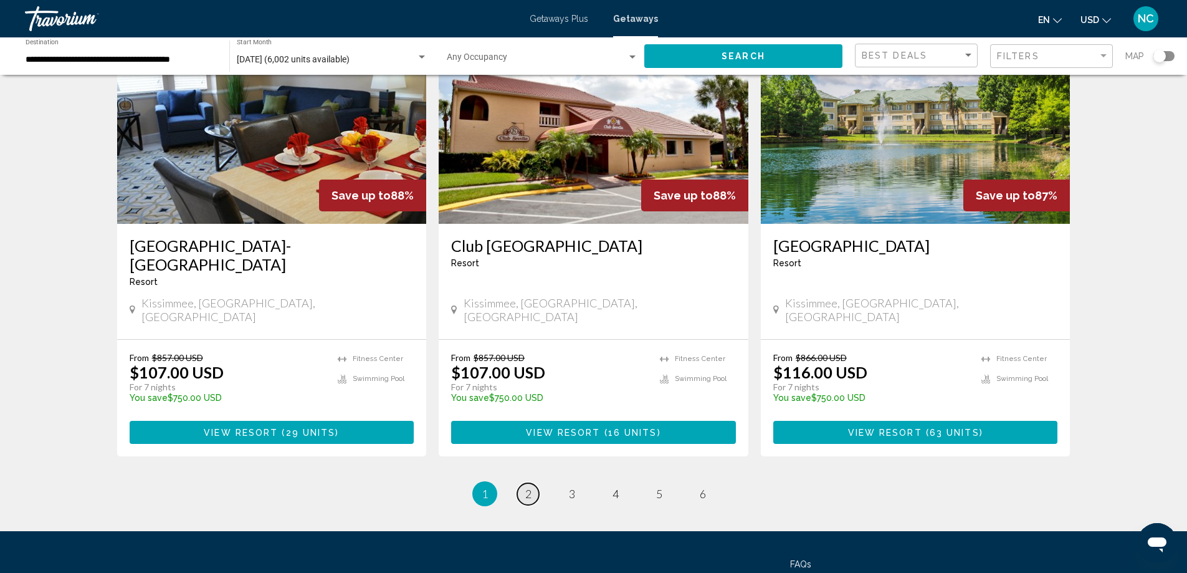
click at [527, 487] on span "2" at bounding box center [528, 494] width 6 height 14
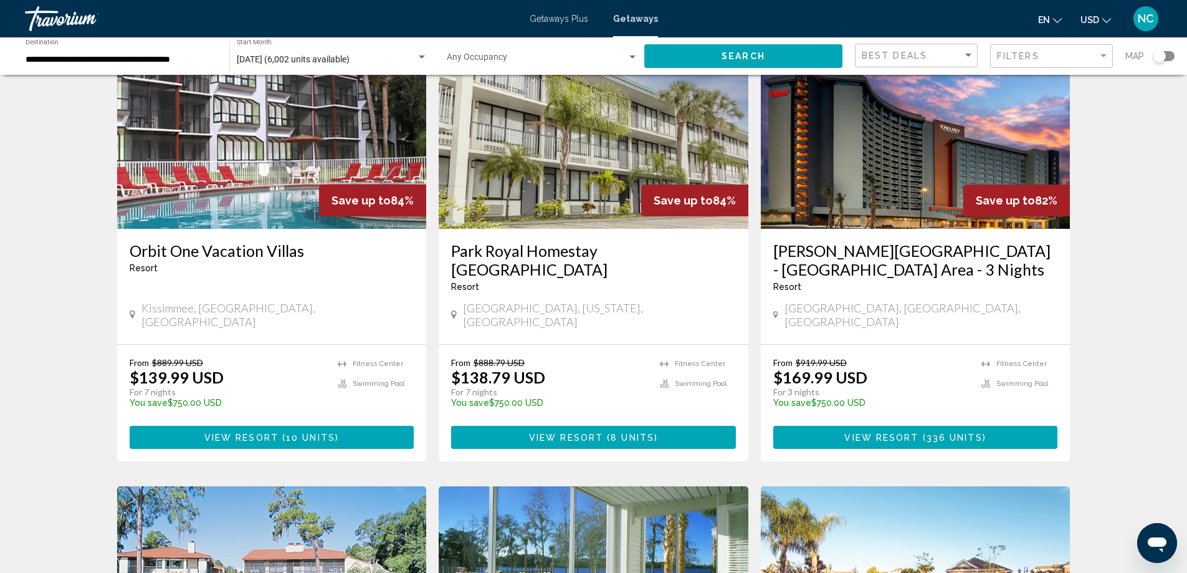
scroll to position [872, 0]
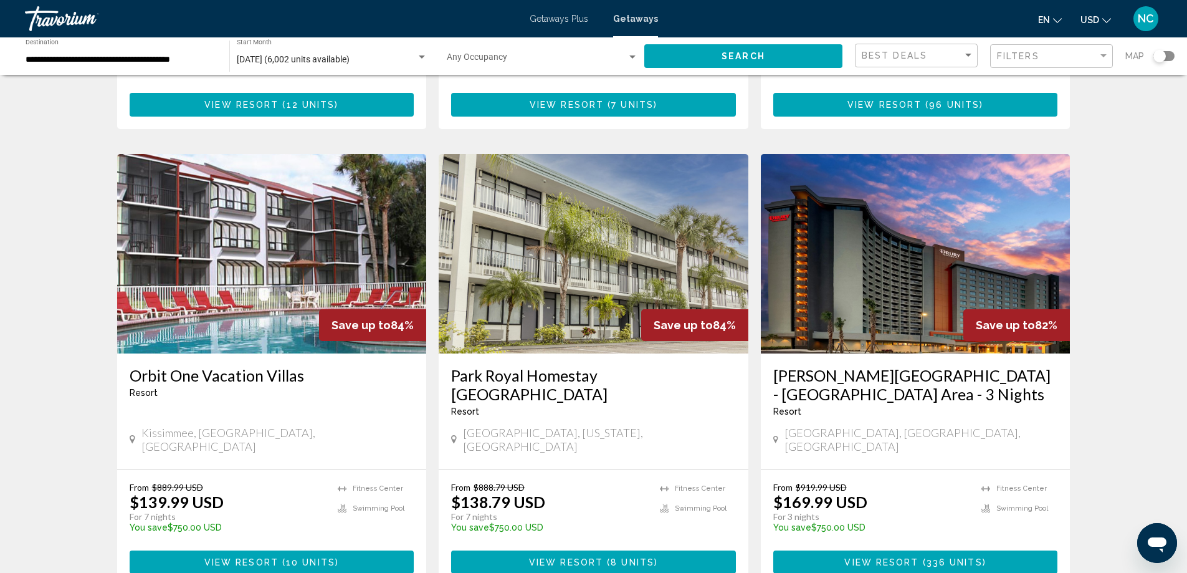
click at [275, 233] on img "Main content" at bounding box center [272, 253] width 310 height 199
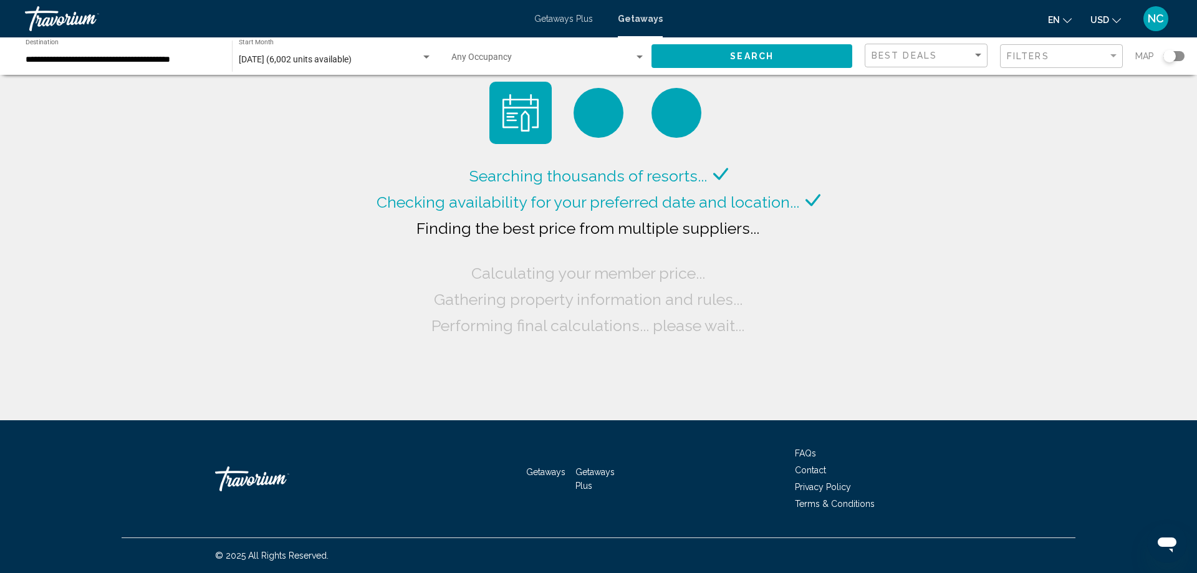
click at [94, 55] on input "**********" at bounding box center [123, 60] width 194 height 10
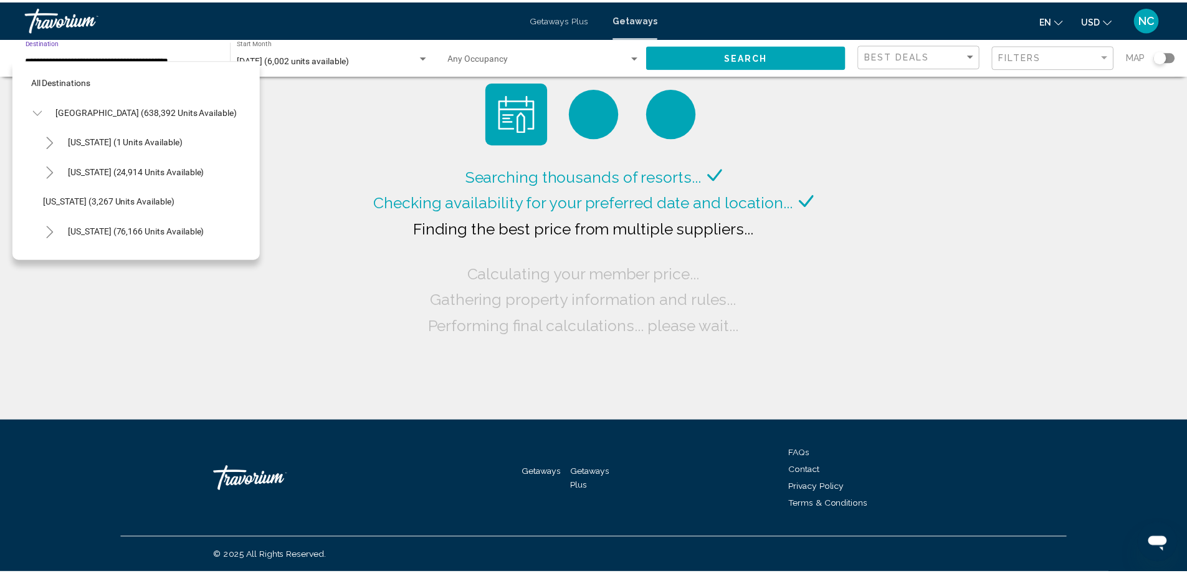
scroll to position [229, 2]
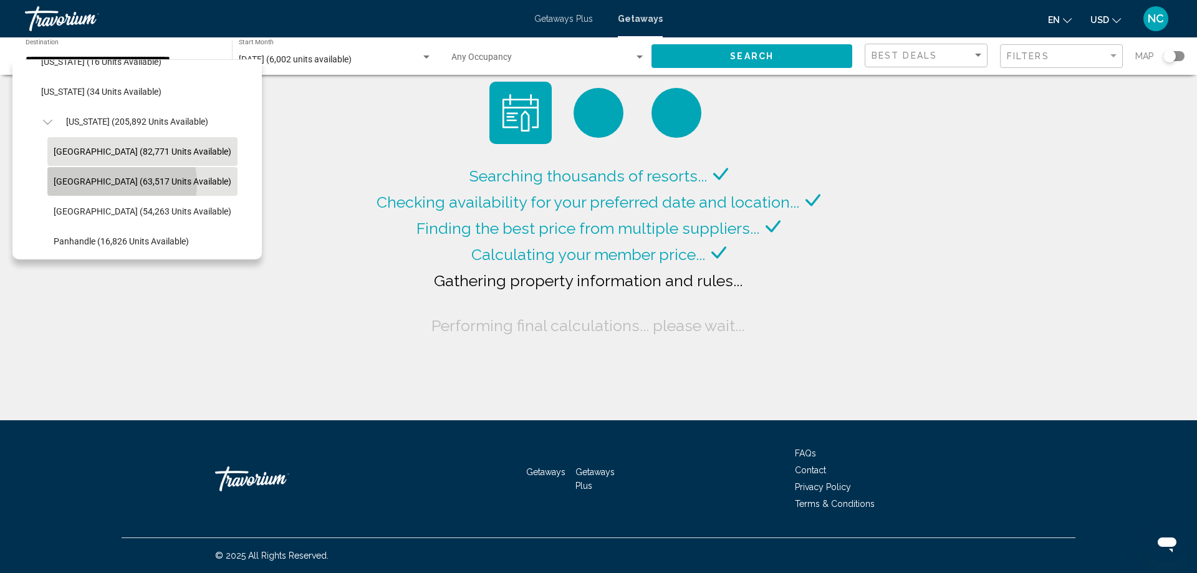
click at [114, 183] on span "[GEOGRAPHIC_DATA] (63,517 units available)" at bounding box center [143, 181] width 178 height 10
type input "**********"
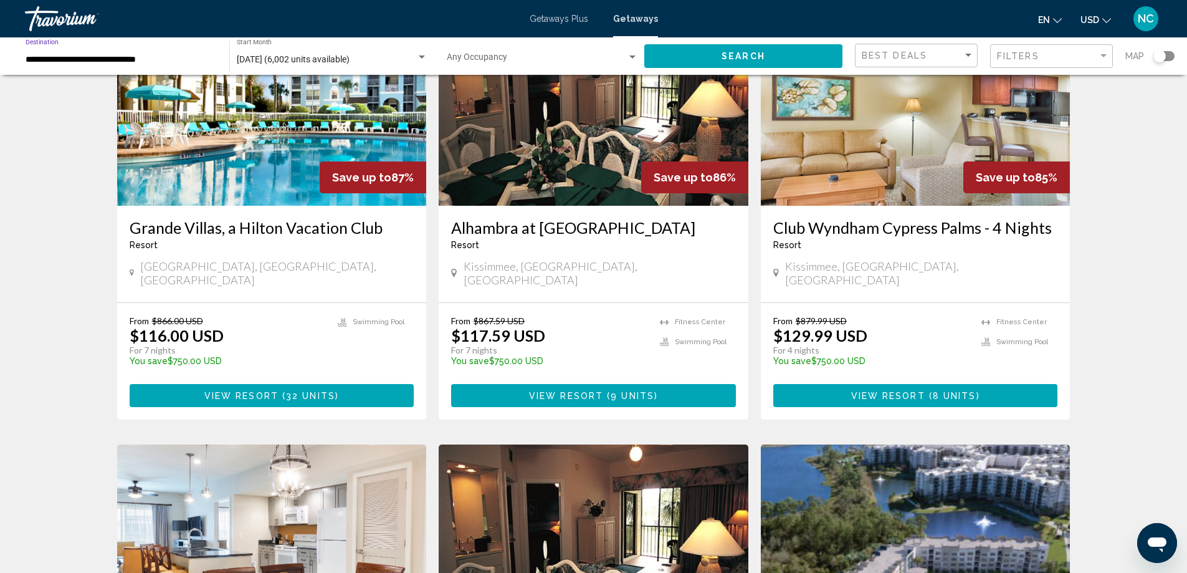
scroll to position [0, 0]
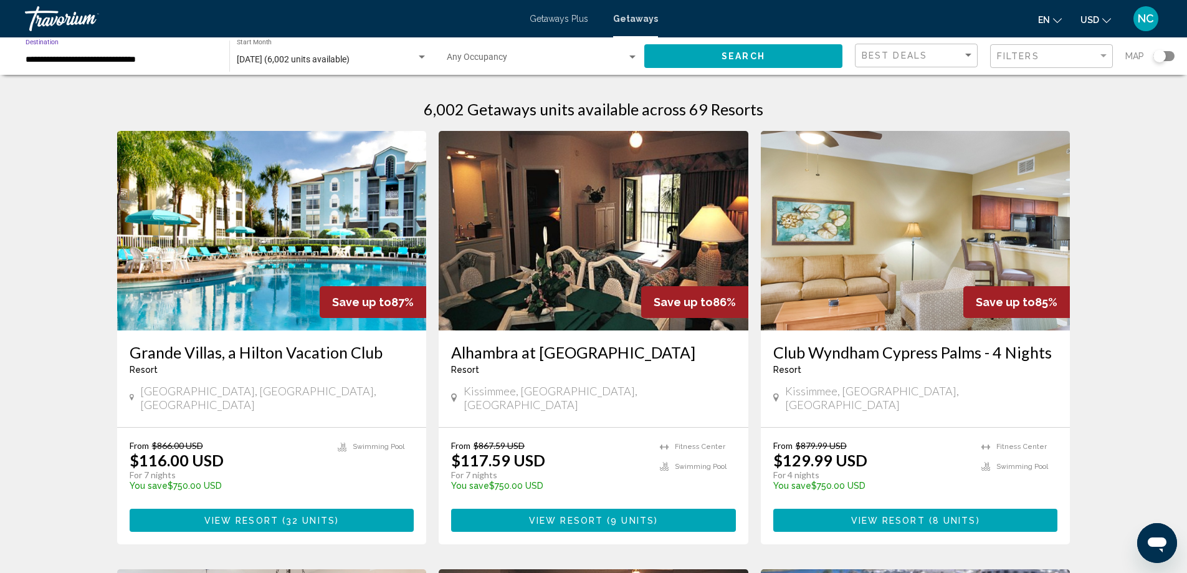
click at [719, 55] on button "Search" at bounding box center [743, 55] width 198 height 23
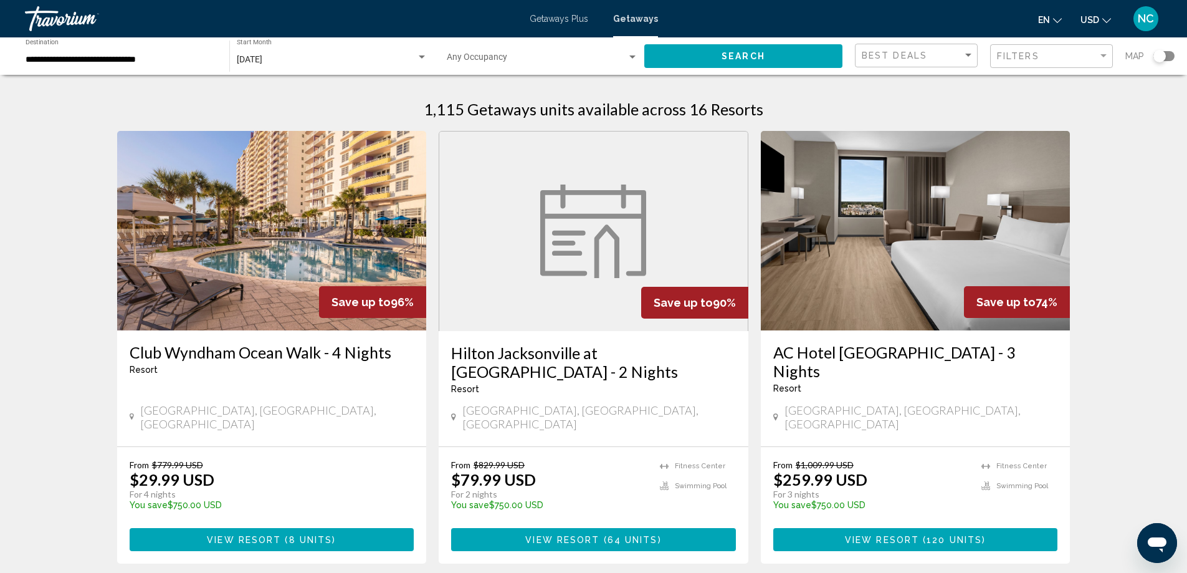
click at [265, 249] on img "Main content" at bounding box center [272, 230] width 310 height 199
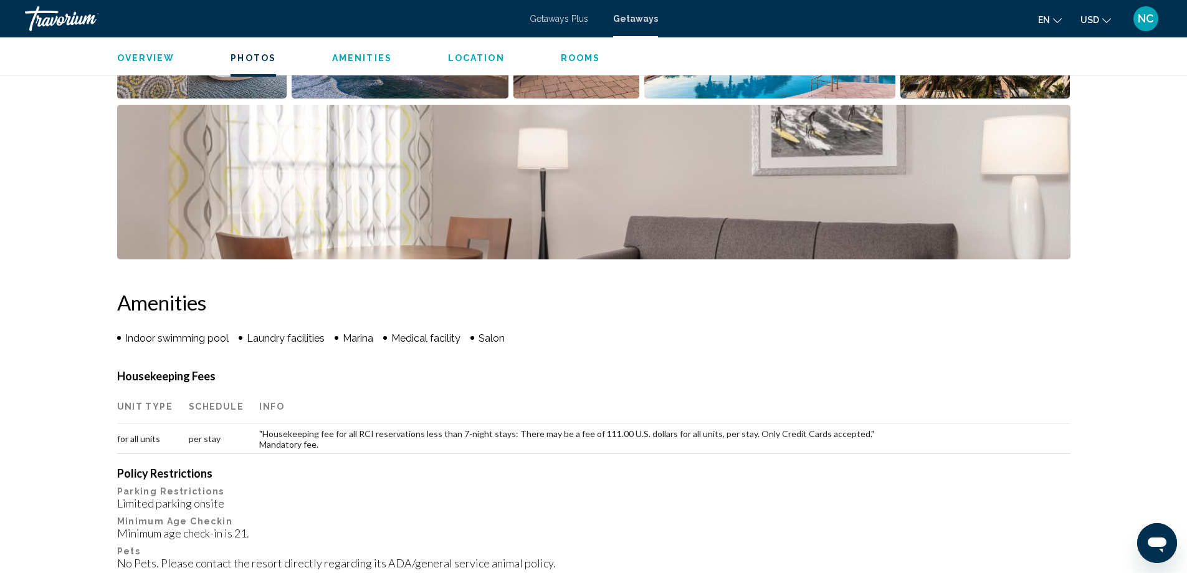
scroll to position [269, 0]
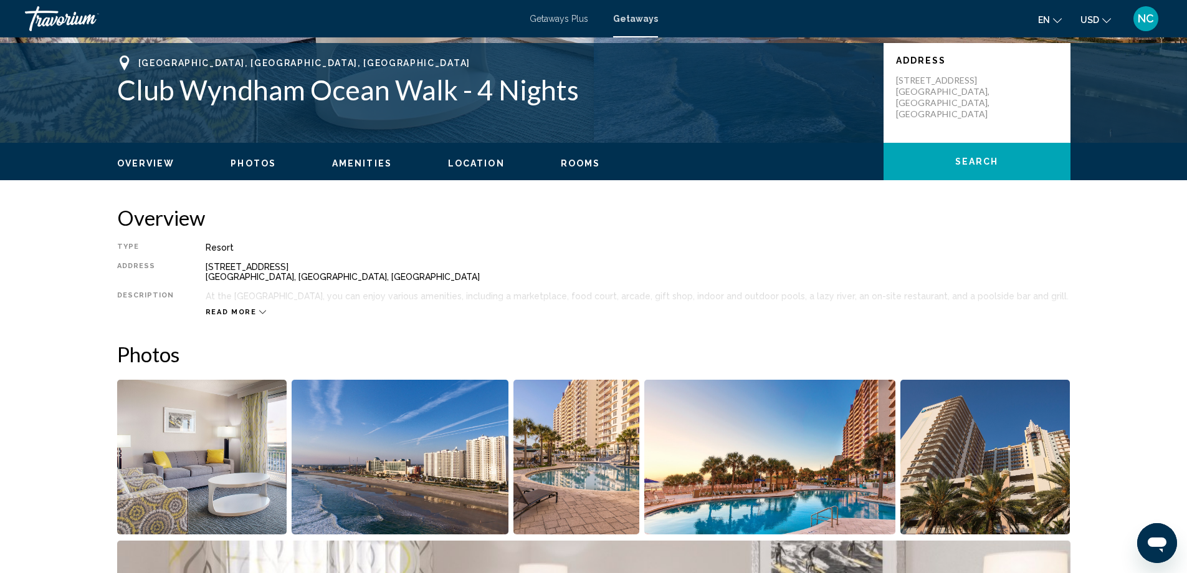
click at [227, 468] on img "Open full-screen image slider" at bounding box center [202, 457] width 170 height 155
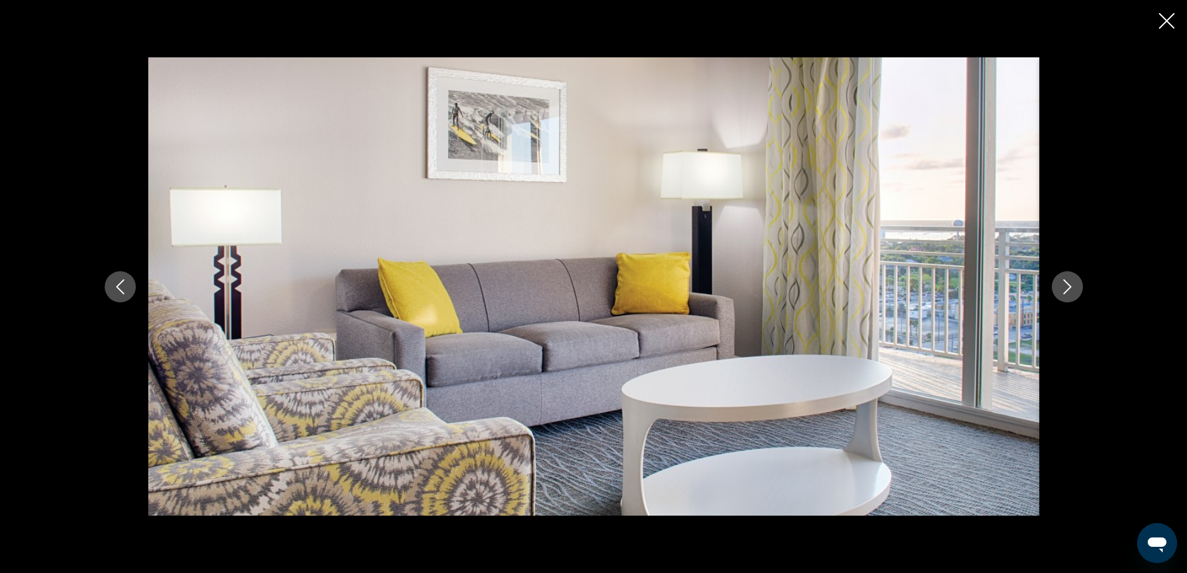
click at [1075, 287] on button "Next image" at bounding box center [1067, 286] width 31 height 31
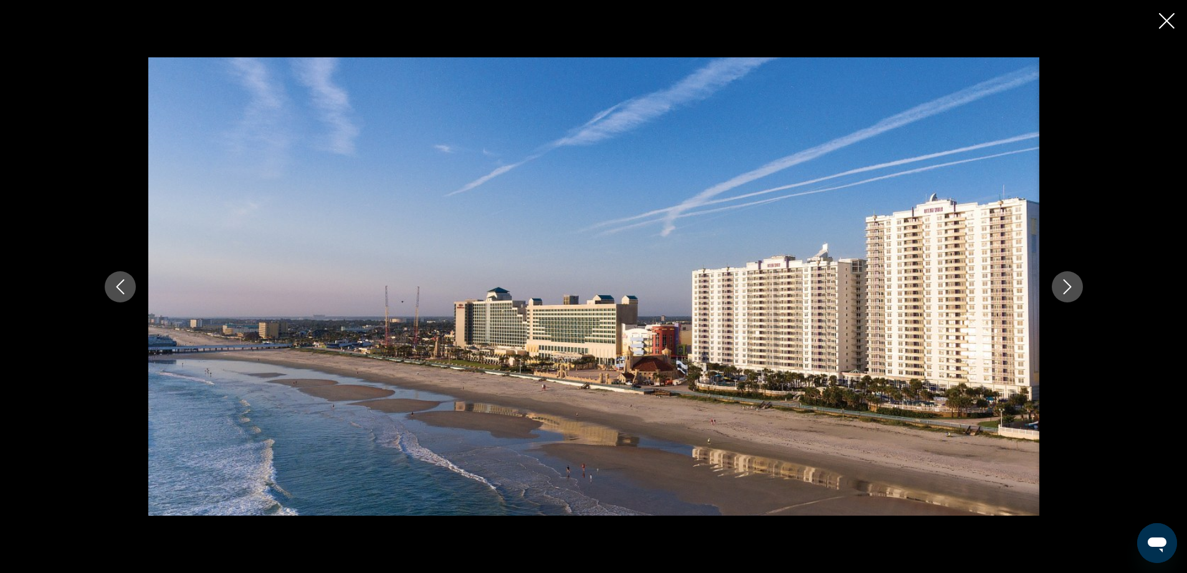
click at [1068, 290] on icon "Next image" at bounding box center [1067, 286] width 8 height 15
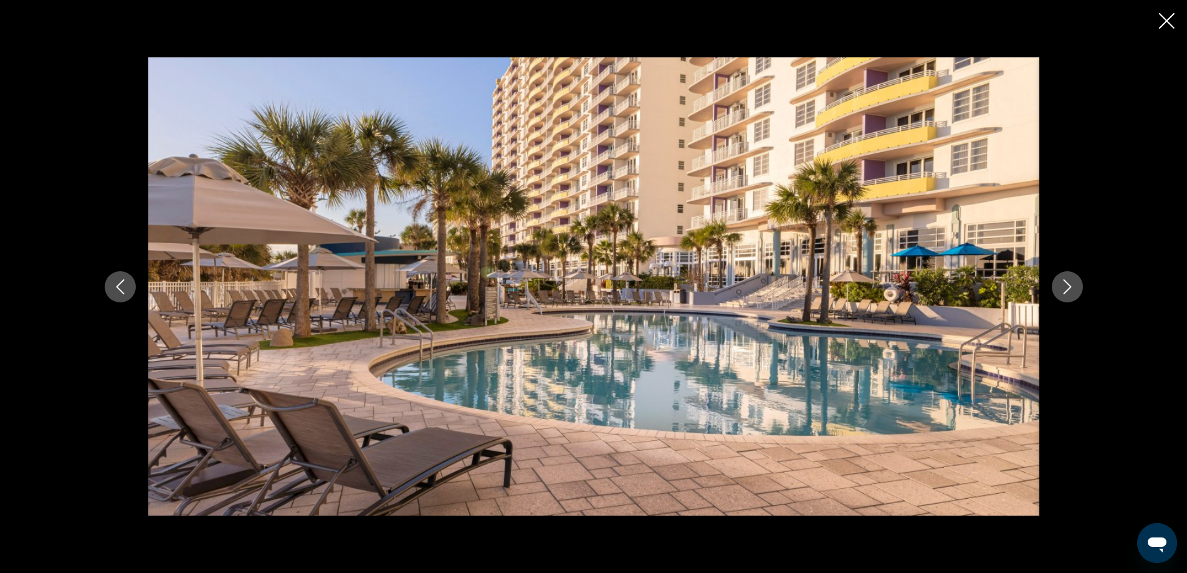
click at [1066, 285] on icon "Next image" at bounding box center [1067, 286] width 15 height 15
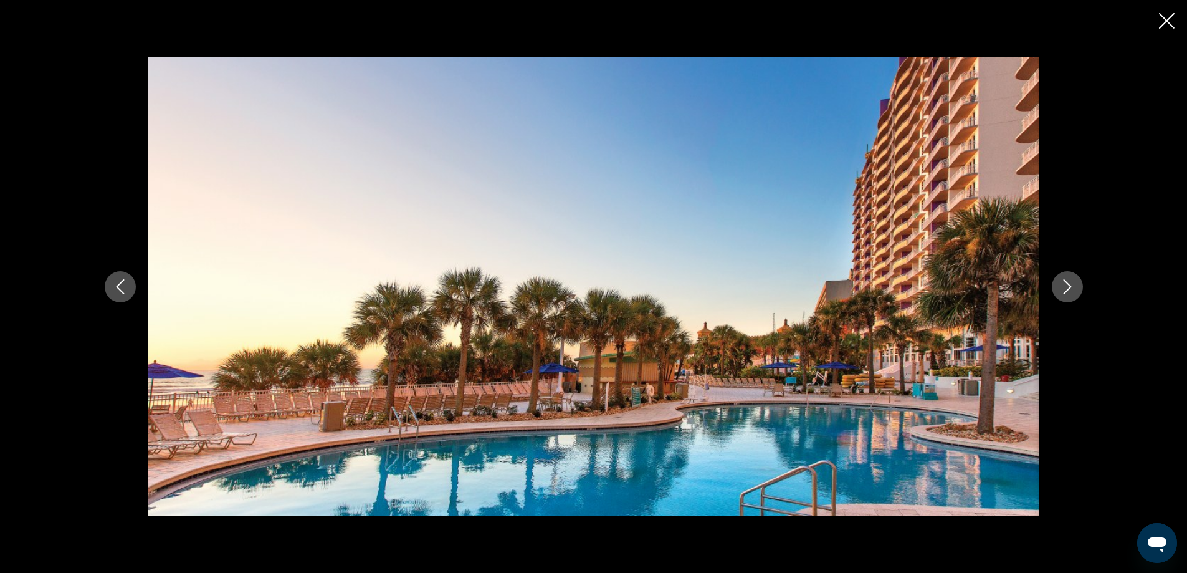
click at [1071, 288] on icon "Next image" at bounding box center [1067, 286] width 15 height 15
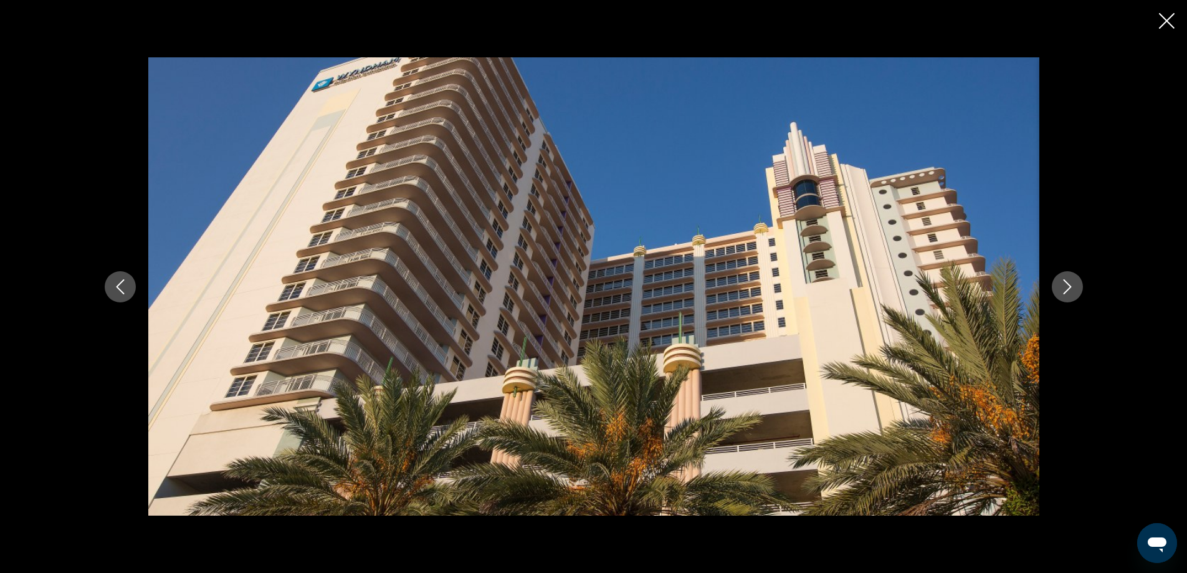
click at [1071, 288] on icon "Next image" at bounding box center [1067, 286] width 15 height 15
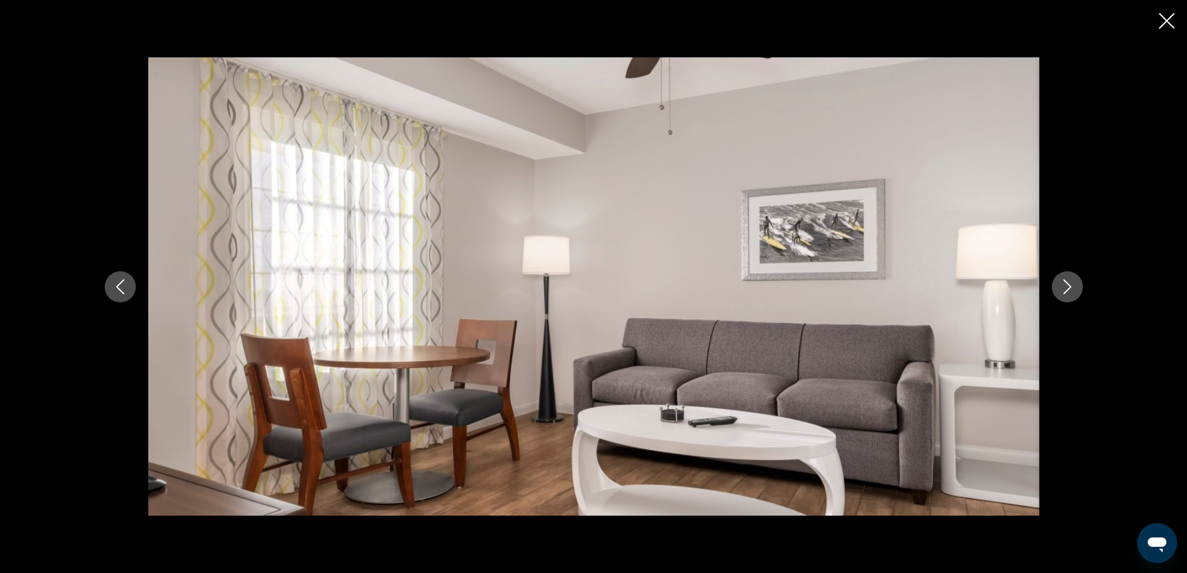
click at [1071, 288] on icon "Next image" at bounding box center [1067, 286] width 15 height 15
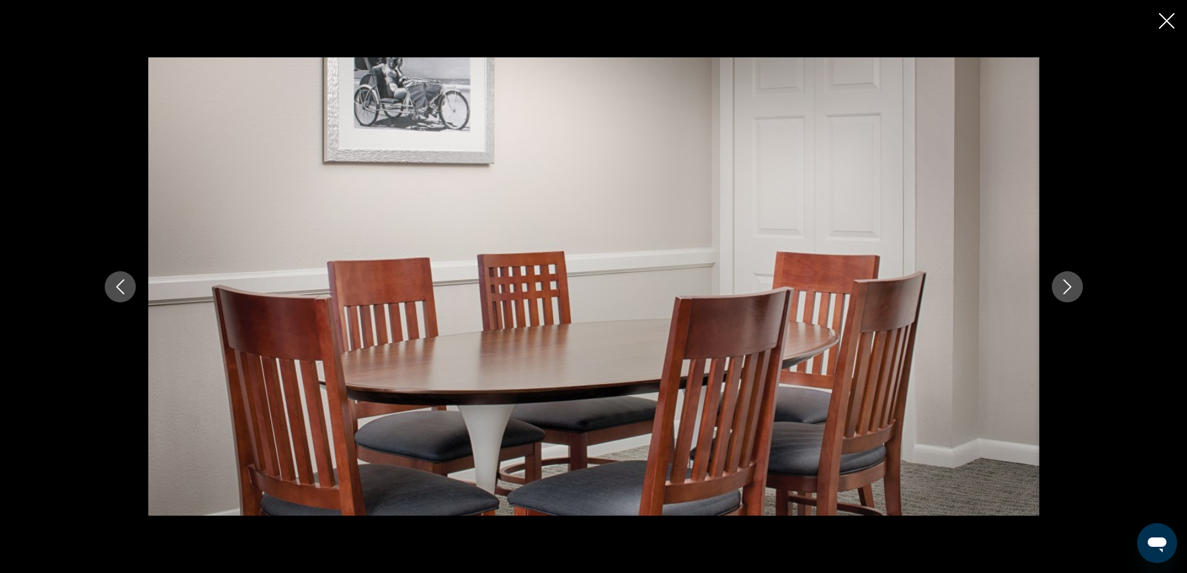
click at [1071, 288] on icon "Next image" at bounding box center [1067, 286] width 15 height 15
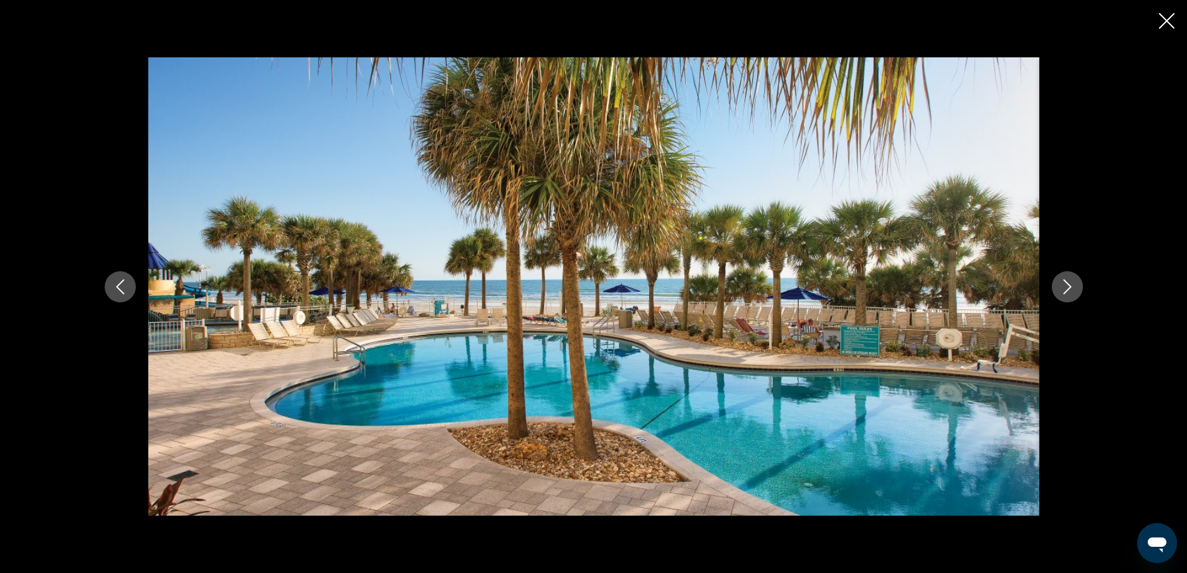
click at [1071, 288] on icon "Next image" at bounding box center [1067, 286] width 15 height 15
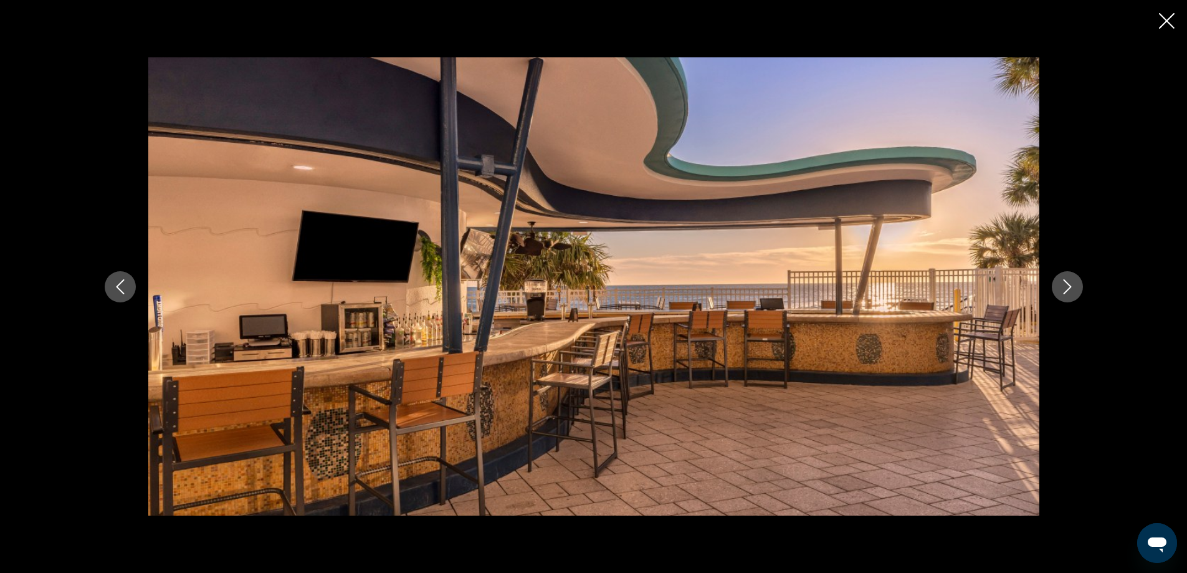
click at [1071, 288] on icon "Next image" at bounding box center [1067, 286] width 15 height 15
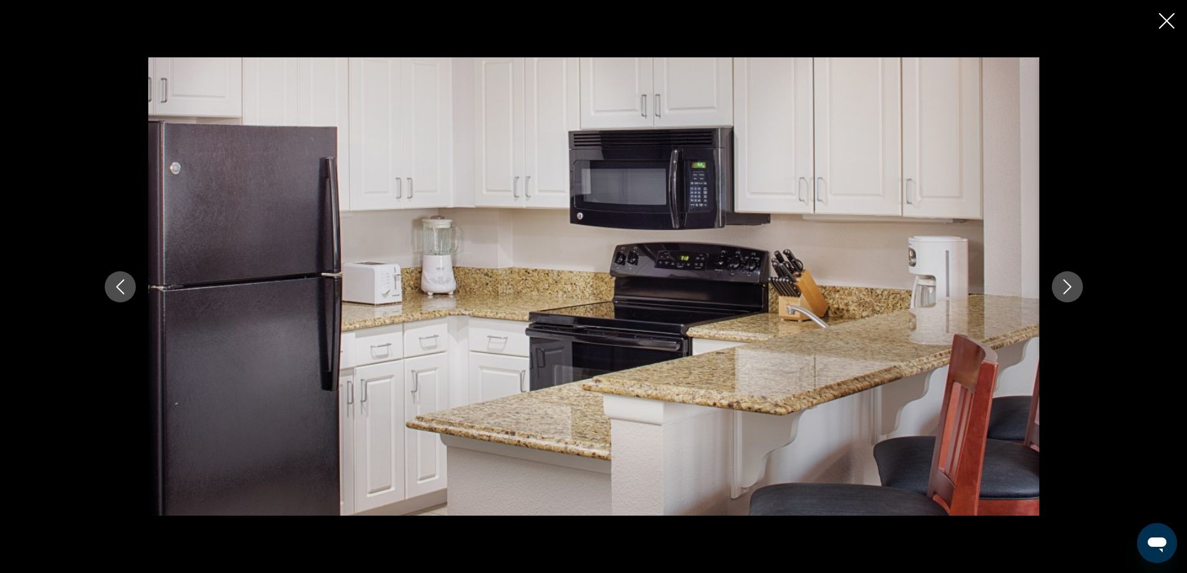
click at [1071, 288] on icon "Next image" at bounding box center [1067, 286] width 15 height 15
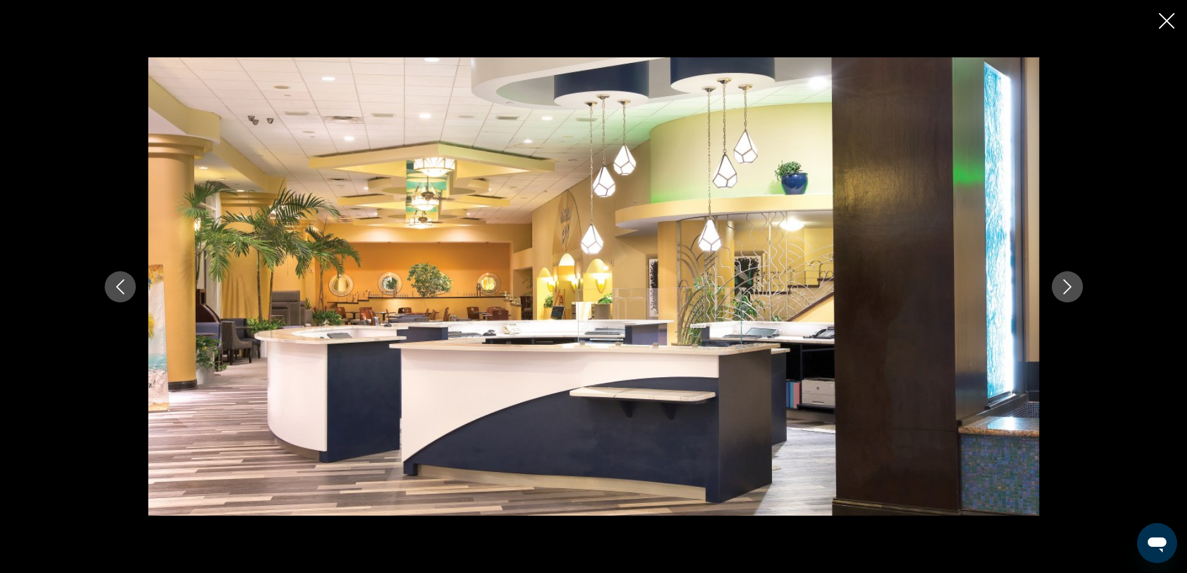
click at [1071, 288] on icon "Next image" at bounding box center [1067, 286] width 15 height 15
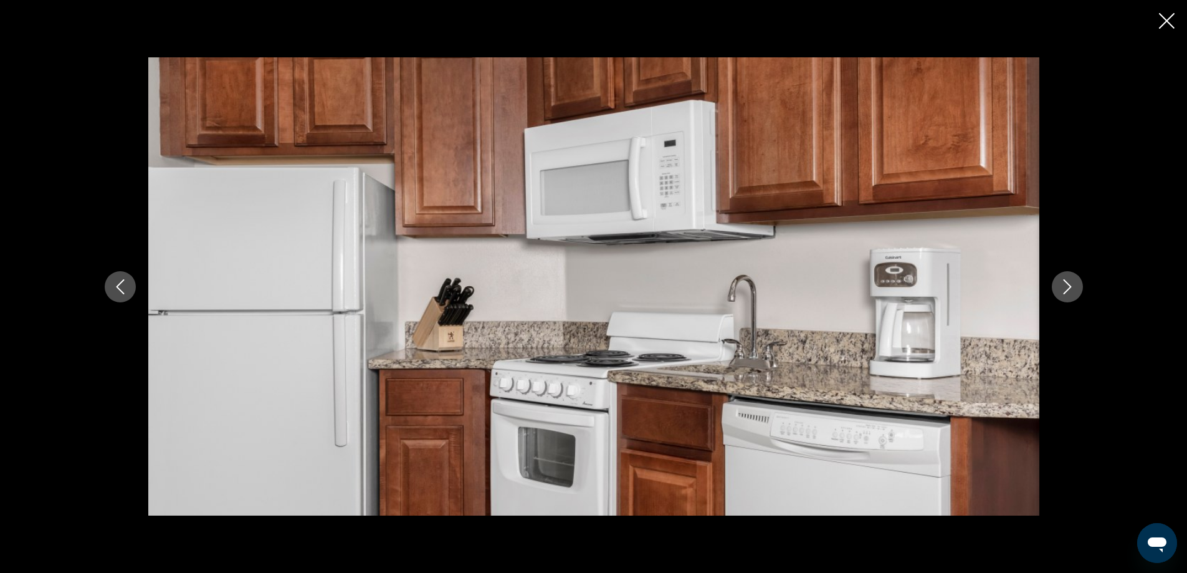
click at [1071, 288] on icon "Next image" at bounding box center [1067, 286] width 15 height 15
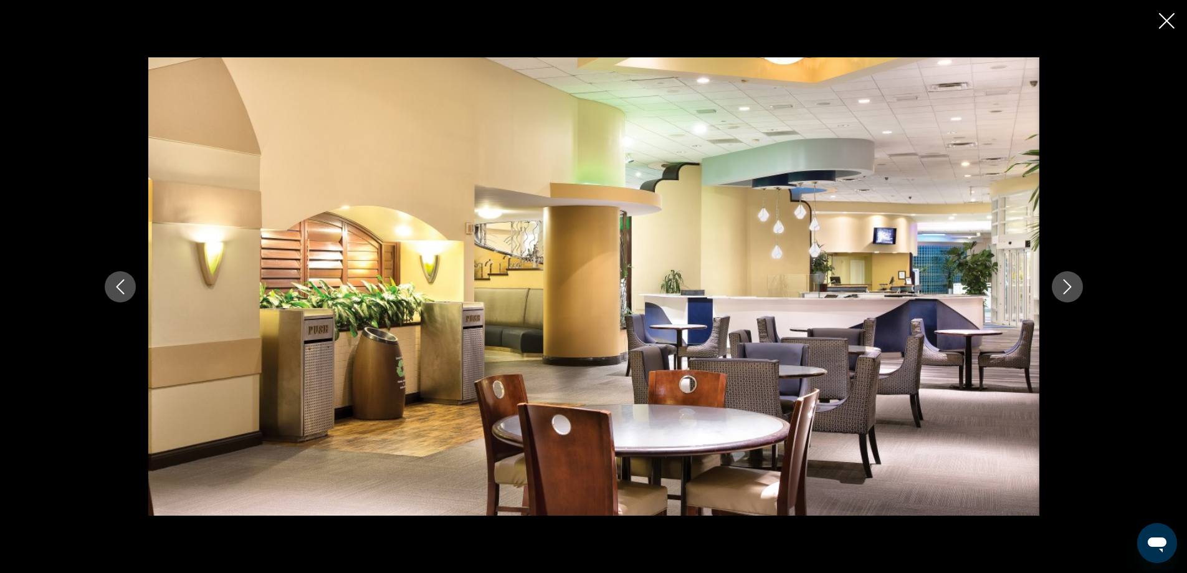
click at [1071, 288] on icon "Next image" at bounding box center [1067, 286] width 15 height 15
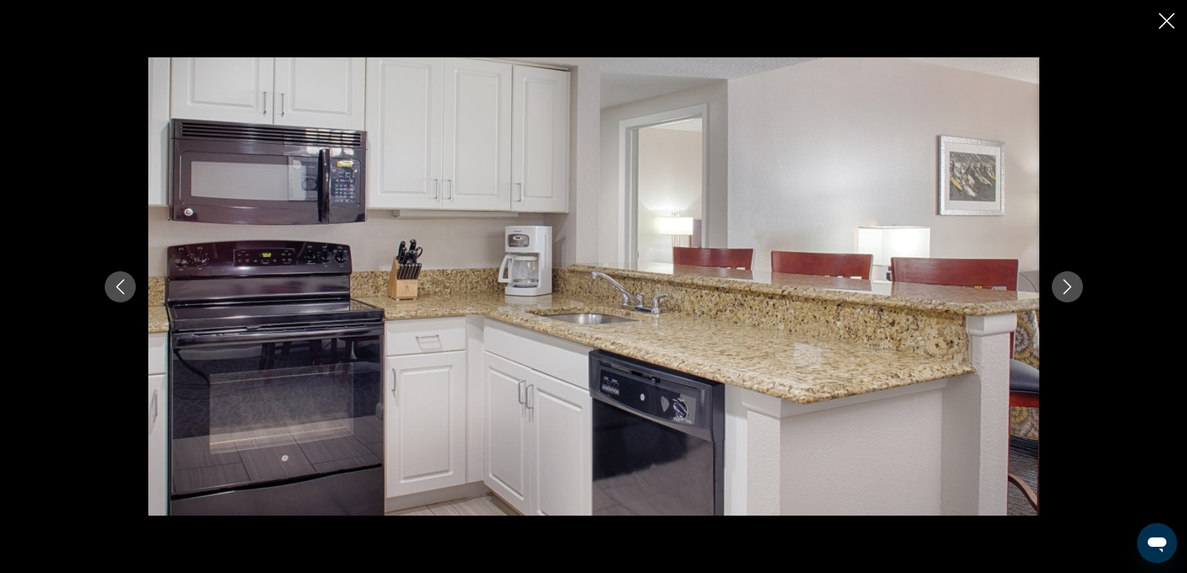
click at [1071, 288] on icon "Next image" at bounding box center [1067, 286] width 15 height 15
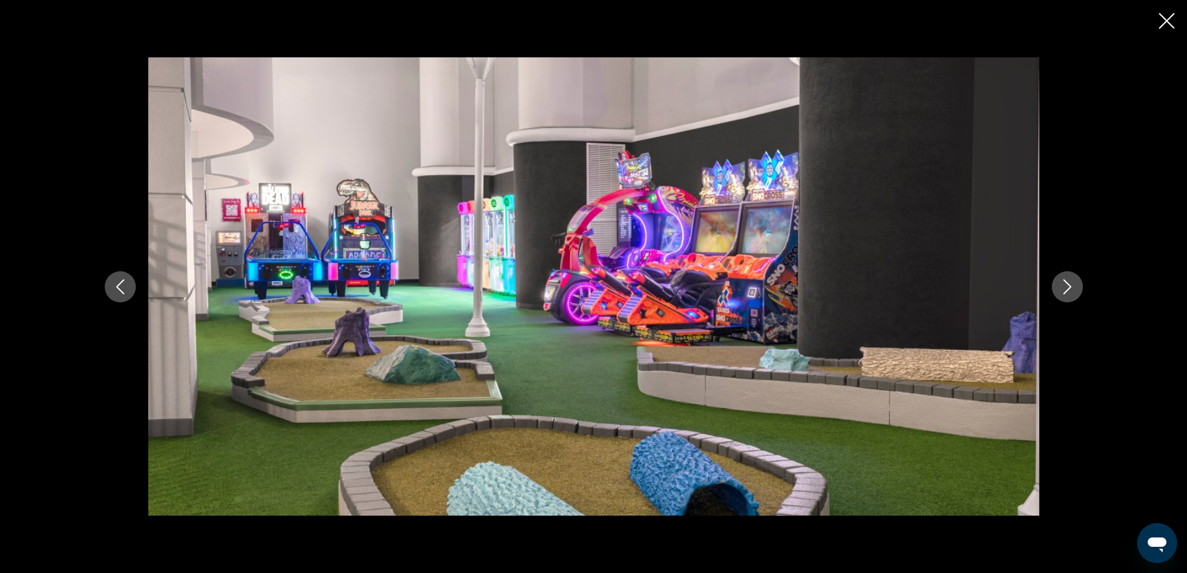
click at [1071, 288] on icon "Next image" at bounding box center [1067, 286] width 15 height 15
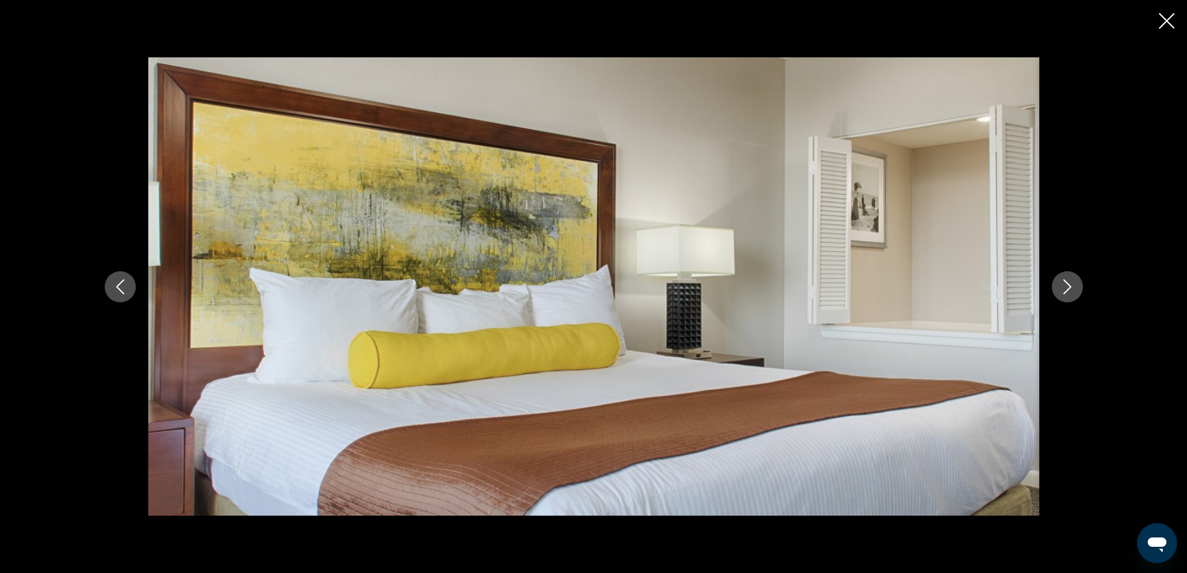
click at [1071, 288] on icon "Next image" at bounding box center [1067, 286] width 15 height 15
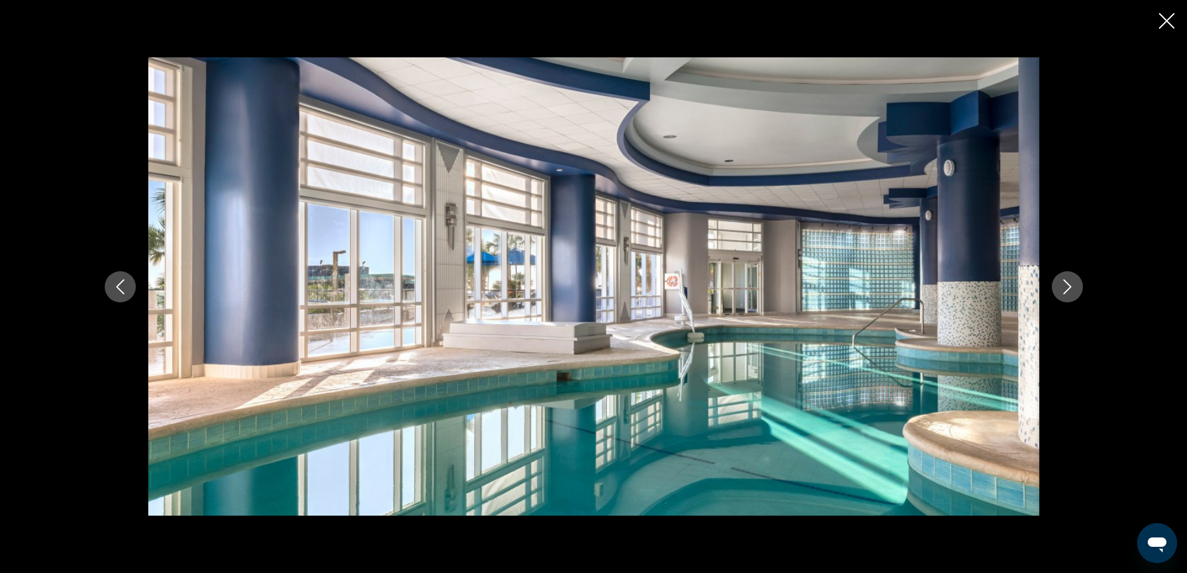
click at [1071, 288] on icon "Next image" at bounding box center [1067, 286] width 15 height 15
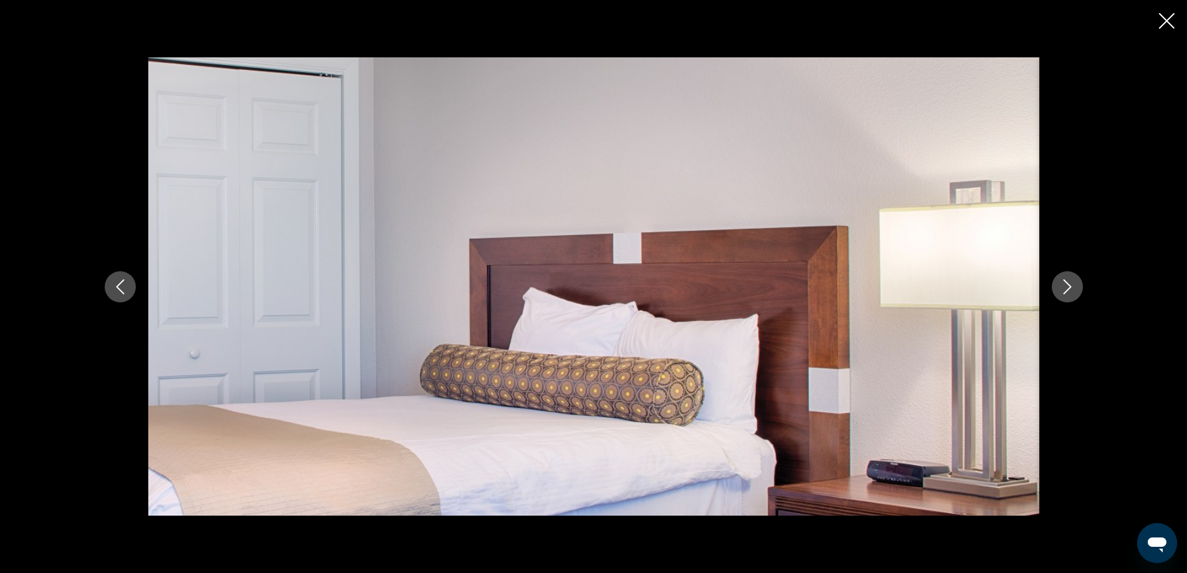
click at [1071, 288] on icon "Next image" at bounding box center [1067, 286] width 15 height 15
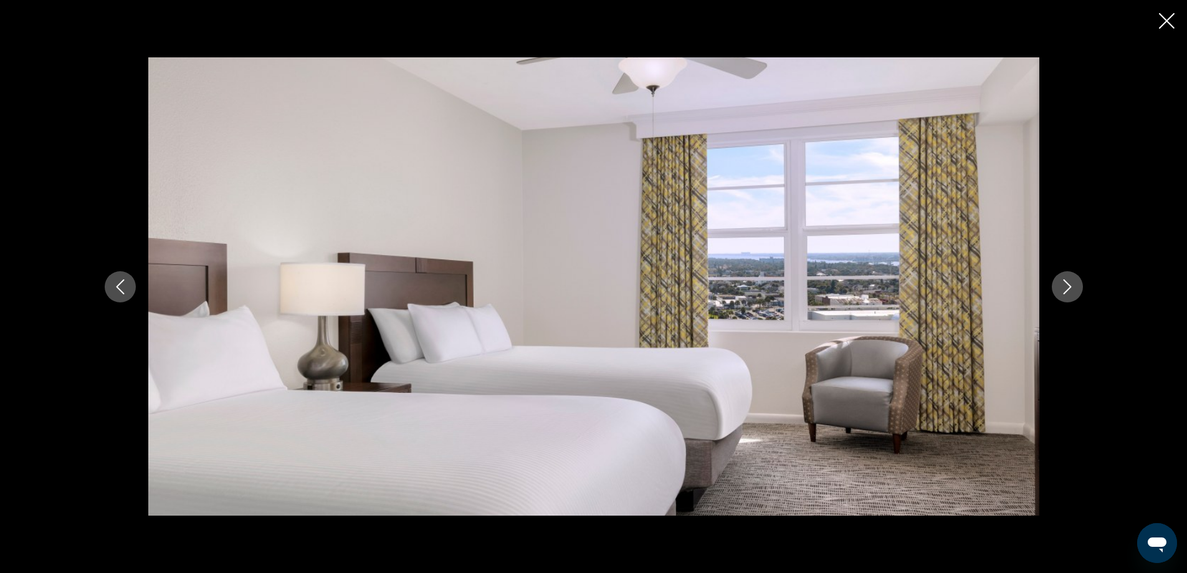
click at [1167, 20] on icon "Close slideshow" at bounding box center [1167, 21] width 16 height 16
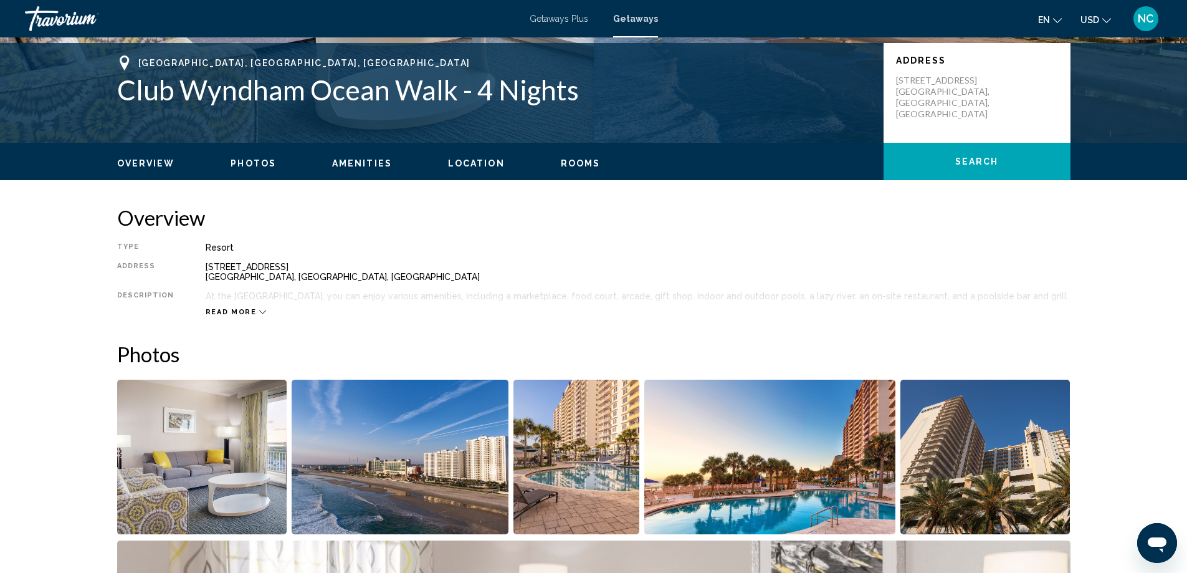
click at [259, 313] on icon "Main content" at bounding box center [262, 311] width 7 height 7
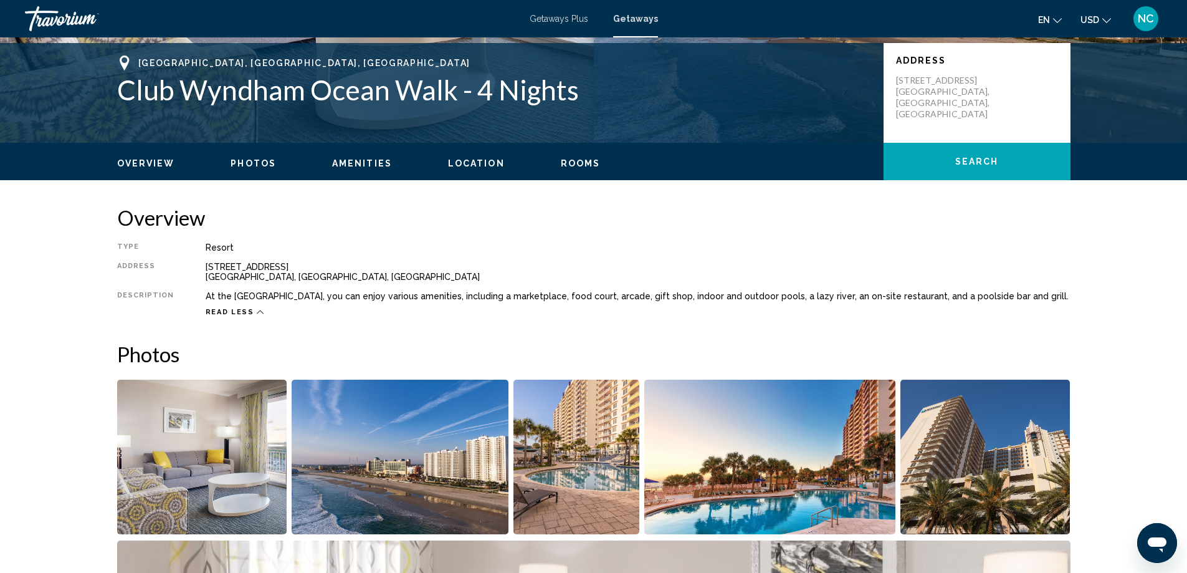
click at [361, 165] on span "Amenities" at bounding box center [362, 163] width 60 height 10
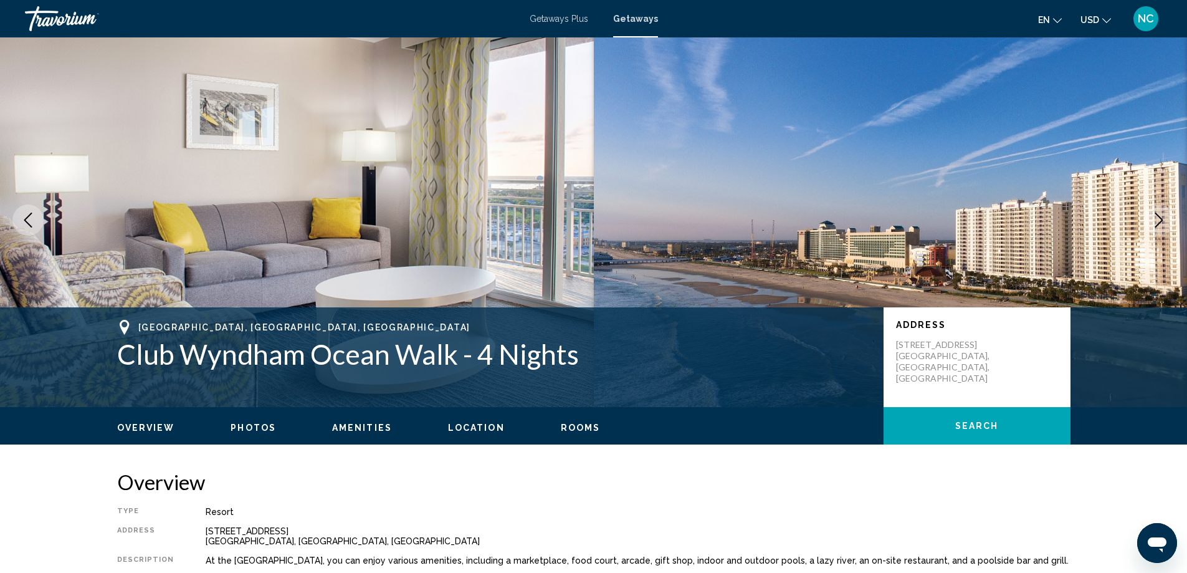
scroll to position [0, 0]
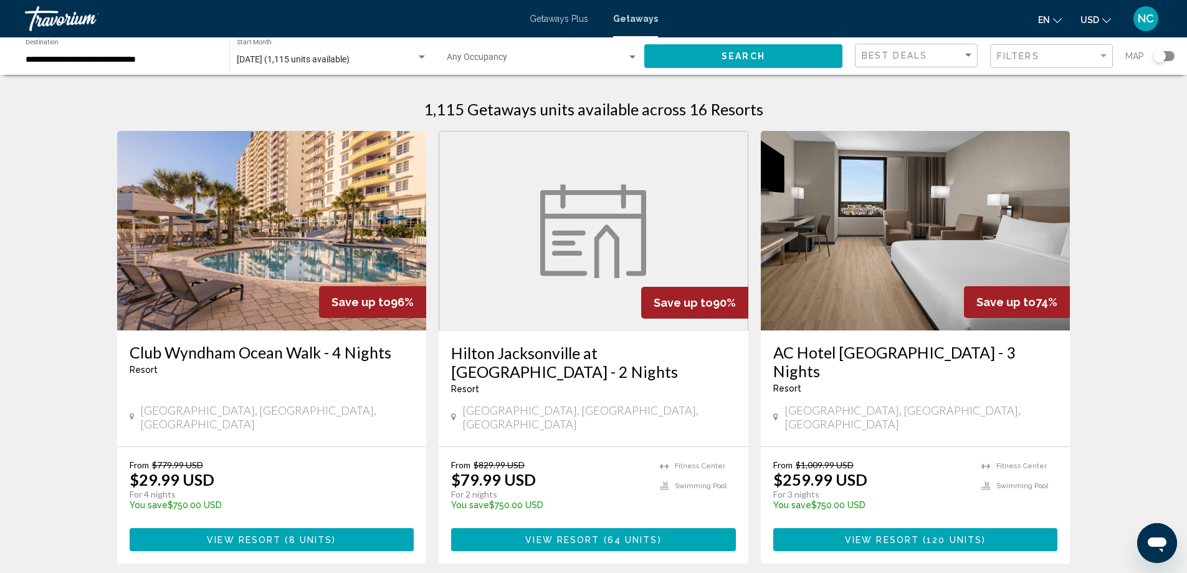
click at [83, 57] on input "**********" at bounding box center [121, 60] width 191 height 10
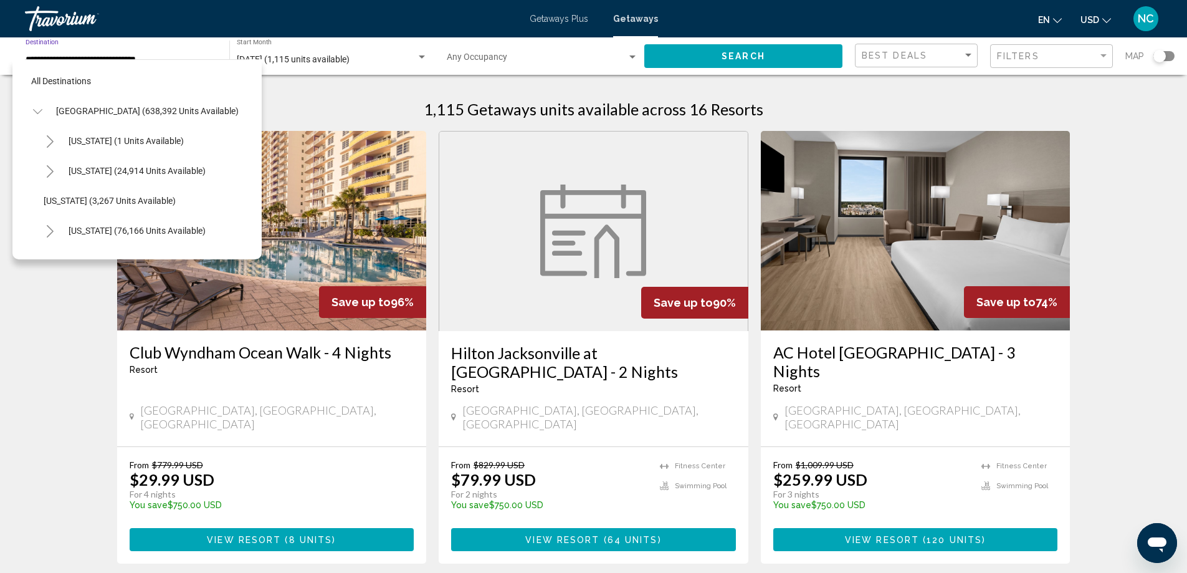
scroll to position [259, 0]
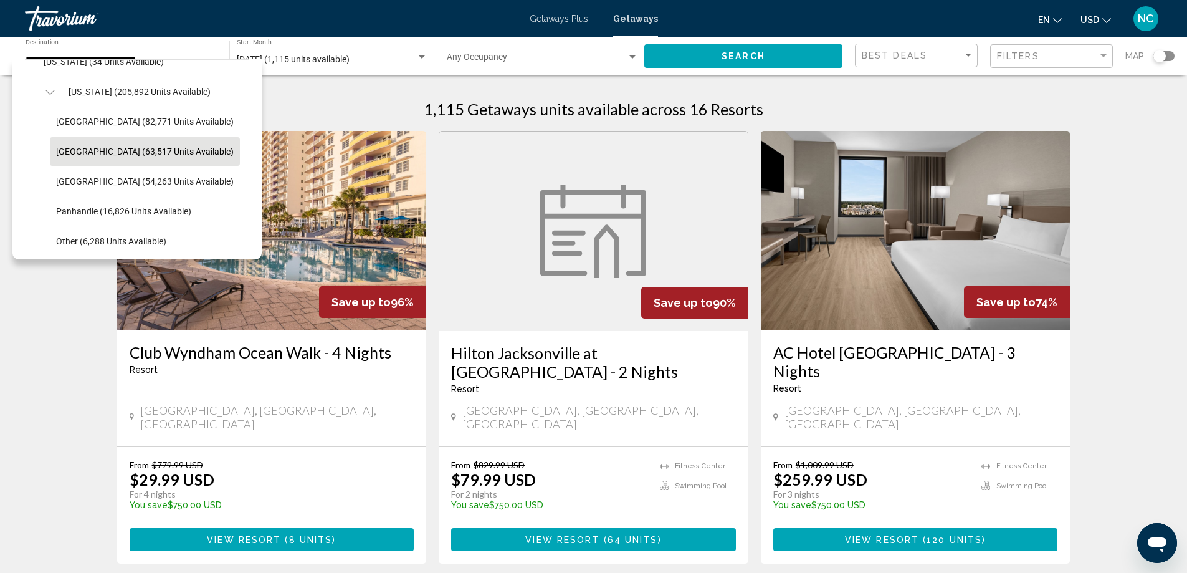
click at [562, 14] on span "Getaways Plus" at bounding box center [559, 19] width 59 height 10
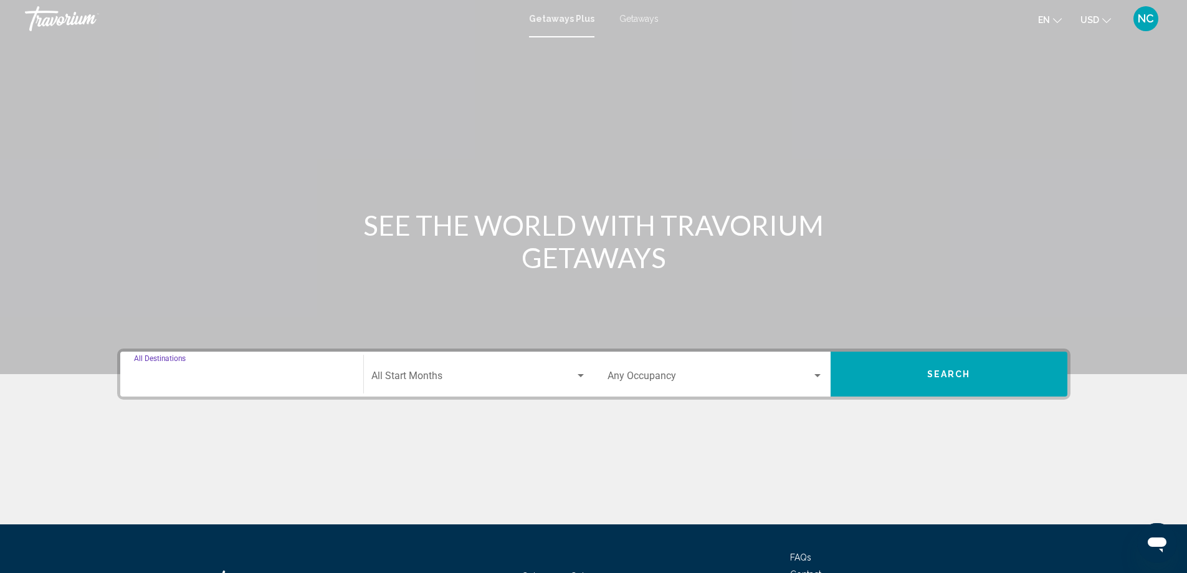
click at [175, 373] on input "Destination All Destinations" at bounding box center [242, 378] width 216 height 11
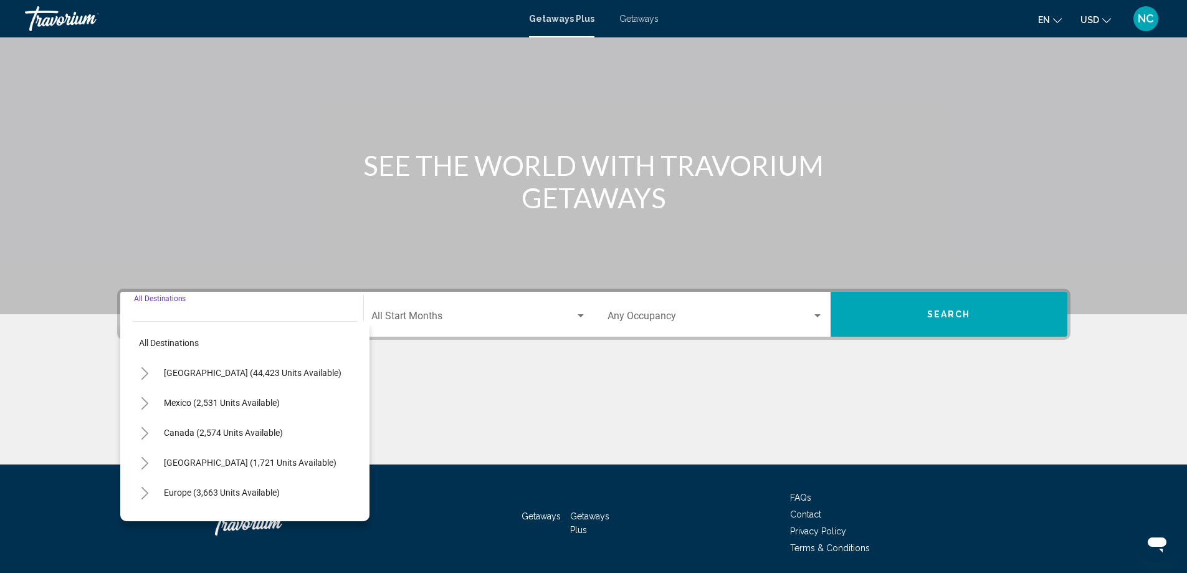
scroll to position [104, 0]
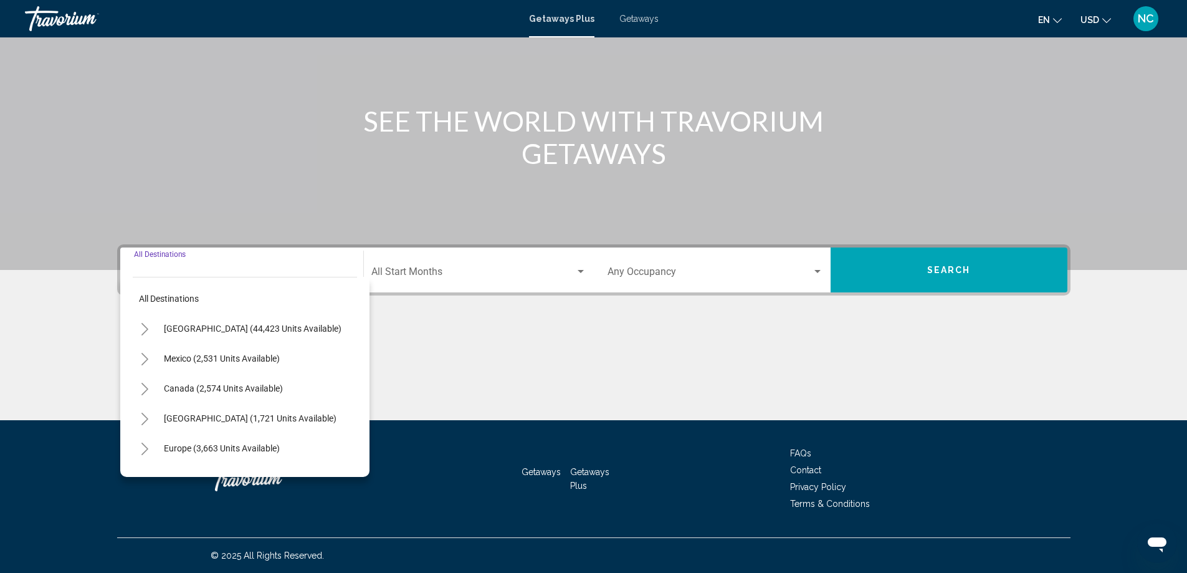
click at [145, 329] on icon "Toggle United States (44,423 units available)" at bounding box center [144, 329] width 9 height 12
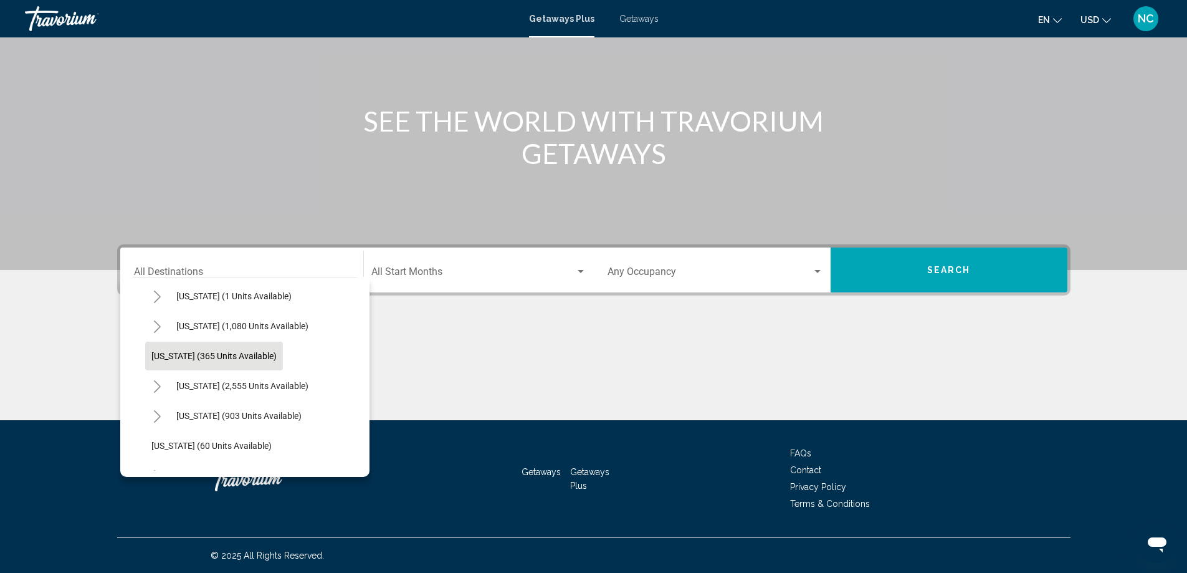
scroll to position [125, 0]
click at [161, 418] on icon "Toggle Florida (8,669 units available)" at bounding box center [157, 414] width 9 height 12
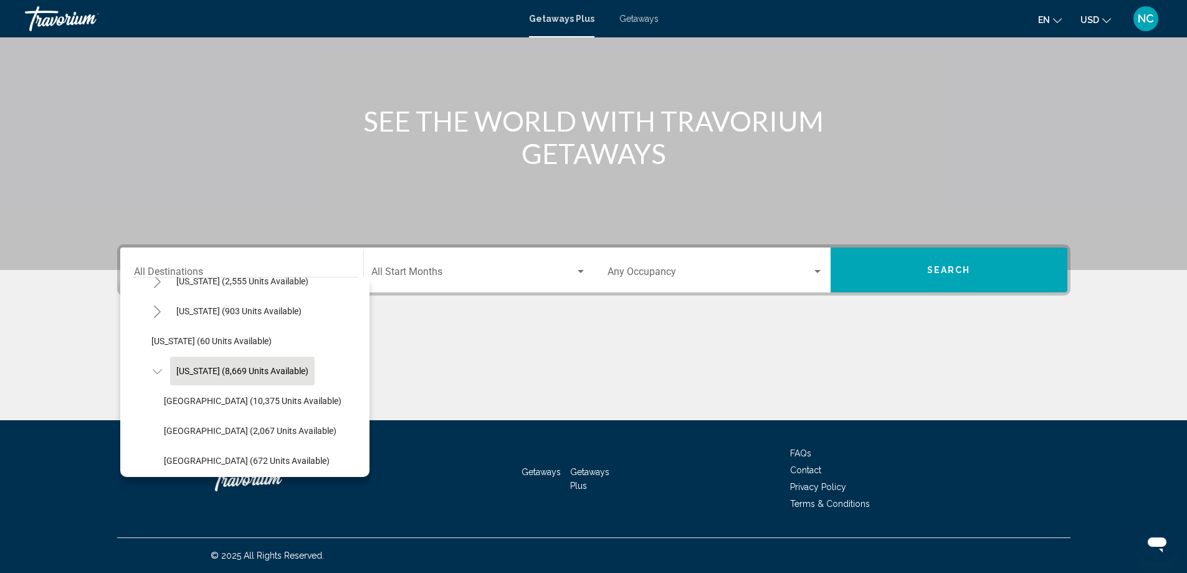
scroll to position [187, 0]
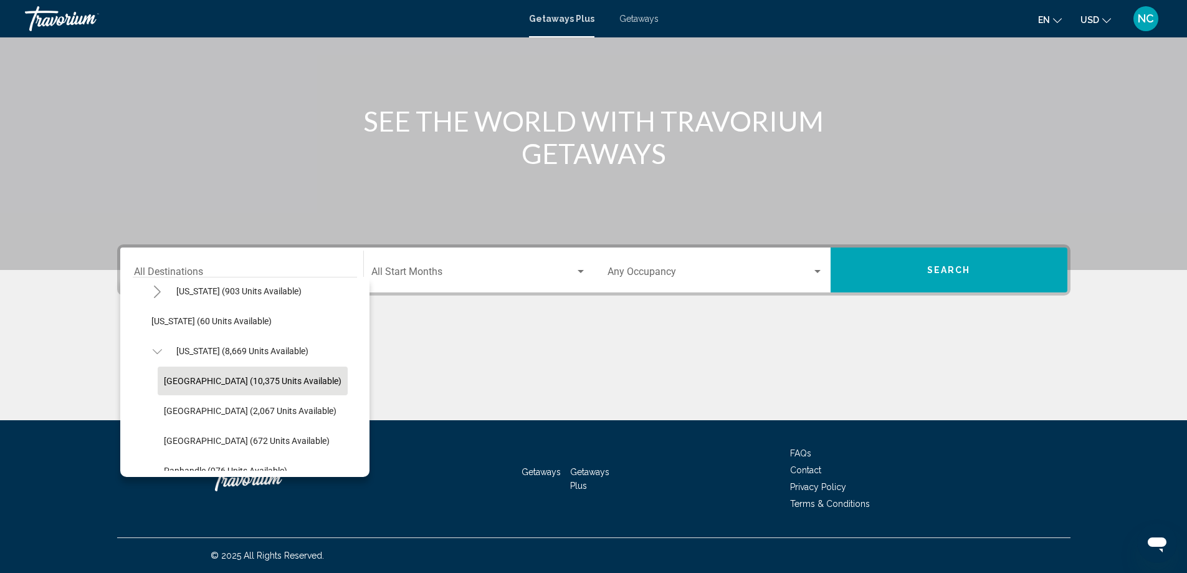
click at [261, 378] on span "[GEOGRAPHIC_DATA] (10,375 units available)" at bounding box center [253, 381] width 178 height 10
type input "**********"
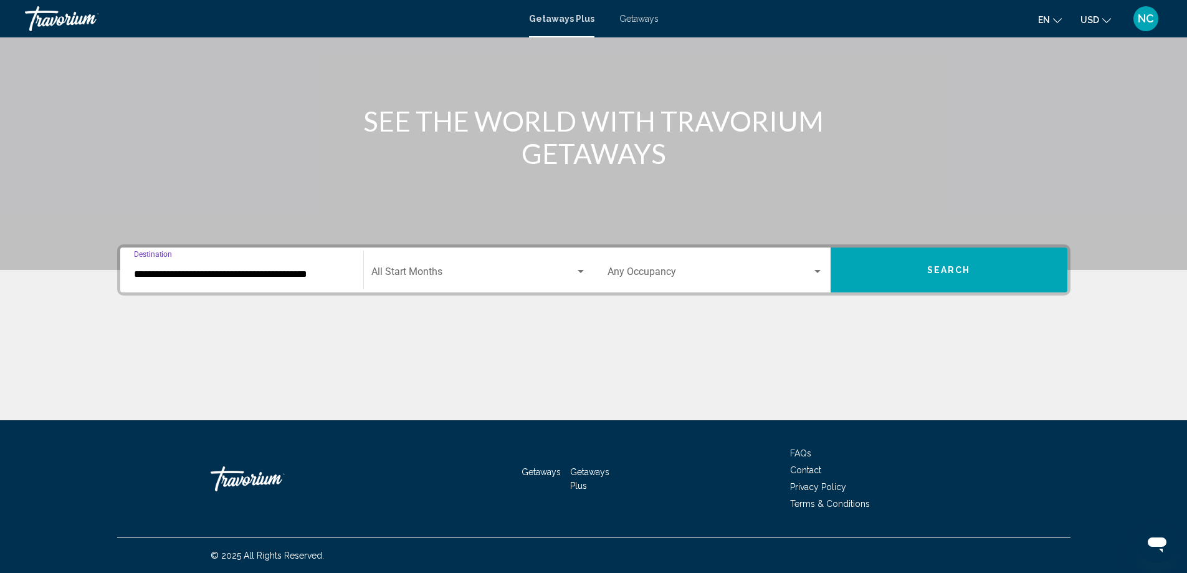
click at [579, 270] on div "Search widget" at bounding box center [581, 271] width 6 height 3
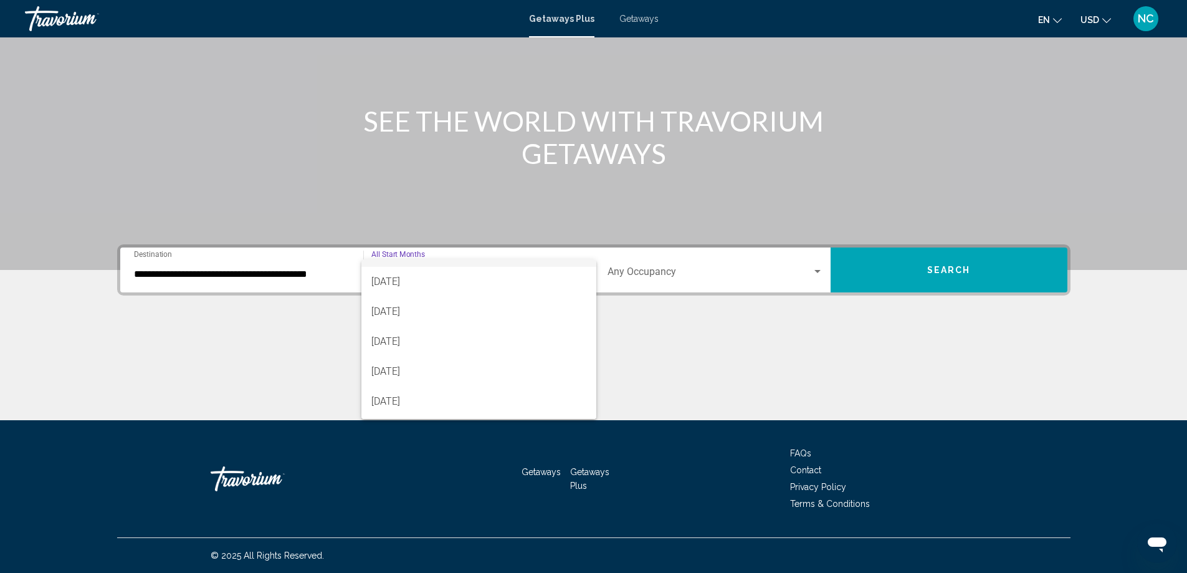
scroll to position [125, 0]
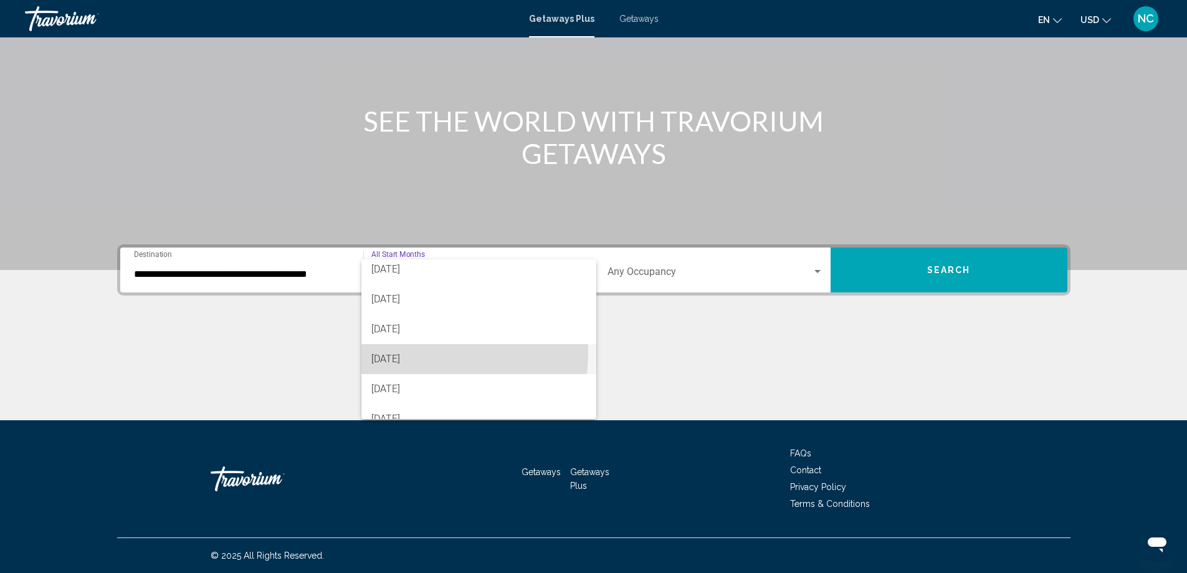
click at [399, 351] on span "[DATE]" at bounding box center [478, 359] width 215 height 30
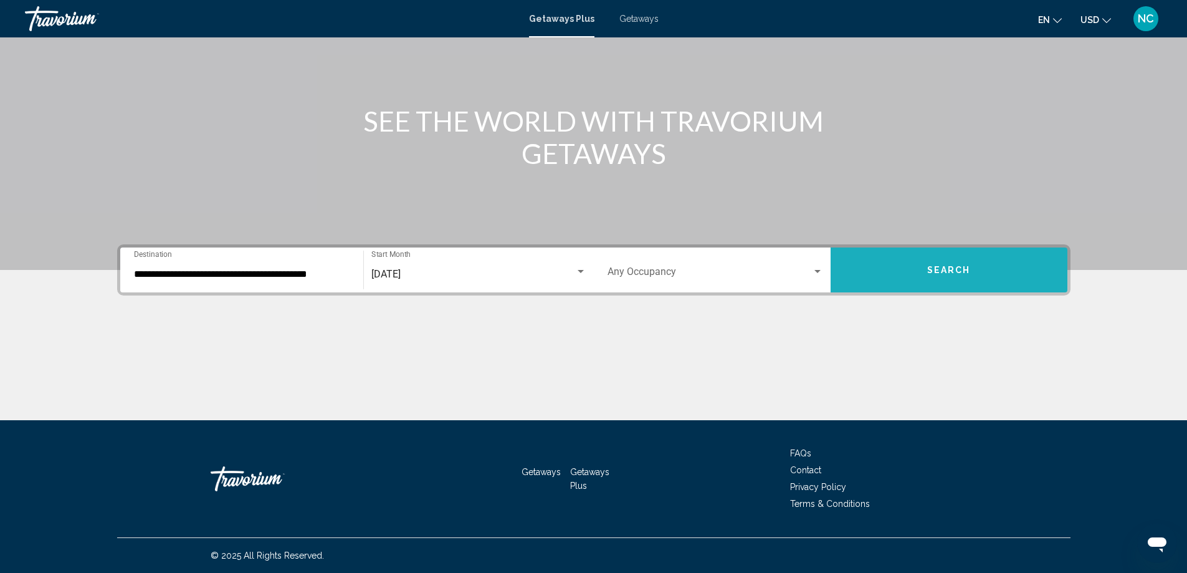
click at [906, 267] on button "Search" at bounding box center [949, 269] width 237 height 45
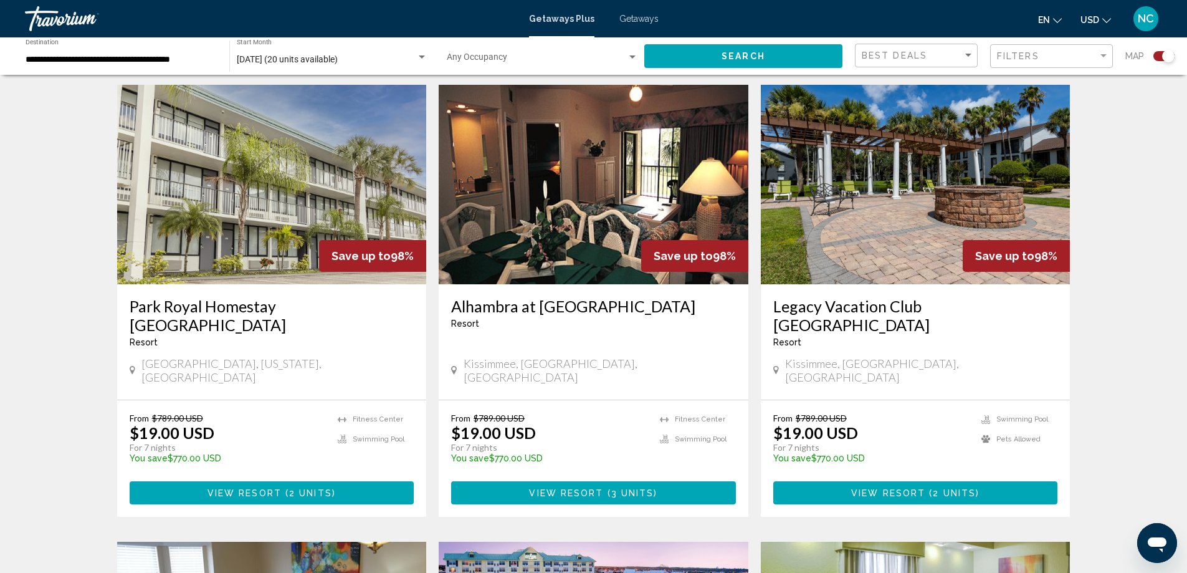
scroll to position [436, 0]
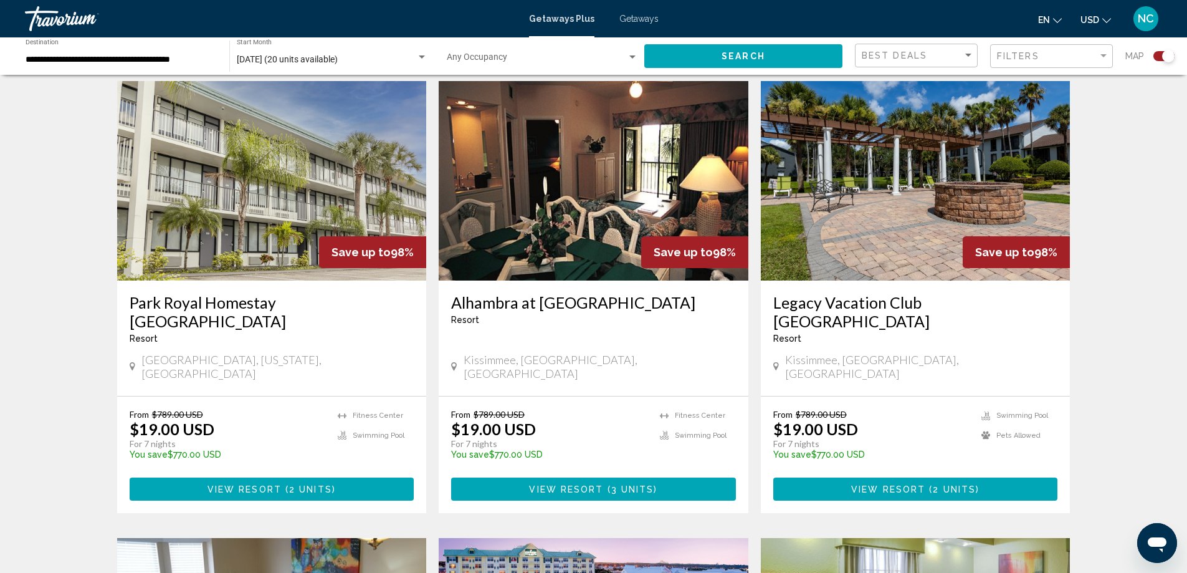
click at [247, 194] on img "Main content" at bounding box center [272, 180] width 310 height 199
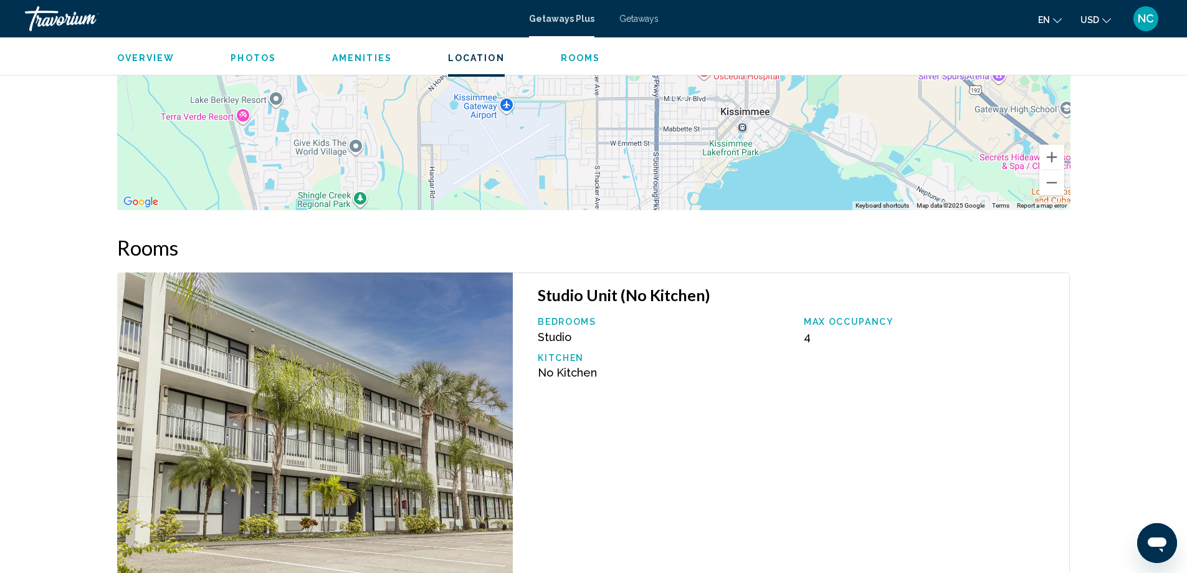
scroll to position [1433, 0]
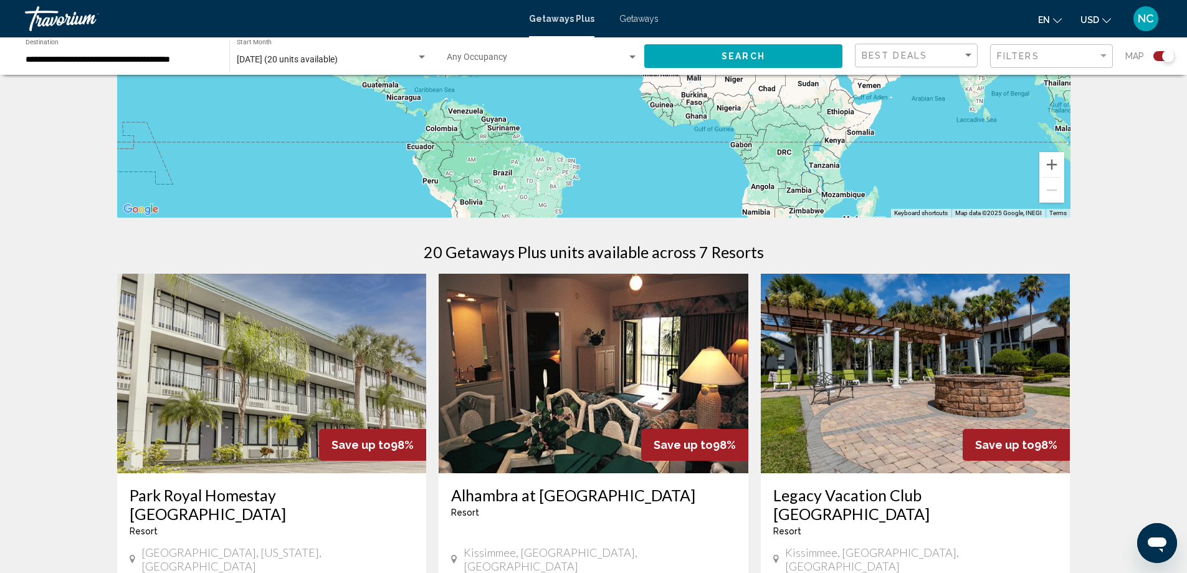
scroll to position [436, 0]
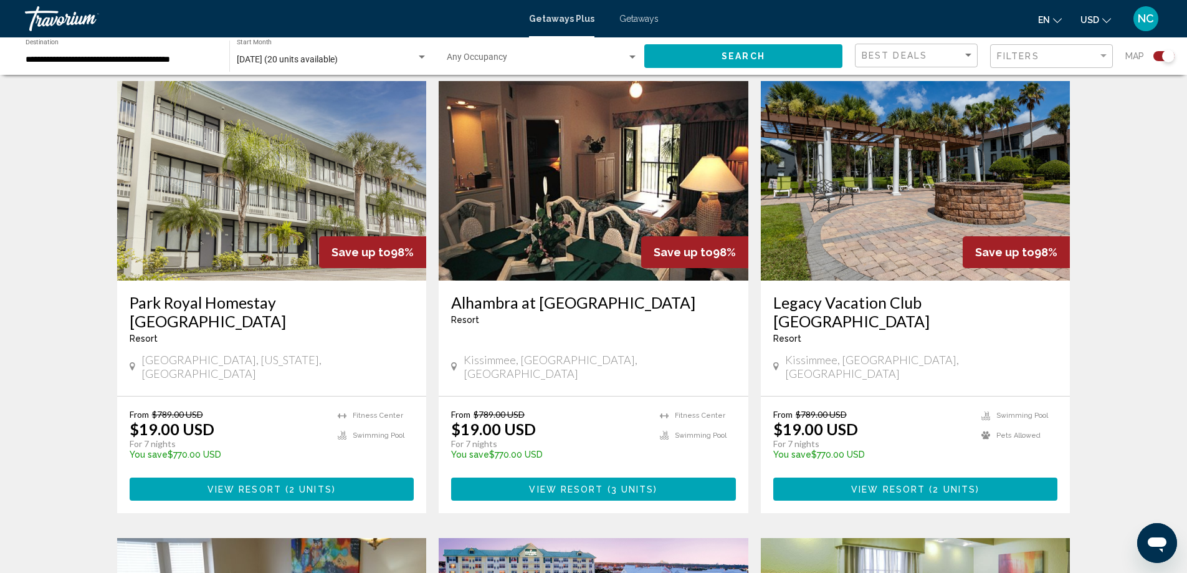
click at [588, 198] on img "Main content" at bounding box center [594, 180] width 310 height 199
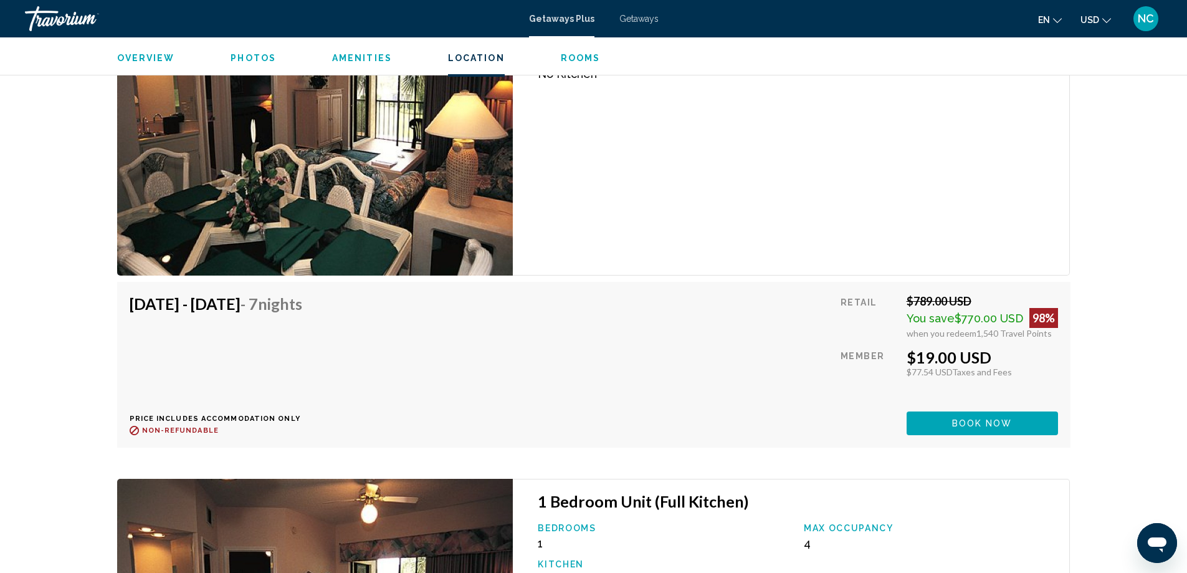
scroll to position [2929, 0]
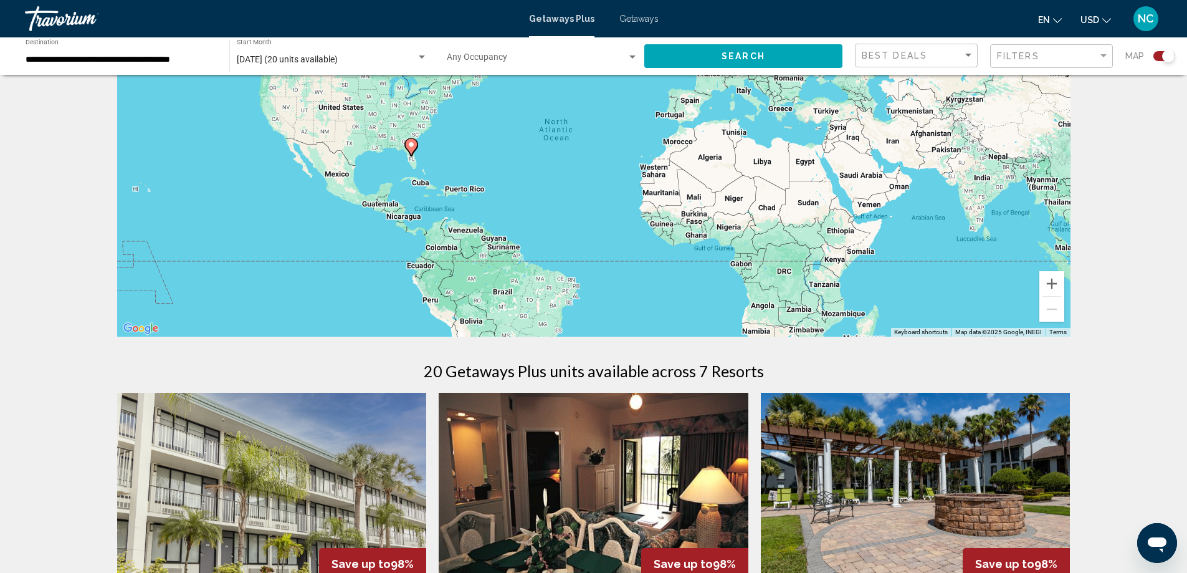
scroll to position [312, 0]
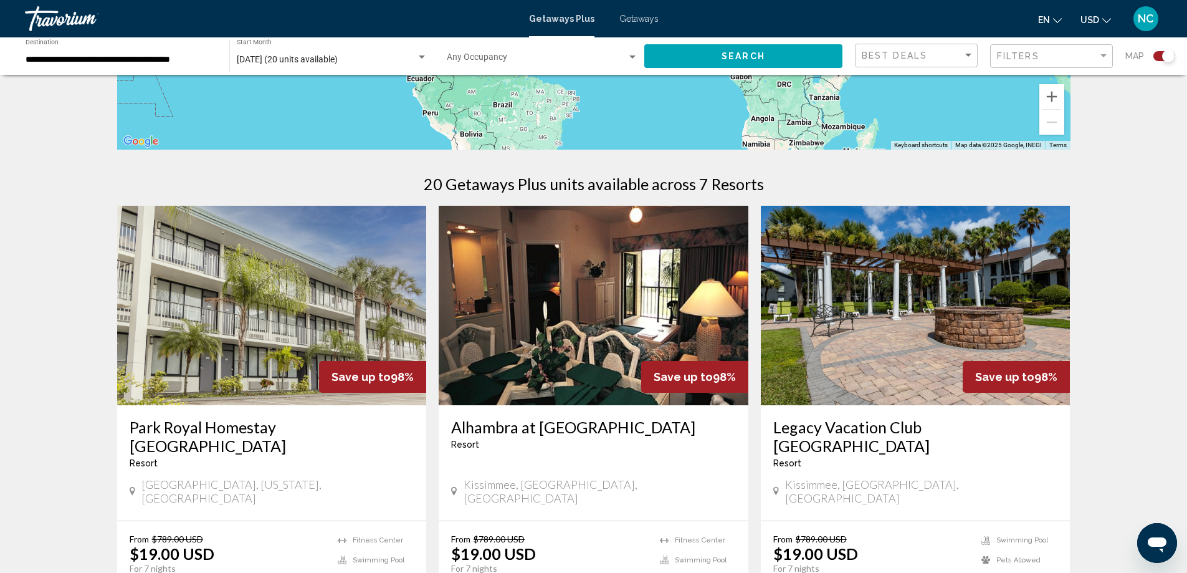
click at [911, 318] on img "Main content" at bounding box center [916, 305] width 310 height 199
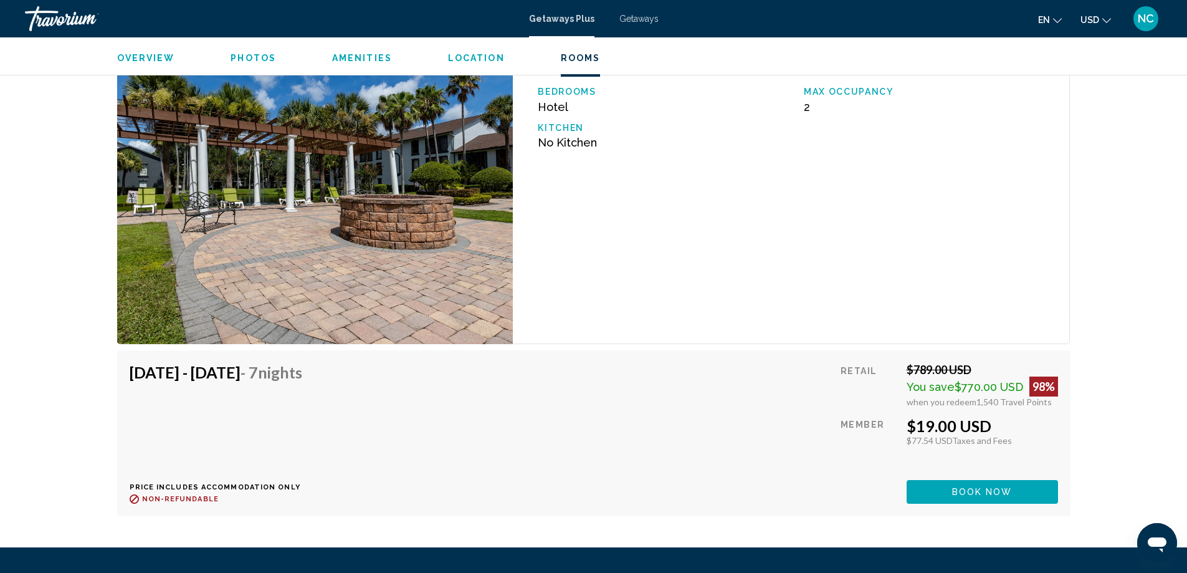
scroll to position [2505, 0]
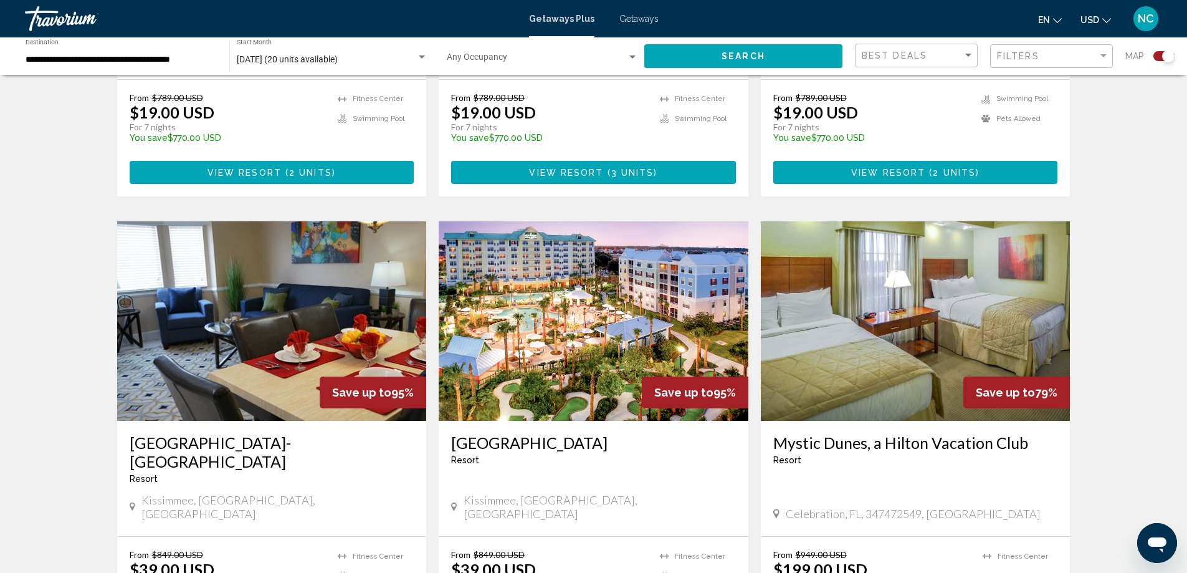
scroll to position [872, 0]
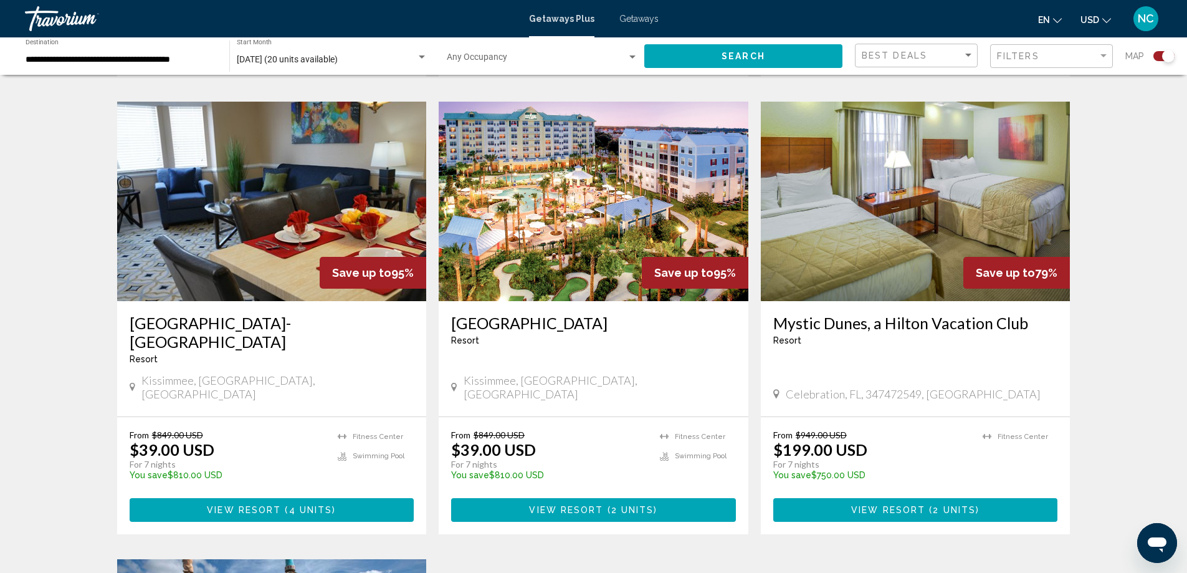
click at [272, 247] on img "Main content" at bounding box center [272, 201] width 310 height 199
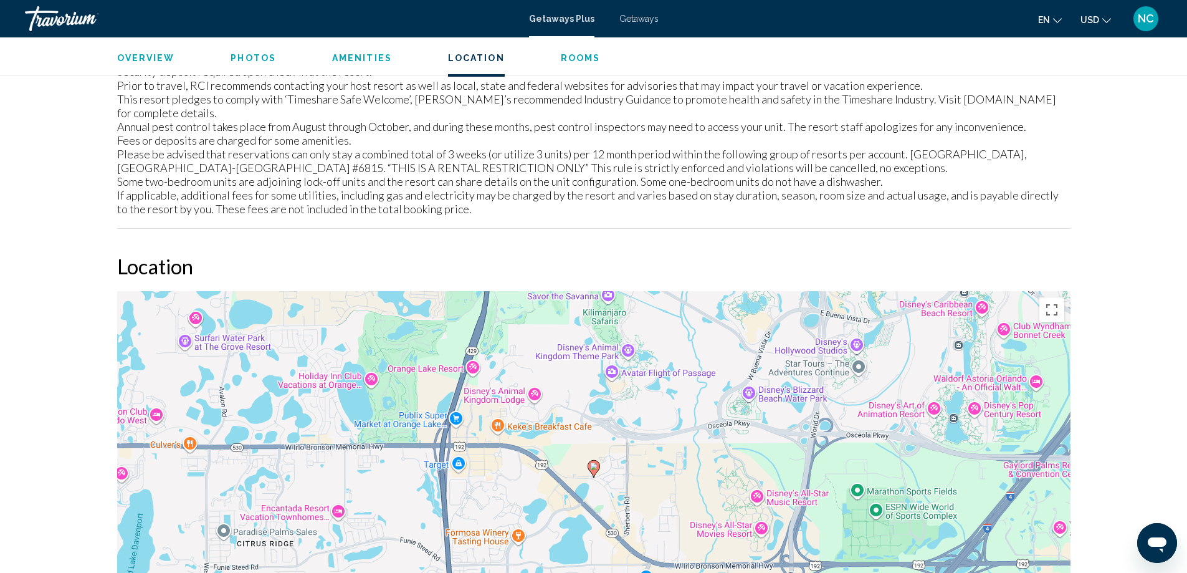
scroll to position [1932, 0]
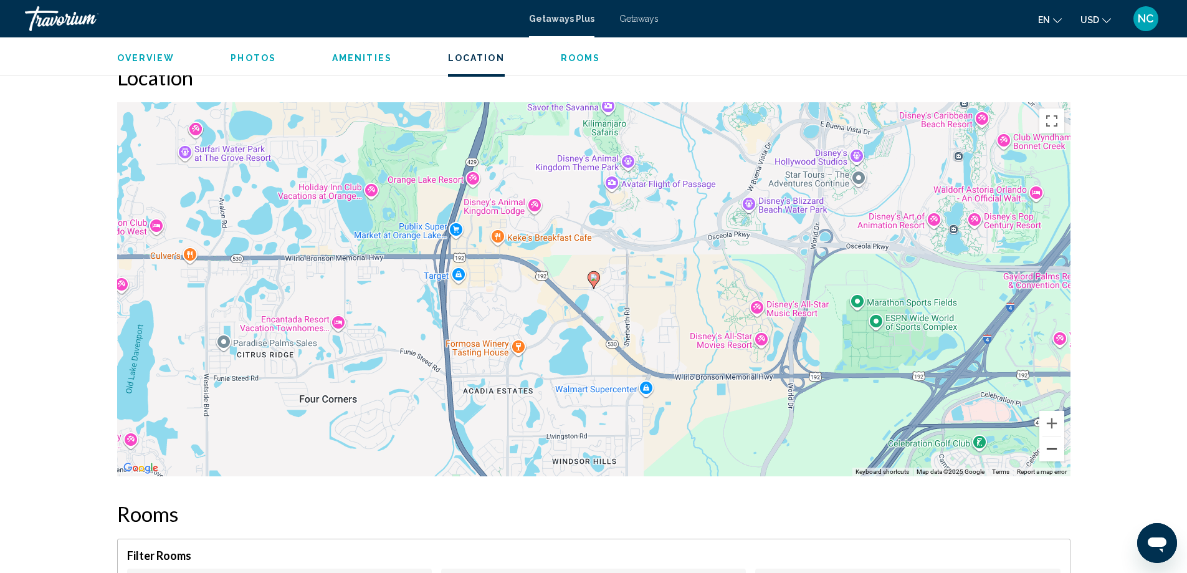
click at [1051, 437] on button "Zoom out" at bounding box center [1051, 448] width 25 height 25
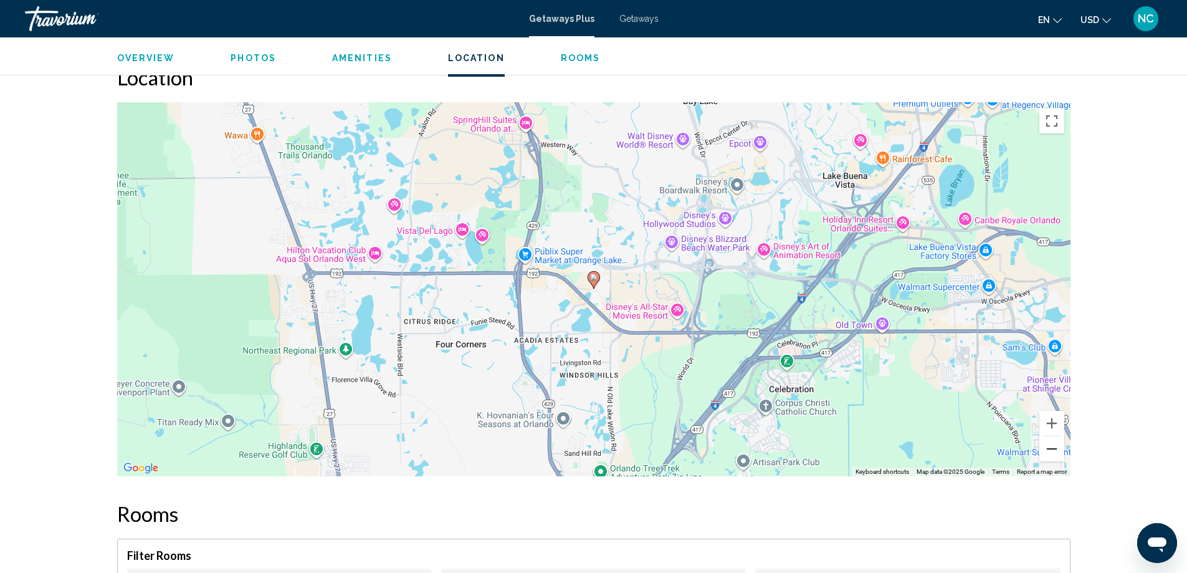
click at [1051, 437] on button "Zoom out" at bounding box center [1051, 448] width 25 height 25
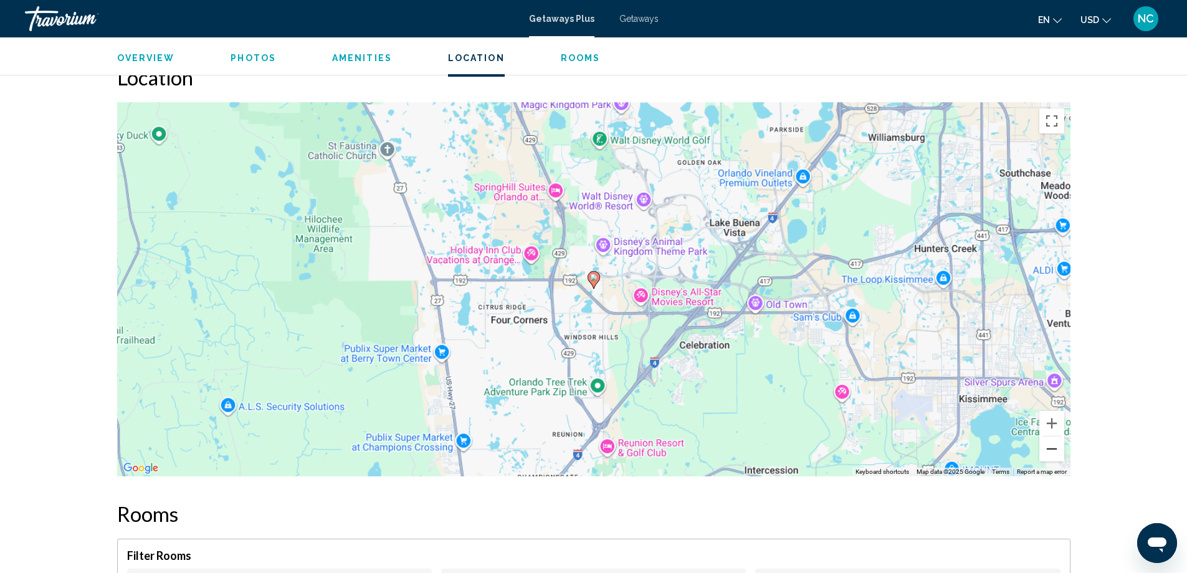
click at [1051, 437] on button "Zoom out" at bounding box center [1051, 448] width 25 height 25
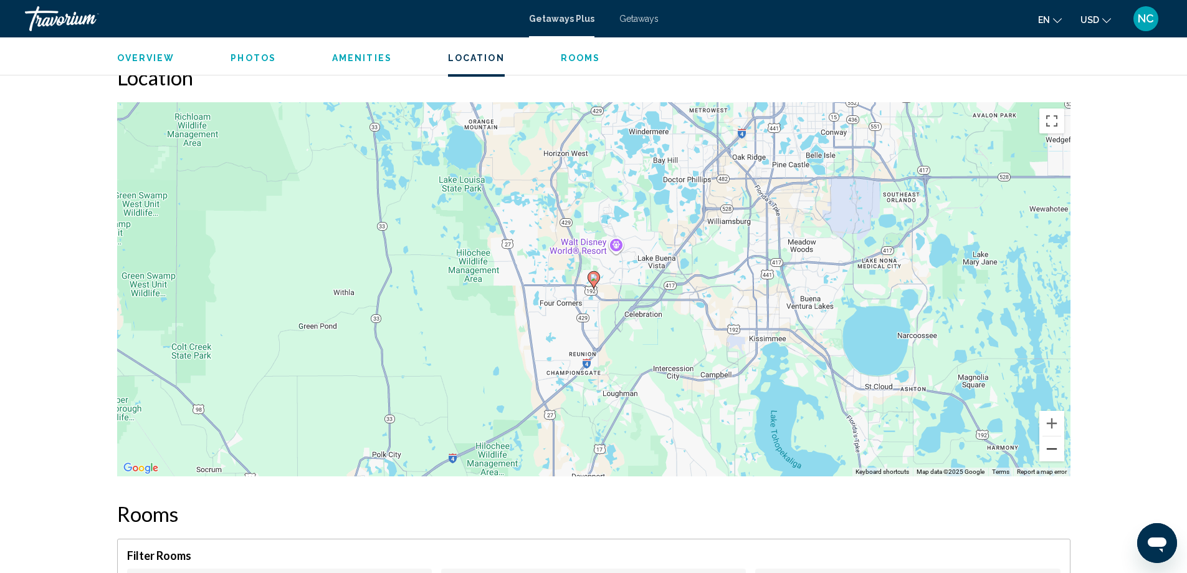
click at [1051, 437] on button "Zoom out" at bounding box center [1051, 448] width 25 height 25
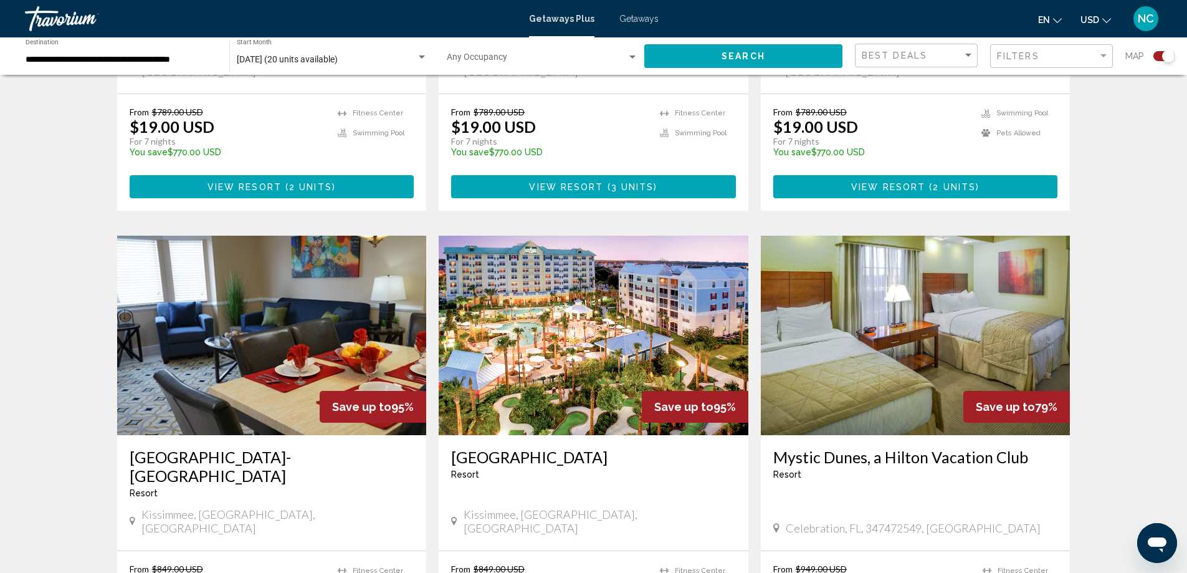
scroll to position [748, 0]
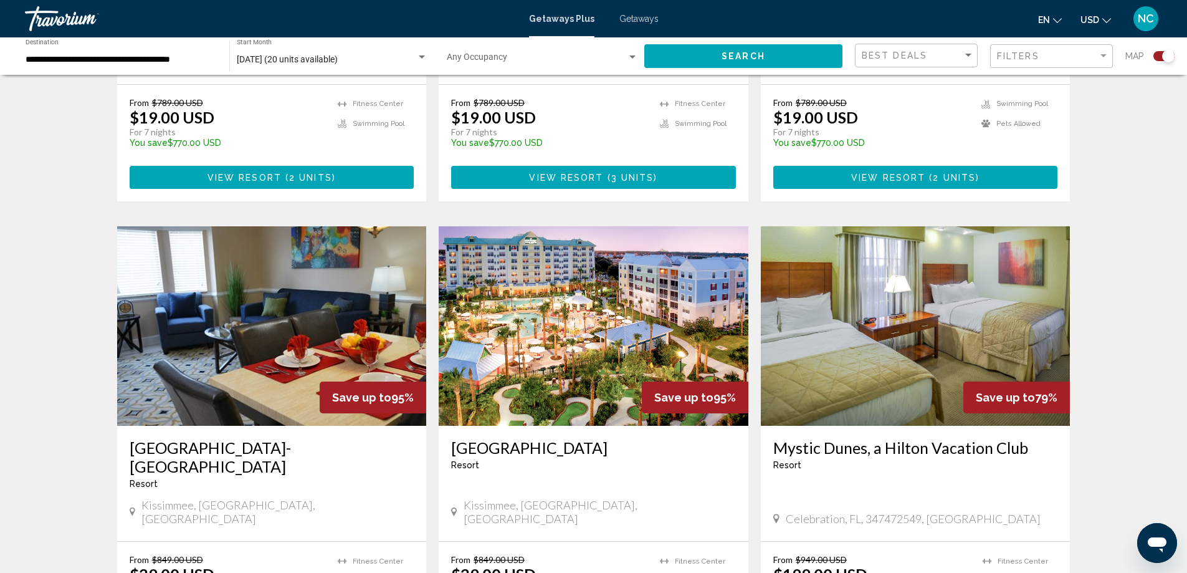
click at [583, 327] on img "Main content" at bounding box center [594, 325] width 310 height 199
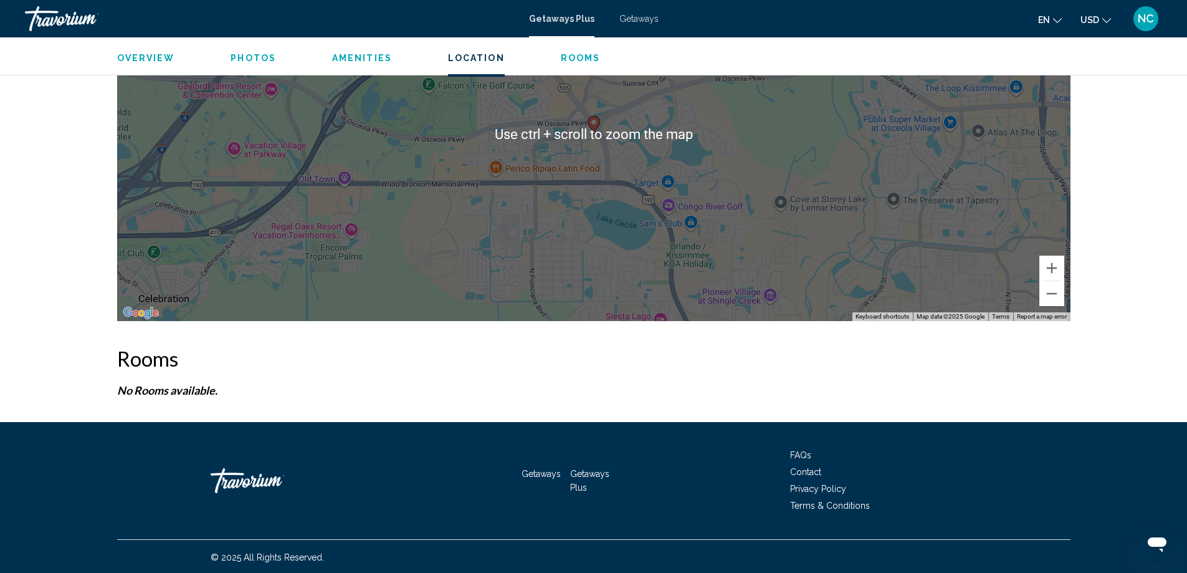
scroll to position [1711, 0]
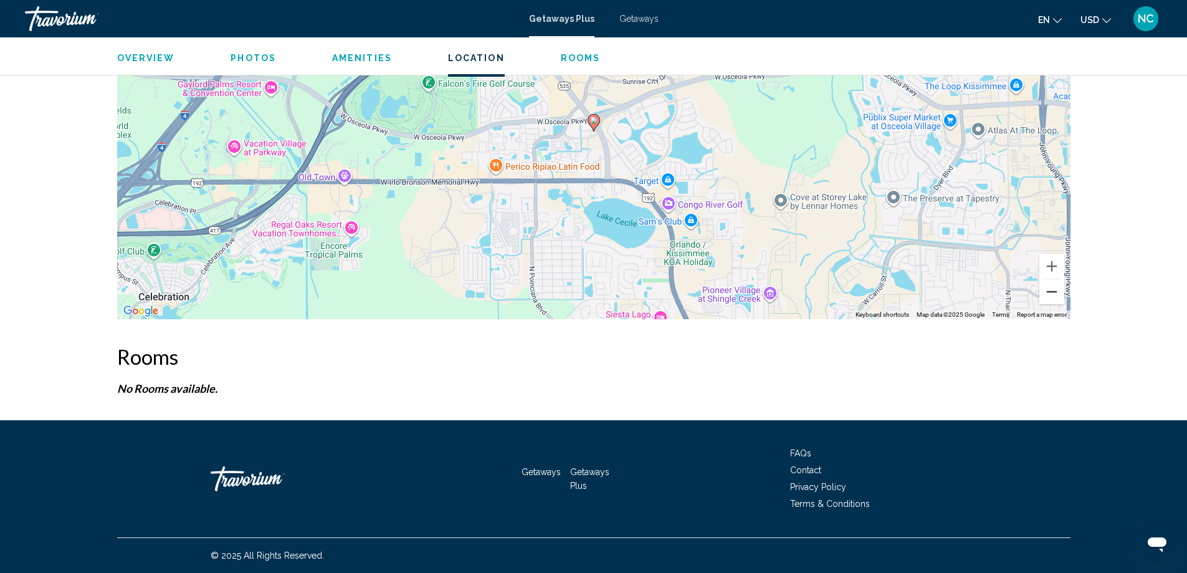
click at [1048, 290] on button "Zoom out" at bounding box center [1051, 291] width 25 height 25
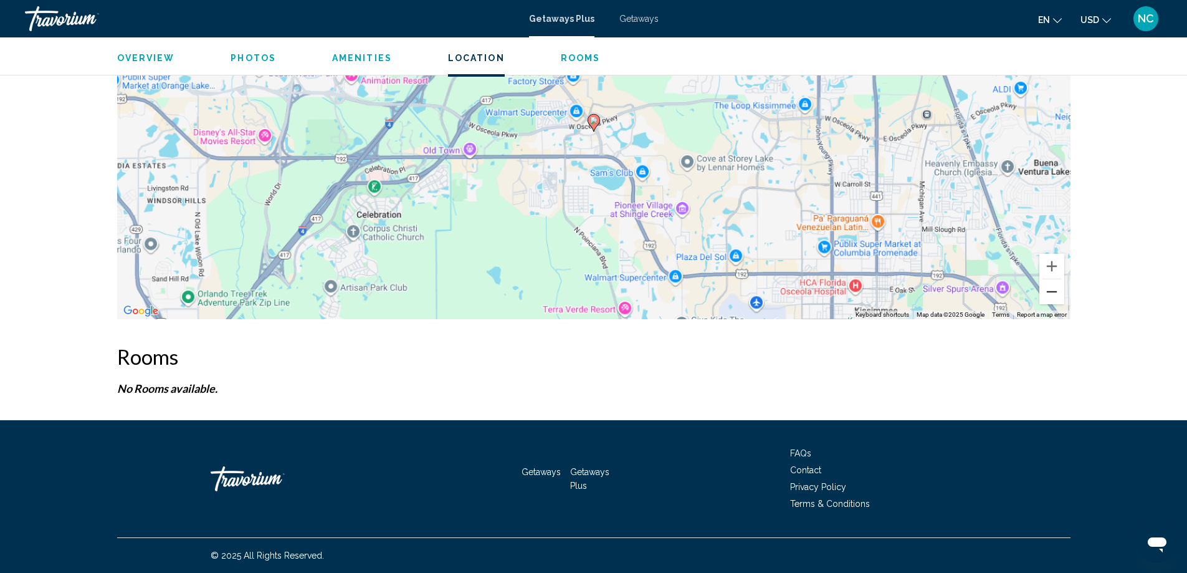
click at [1048, 290] on button "Zoom out" at bounding box center [1051, 291] width 25 height 25
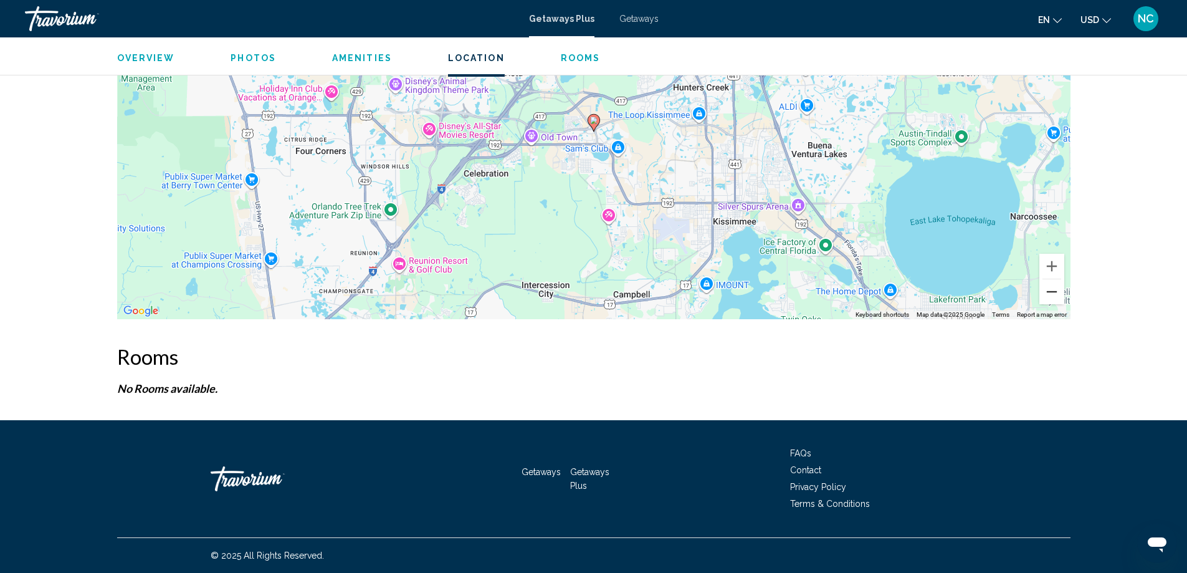
click at [1048, 290] on button "Zoom out" at bounding box center [1051, 291] width 25 height 25
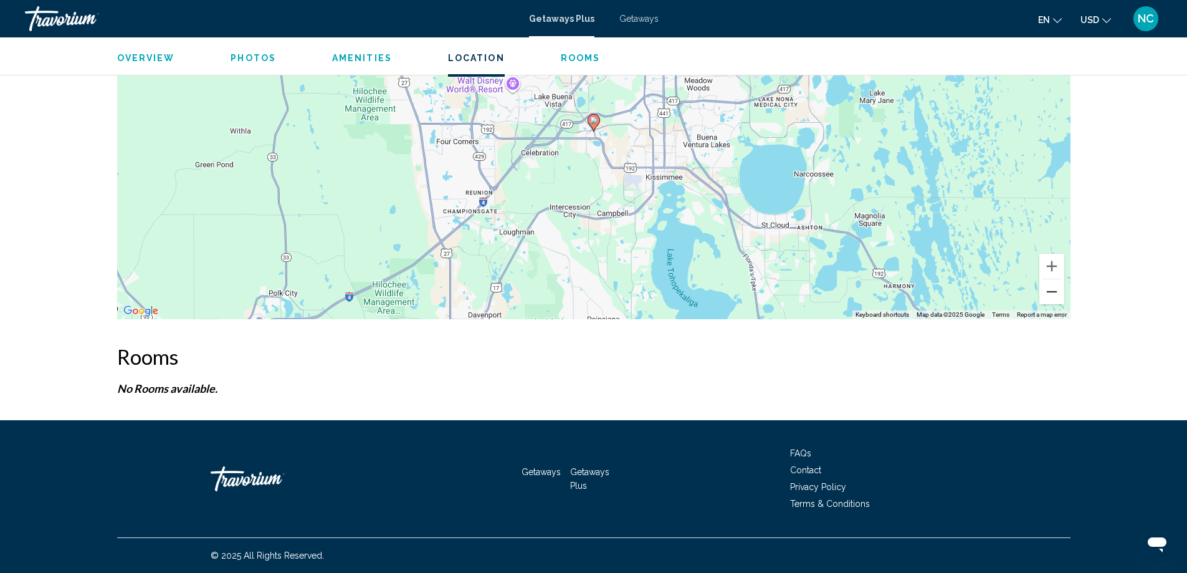
click at [1048, 290] on button "Zoom out" at bounding box center [1051, 291] width 25 height 25
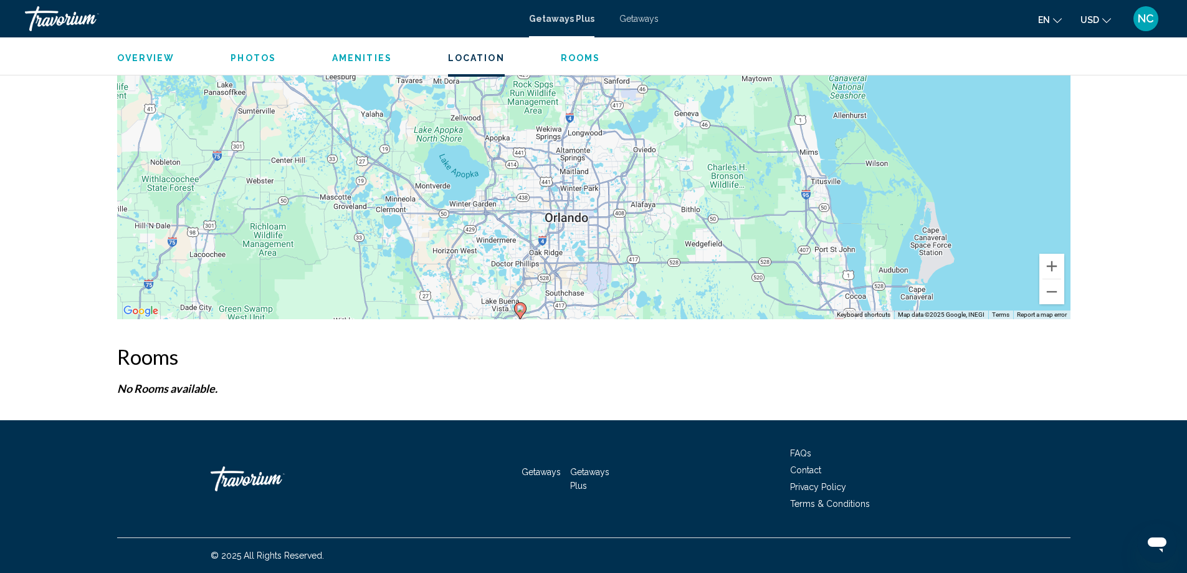
drag, startPoint x: 688, startPoint y: 119, endPoint x: 613, endPoint y: 315, distance: 209.7
click at [613, 315] on div "To activate drag with keyboard, press Alt + Enter. Once in keyboard drag state,…" at bounding box center [593, 132] width 953 height 374
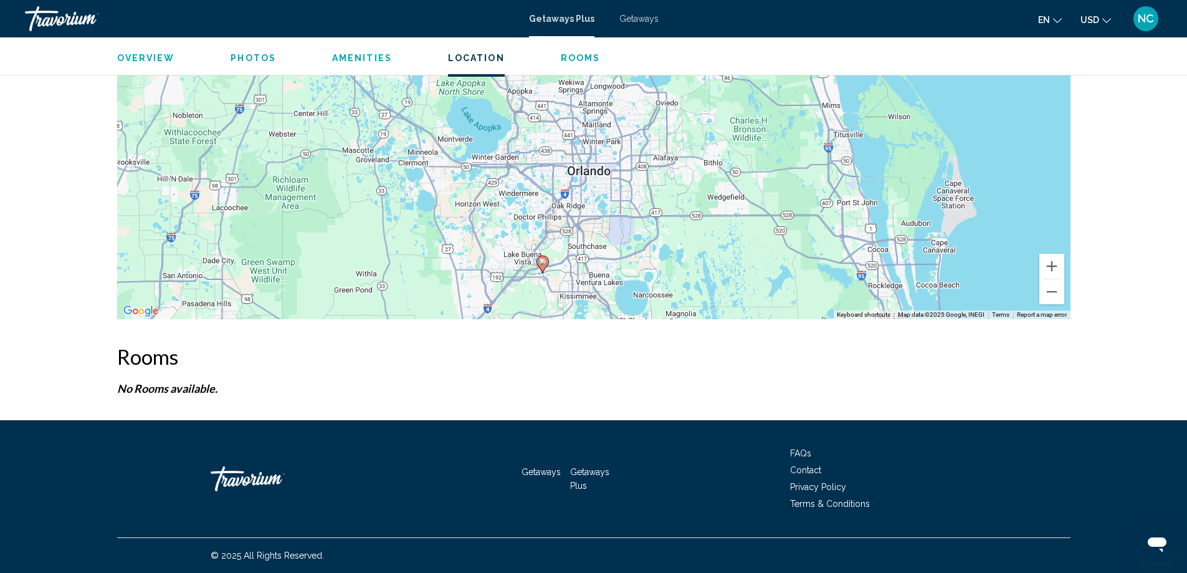
drag, startPoint x: 595, startPoint y: 282, endPoint x: 620, endPoint y: 227, distance: 59.9
click at [620, 227] on div "To activate drag with keyboard, press Alt + Enter. Once in keyboard drag state,…" at bounding box center [593, 132] width 953 height 374
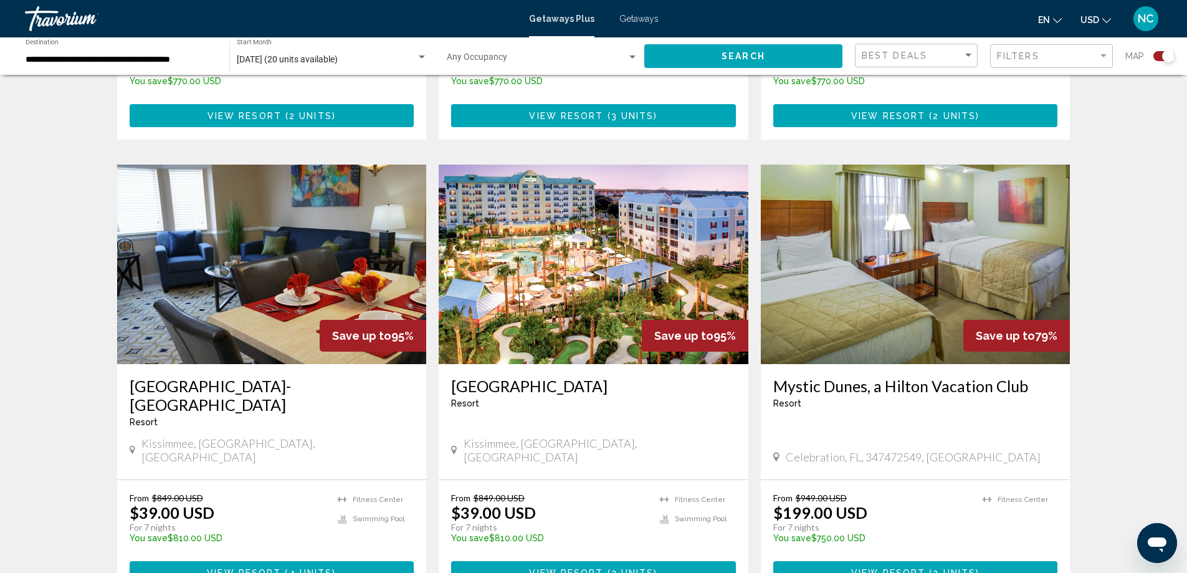
scroll to position [810, 0]
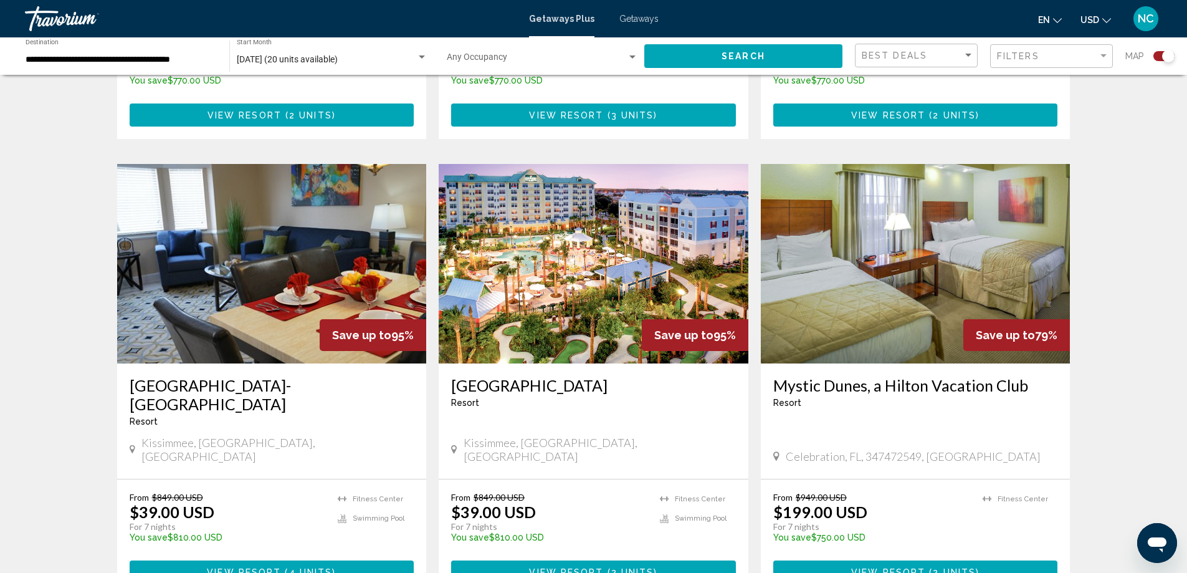
click at [963, 183] on img "Main content" at bounding box center [916, 263] width 310 height 199
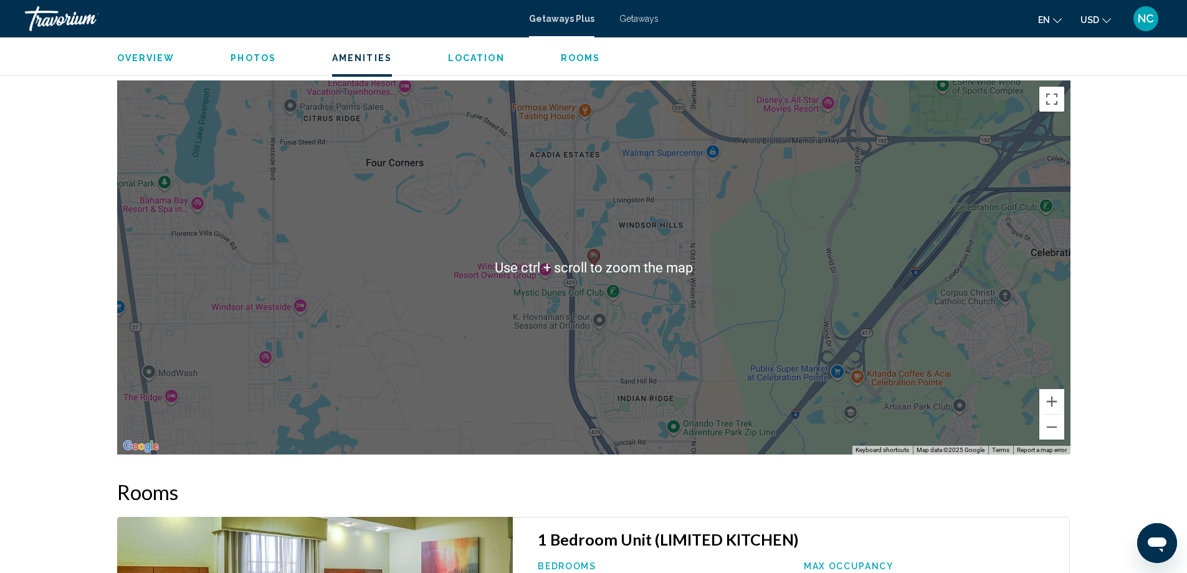
scroll to position [1433, 0]
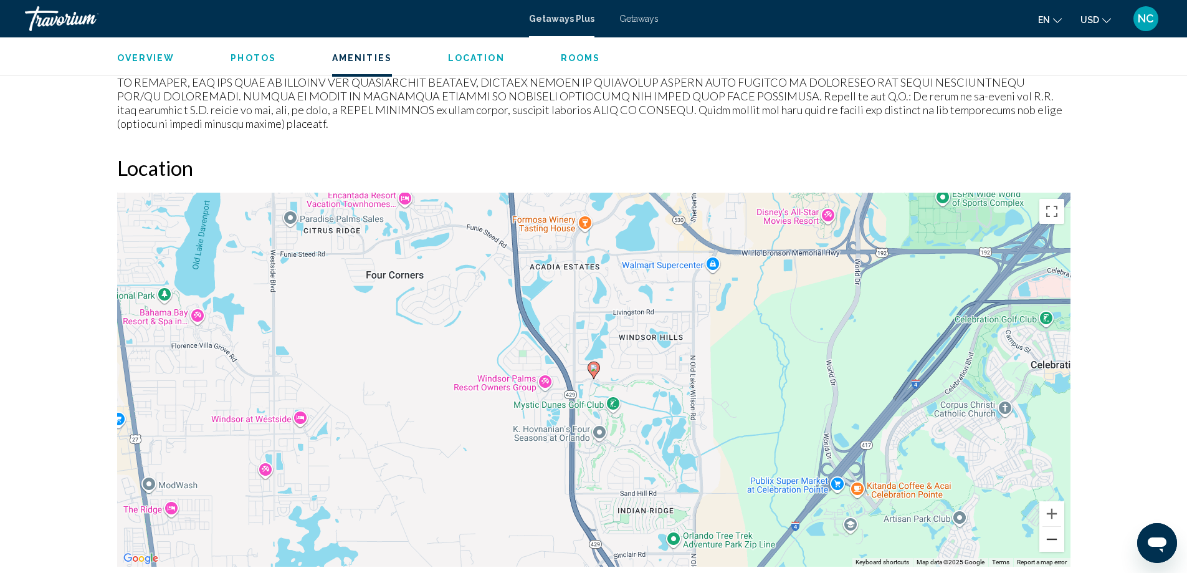
click at [1051, 528] on button "Zoom out" at bounding box center [1051, 539] width 25 height 25
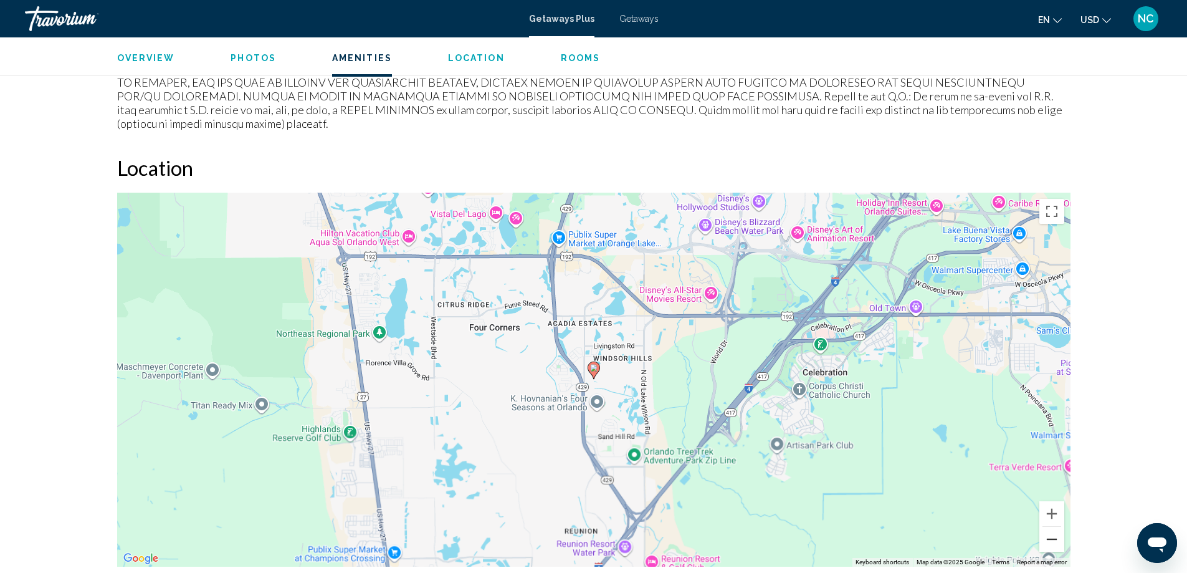
click at [1051, 528] on button "Zoom out" at bounding box center [1051, 539] width 25 height 25
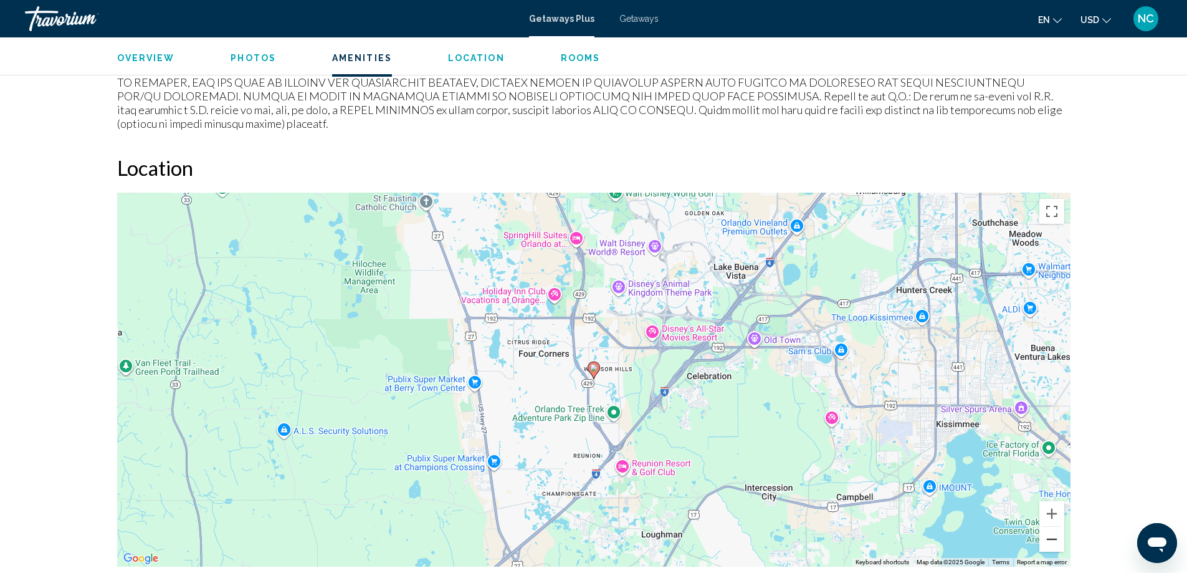
click at [1051, 528] on button "Zoom out" at bounding box center [1051, 539] width 25 height 25
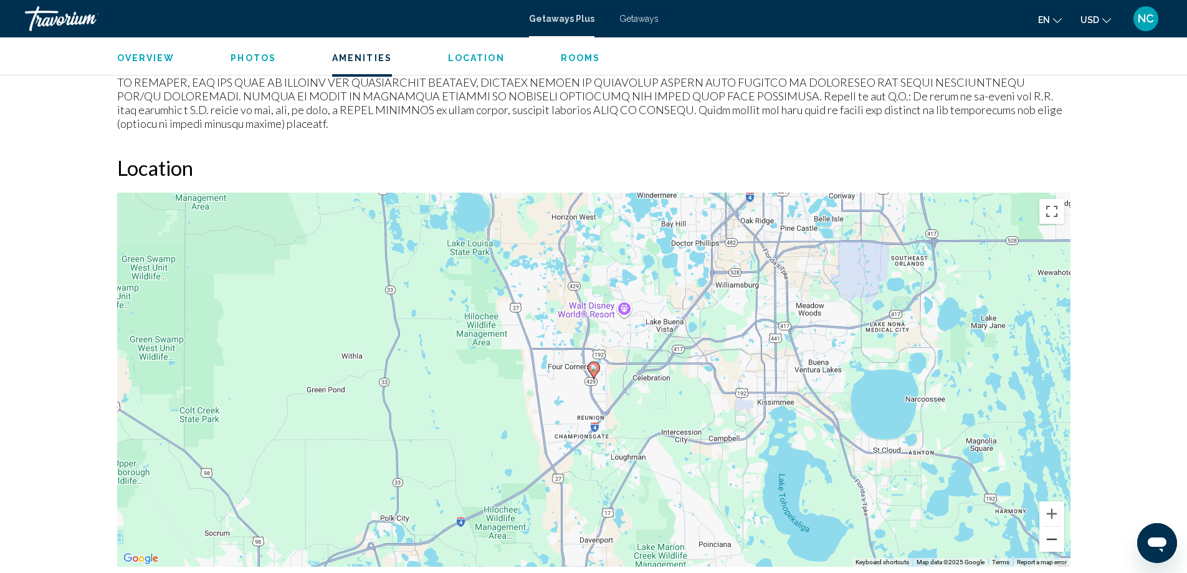
click at [1051, 528] on button "Zoom out" at bounding box center [1051, 539] width 25 height 25
